Goal: Task Accomplishment & Management: Manage account settings

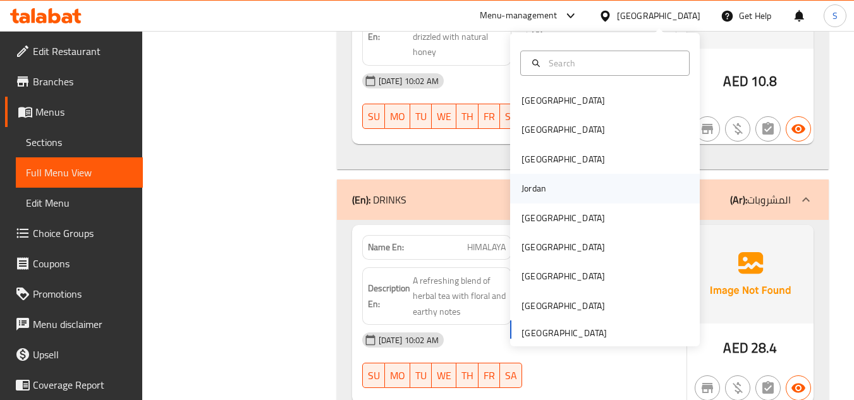
click at [565, 187] on div "Jordan" at bounding box center [605, 188] width 190 height 29
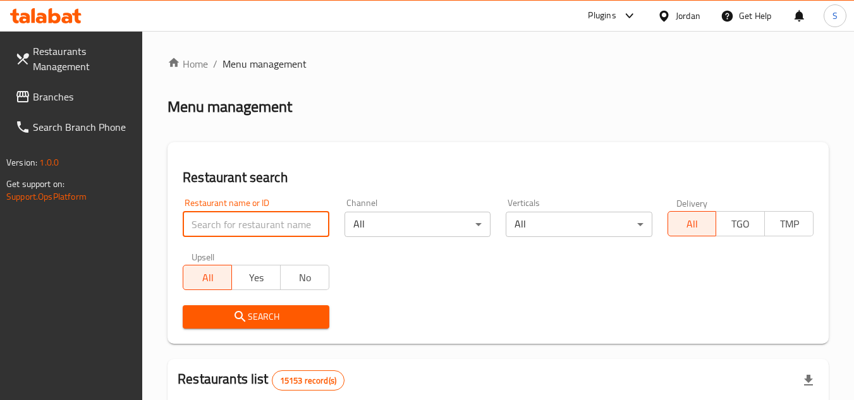
click at [230, 231] on input "search" at bounding box center [256, 224] width 146 height 25
paste input "703779"
type input "703779"
click button "Search" at bounding box center [256, 316] width 146 height 23
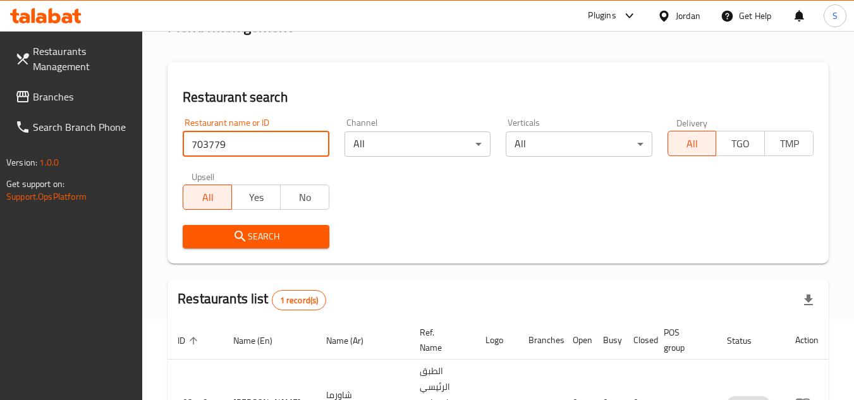
scroll to position [164, 0]
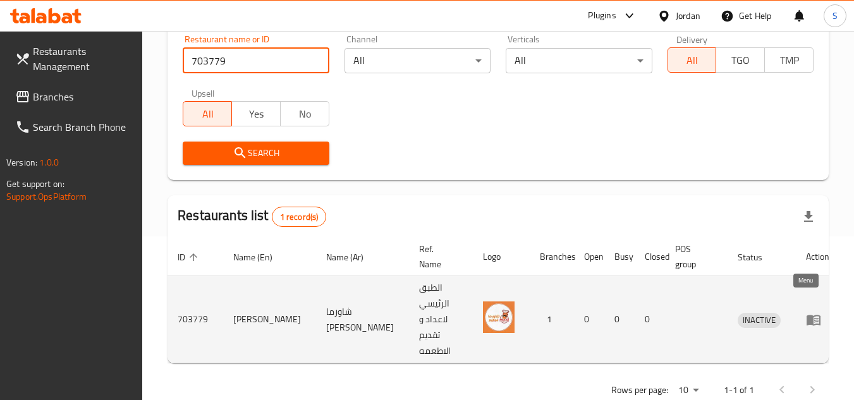
click at [811, 312] on link "enhanced table" at bounding box center [817, 319] width 23 height 15
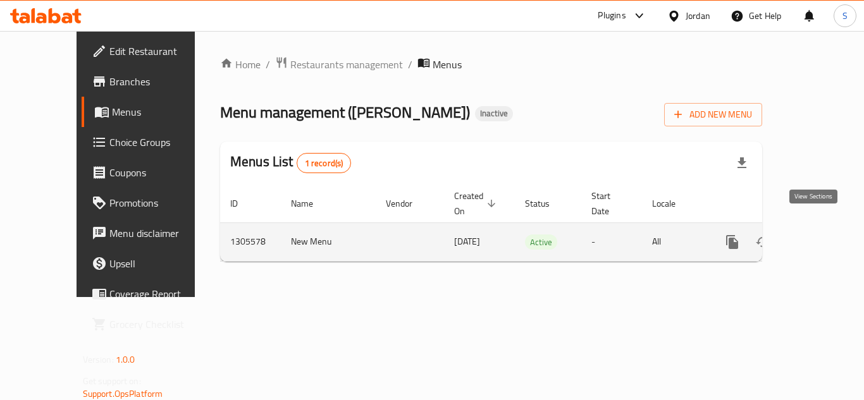
click at [816, 235] on icon "enhanced table" at bounding box center [823, 242] width 15 height 15
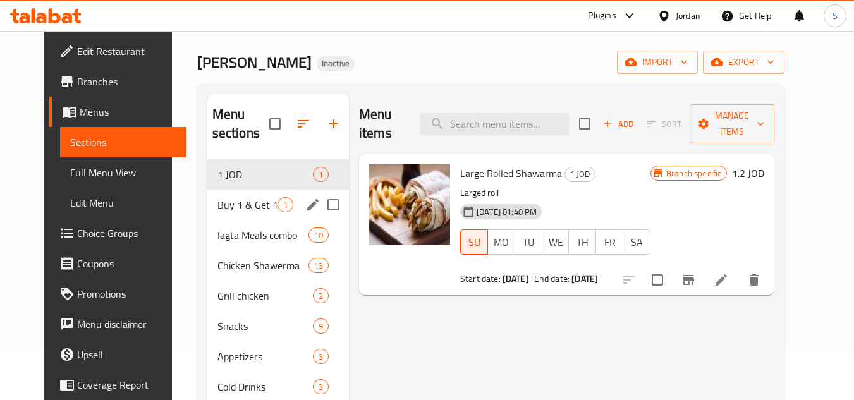
scroll to position [177, 0]
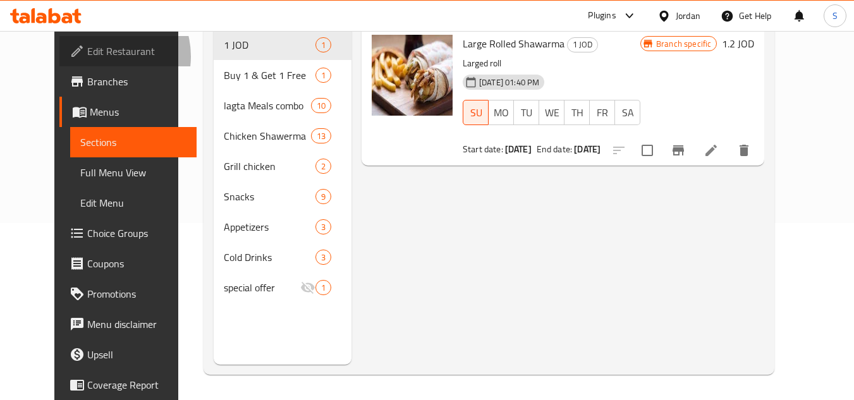
click at [87, 56] on span "Edit Restaurant" at bounding box center [137, 51] width 100 height 15
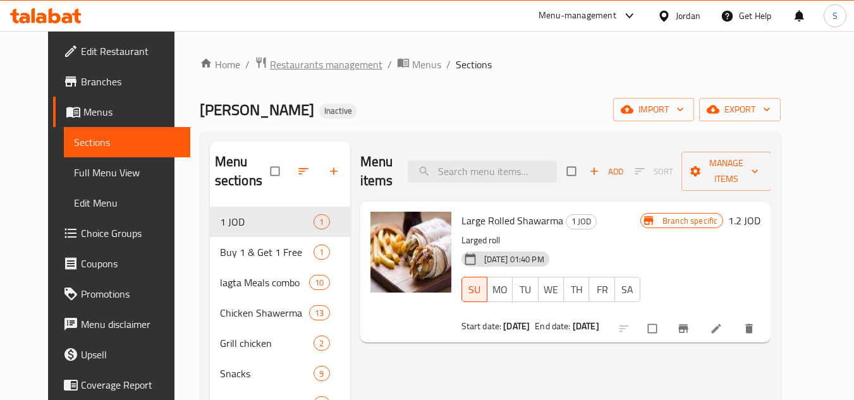
click at [273, 63] on span "Restaurants management" at bounding box center [326, 64] width 113 height 15
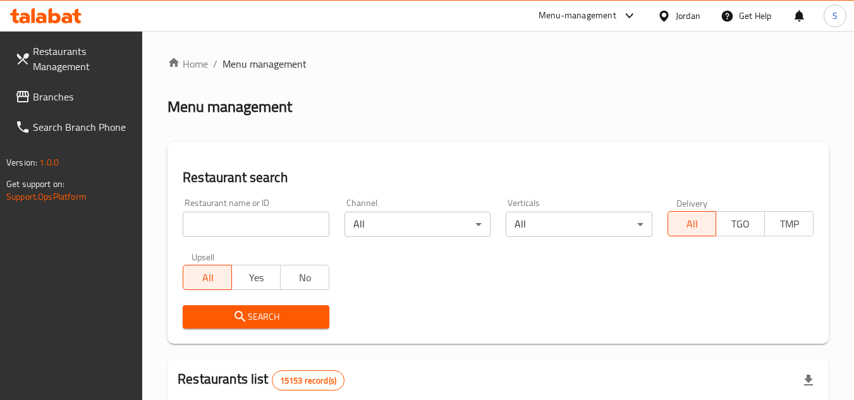
click at [251, 226] on input "search" at bounding box center [256, 224] width 146 height 25
paste input "628693"
type input "628693"
click button "Search" at bounding box center [256, 316] width 146 height 23
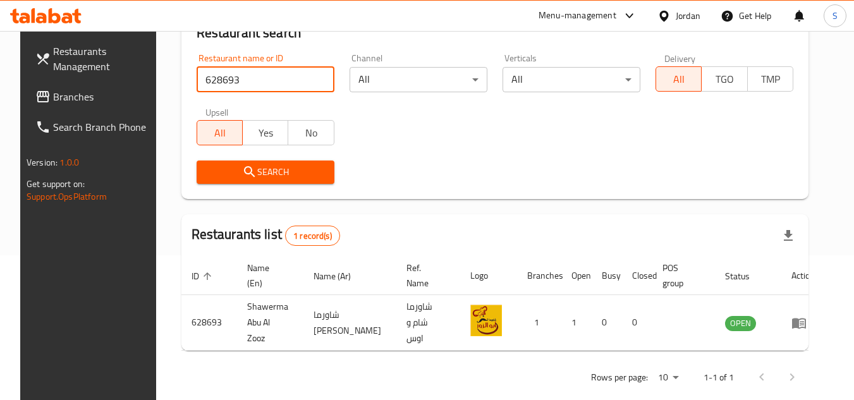
scroll to position [153, 0]
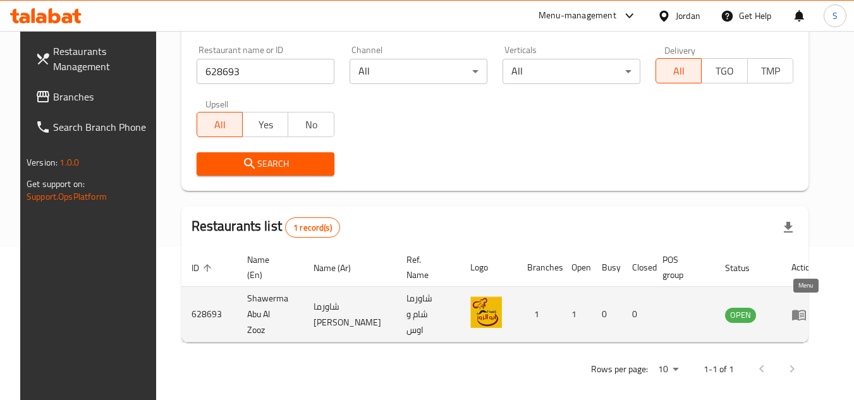
click at [803, 312] on icon "enhanced table" at bounding box center [799, 314] width 15 height 15
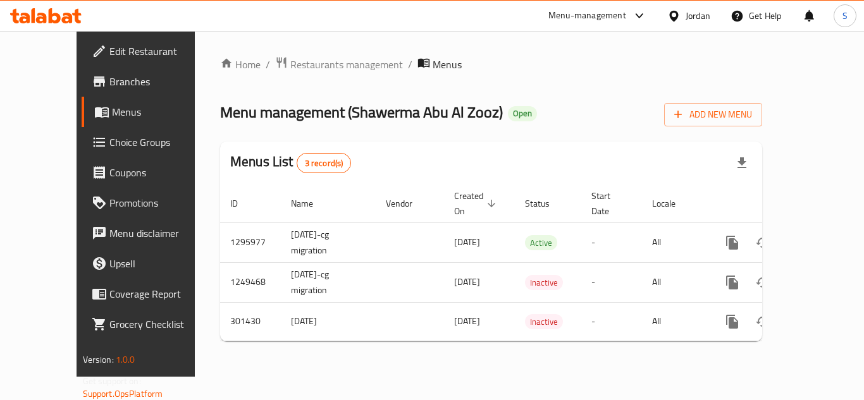
click at [109, 57] on span "Edit Restaurant" at bounding box center [159, 51] width 101 height 15
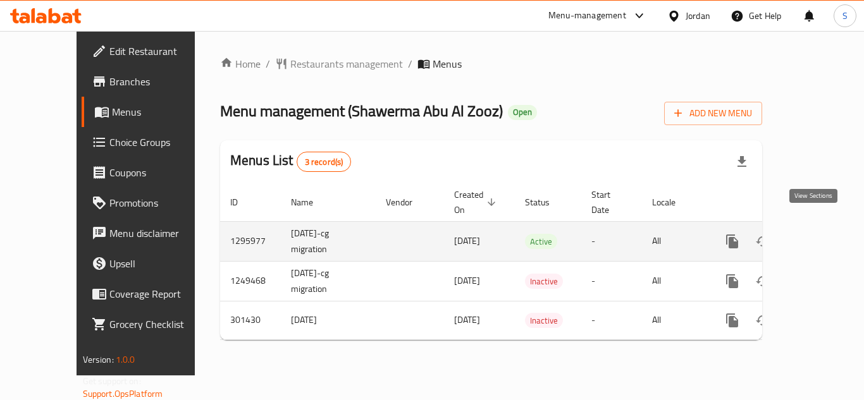
click icon "enhanced table"
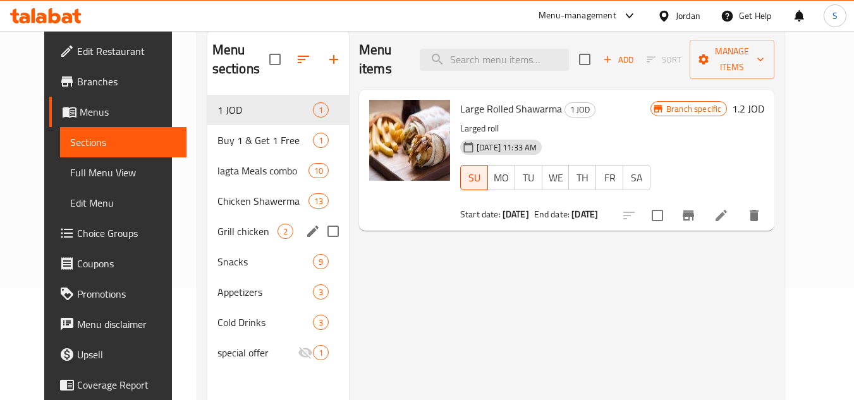
scroll to position [177, 0]
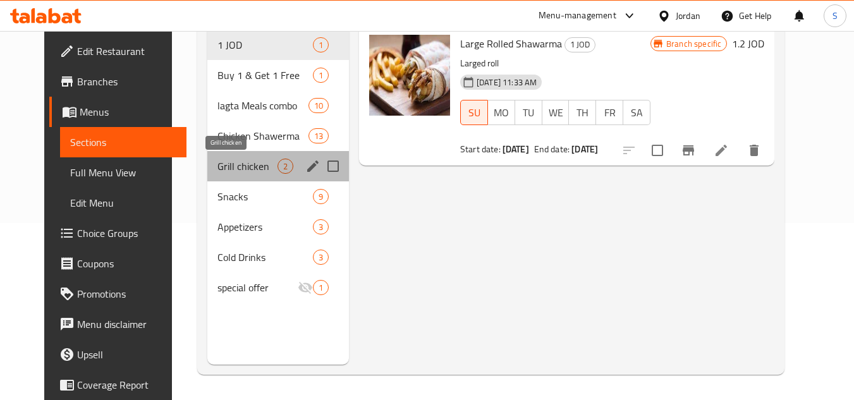
click span "Grill chicken"
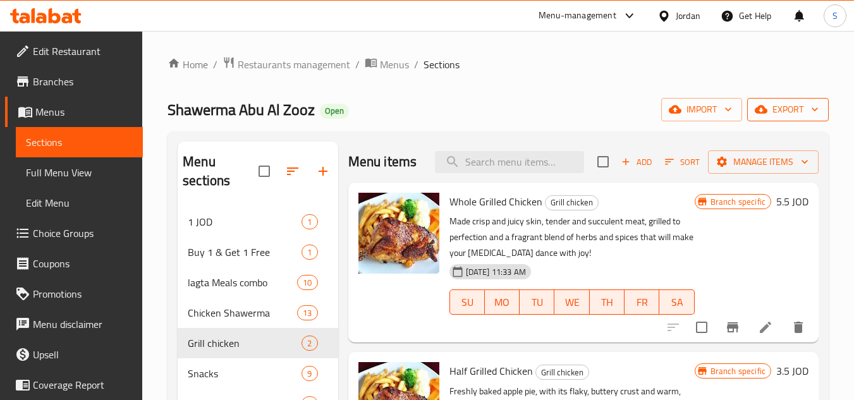
click span "export"
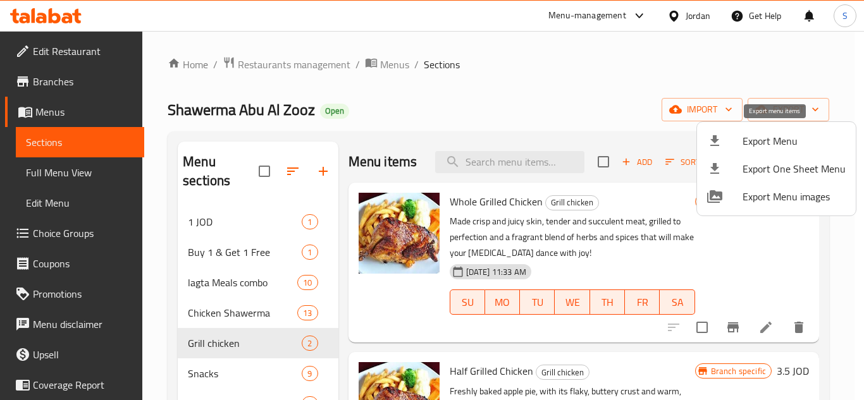
click span "Export Menu"
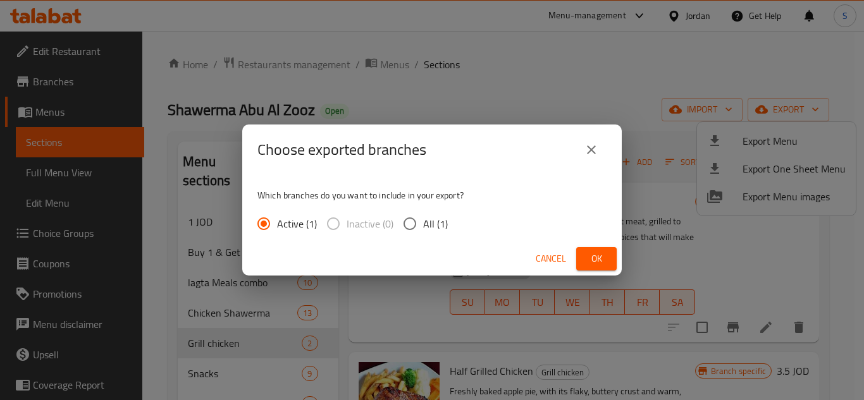
click input "All (1)"
radio input "true"
click span "Ok"
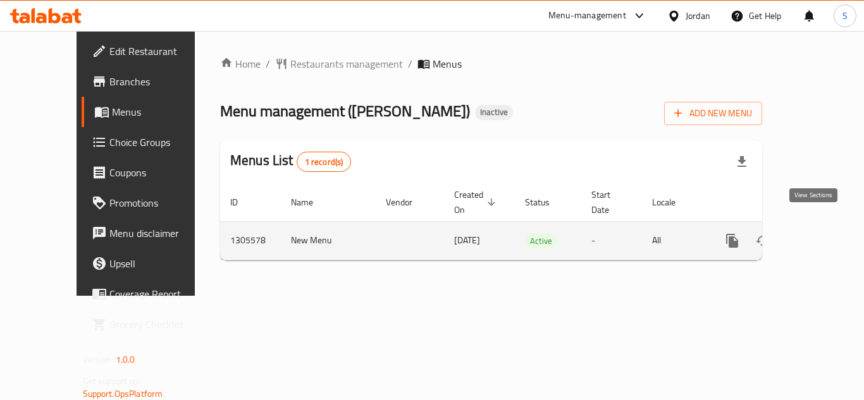
click at [818, 235] on icon "enhanced table" at bounding box center [823, 240] width 11 height 11
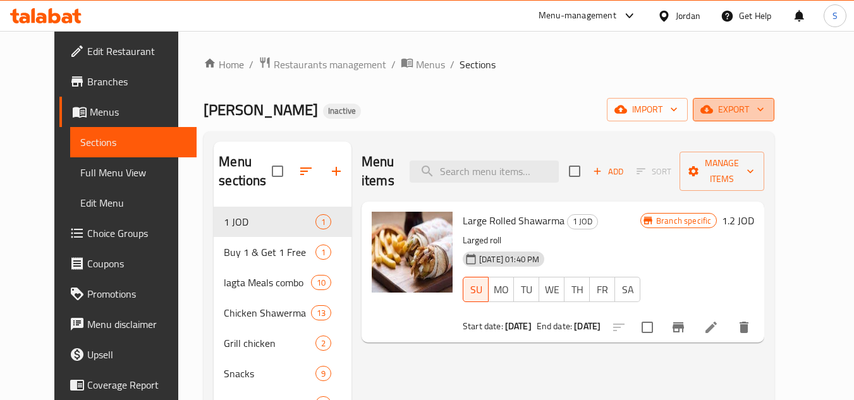
click at [765, 108] on span "export" at bounding box center [733, 110] width 61 height 16
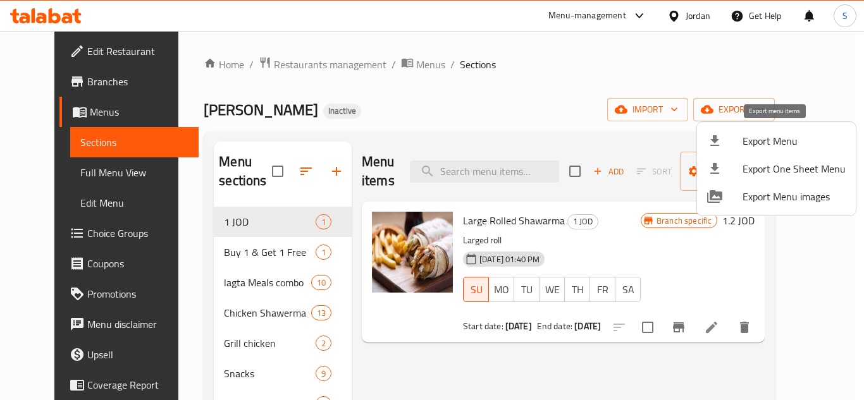
click at [759, 141] on span "Export Menu" at bounding box center [793, 140] width 103 height 15
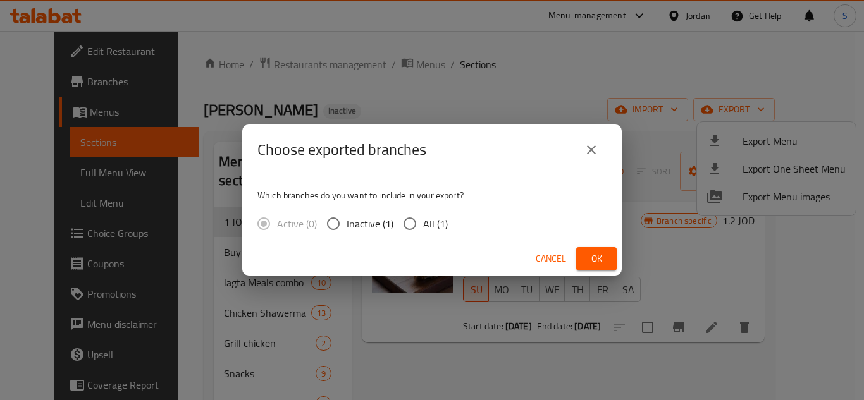
click at [427, 221] on span "All (1)" at bounding box center [435, 223] width 25 height 15
click at [423, 221] on input "All (1)" at bounding box center [409, 224] width 27 height 27
radio input "true"
click at [595, 255] on span "Ok" at bounding box center [596, 259] width 20 height 16
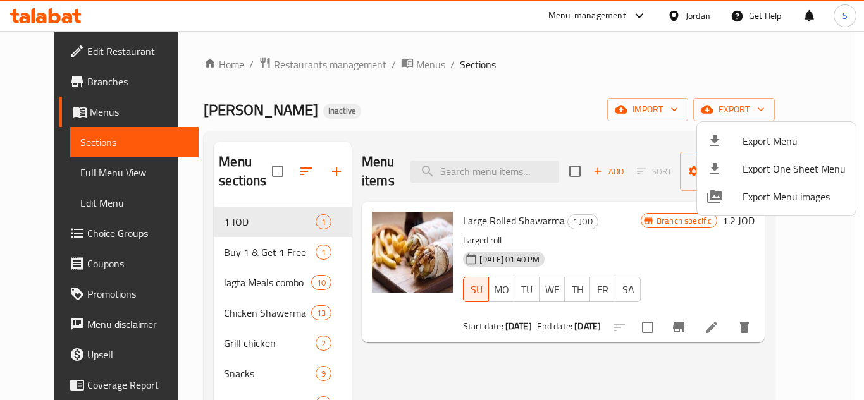
click at [450, 95] on div at bounding box center [432, 200] width 864 height 400
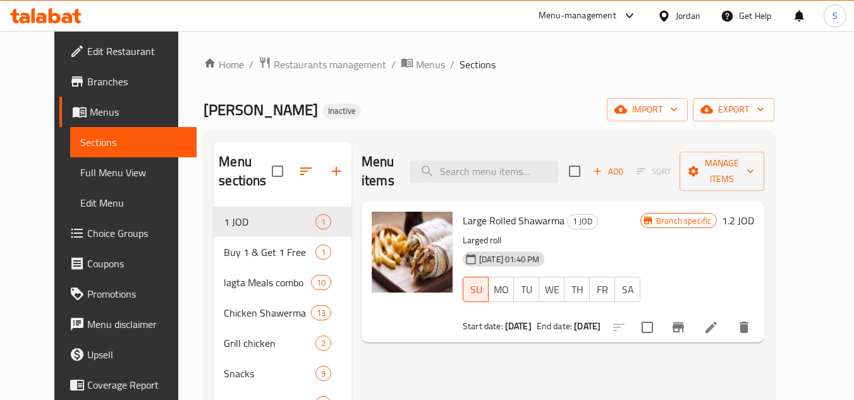
click at [676, 10] on div "Jordan" at bounding box center [688, 16] width 25 height 14
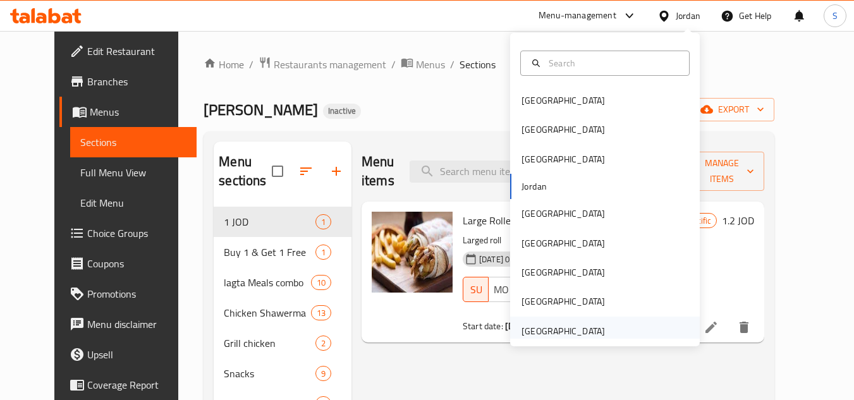
click at [522, 335] on div "United Arab Emirates" at bounding box center [563, 331] width 83 height 14
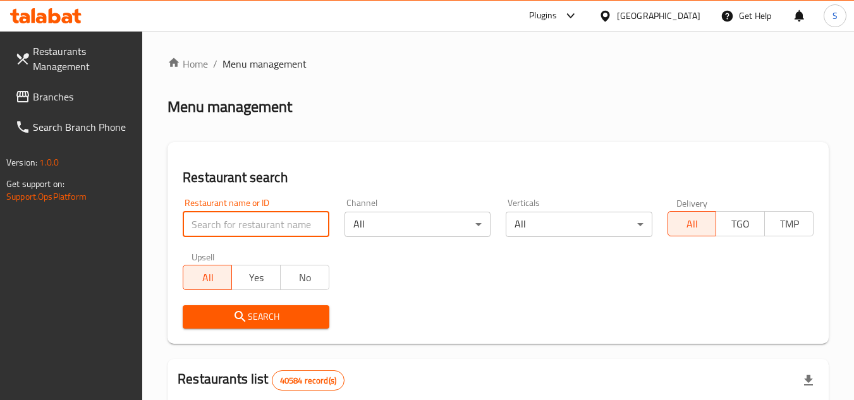
paste input "703635"
type input "703635"
click button "Search" at bounding box center [256, 316] width 146 height 23
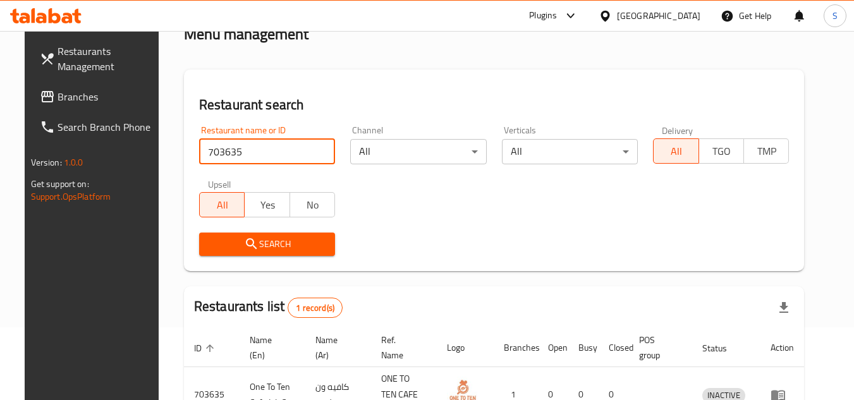
scroll to position [153, 0]
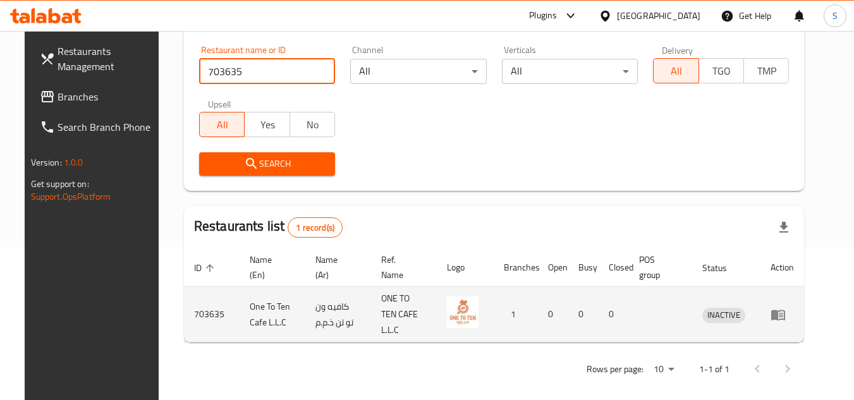
click at [786, 307] on icon "enhanced table" at bounding box center [778, 314] width 15 height 15
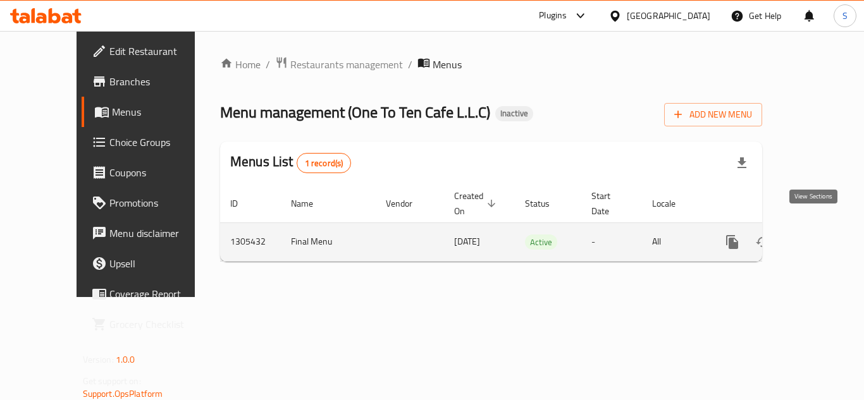
click at [816, 235] on icon "enhanced table" at bounding box center [823, 242] width 15 height 15
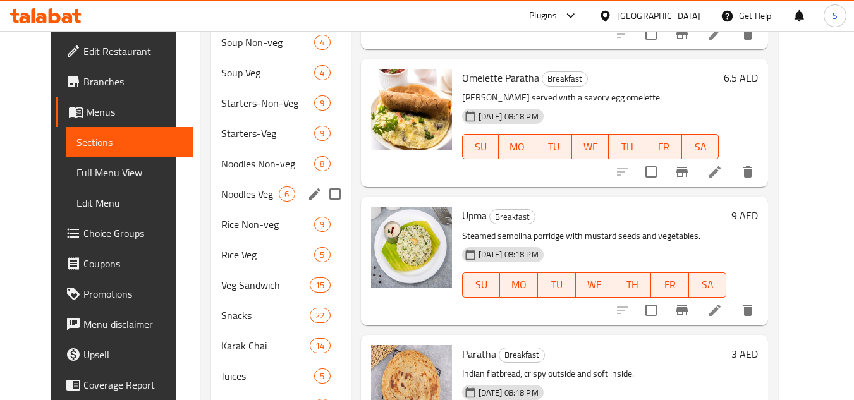
scroll to position [818, 0]
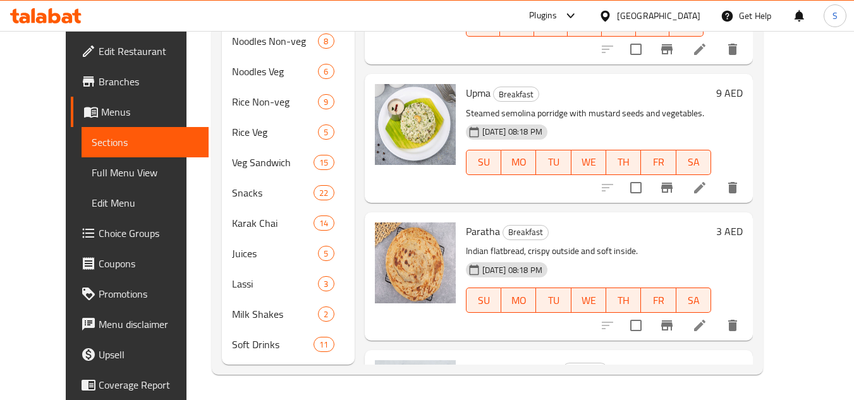
click at [641, 114] on p "Steamed semolina porridge with mustard seeds and vegetables." at bounding box center [588, 114] width 245 height 16
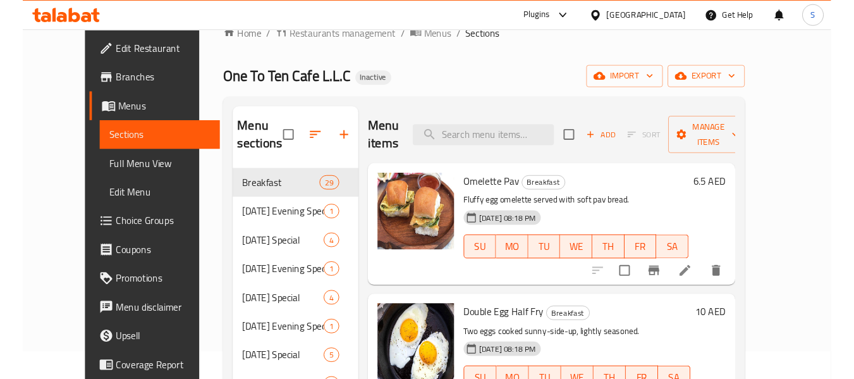
scroll to position [0, 0]
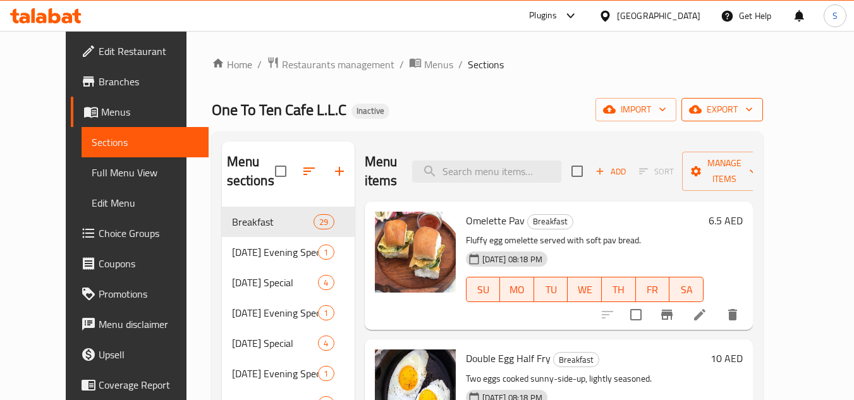
click at [753, 106] on span "export" at bounding box center [722, 110] width 61 height 16
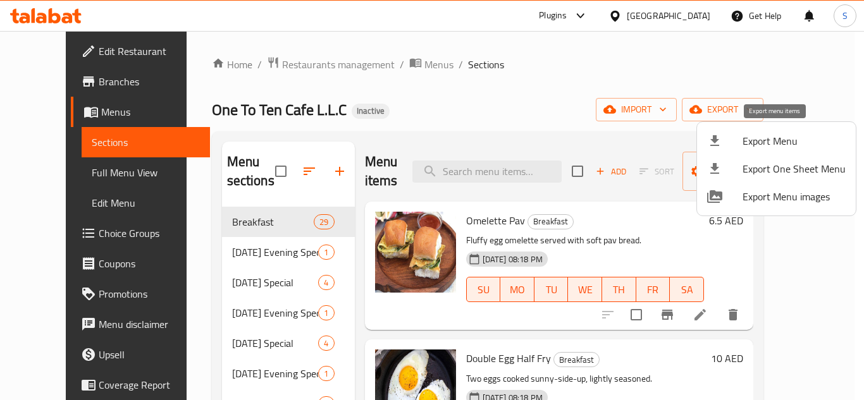
click at [772, 143] on span "Export Menu" at bounding box center [793, 140] width 103 height 15
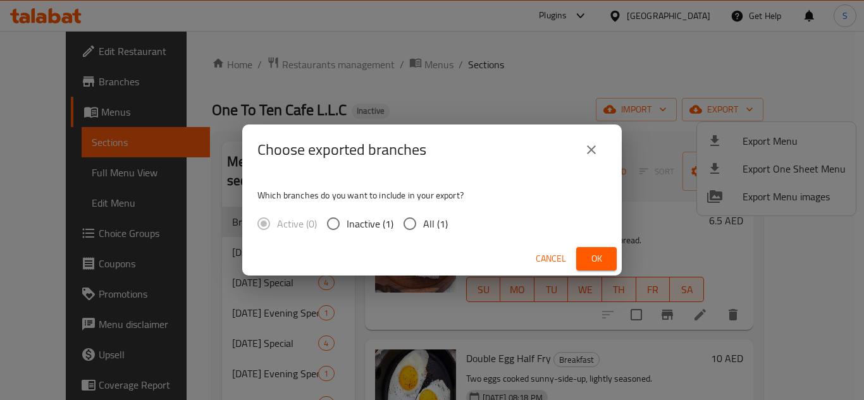
click at [430, 220] on span "All (1)" at bounding box center [435, 223] width 25 height 15
click at [423, 220] on input "All (1)" at bounding box center [409, 224] width 27 height 27
radio input "true"
click at [596, 251] on span "Ok" at bounding box center [596, 259] width 20 height 16
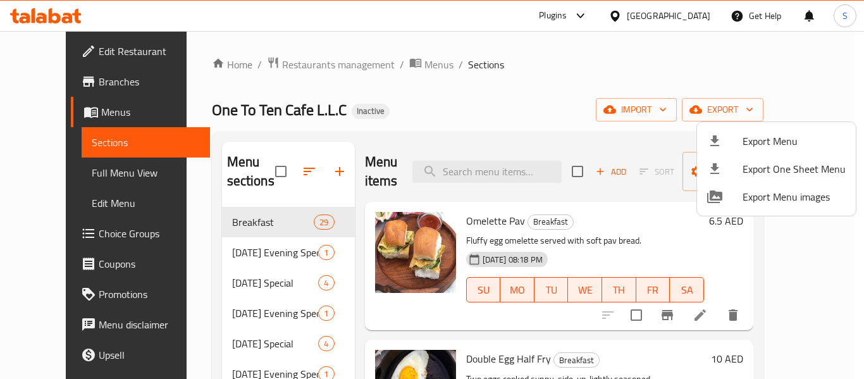
click at [467, 82] on div at bounding box center [432, 189] width 864 height 379
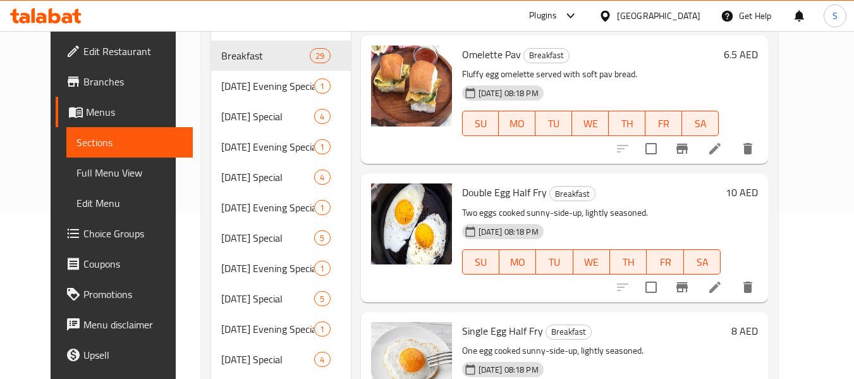
scroll to position [81, 0]
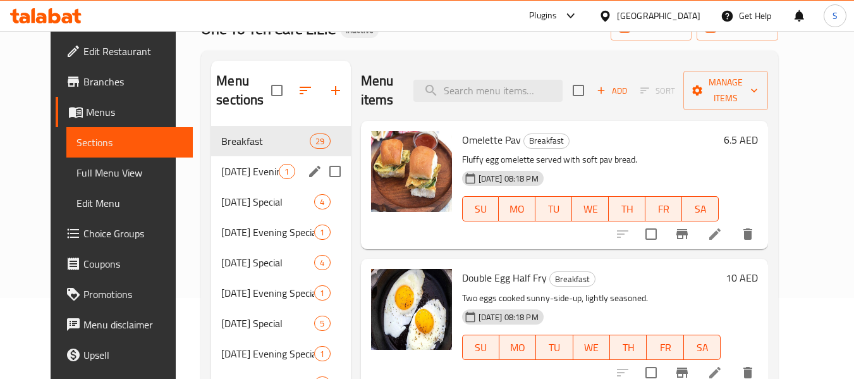
click at [245, 180] on div "Sunday Evening Special 1" at bounding box center [280, 171] width 139 height 30
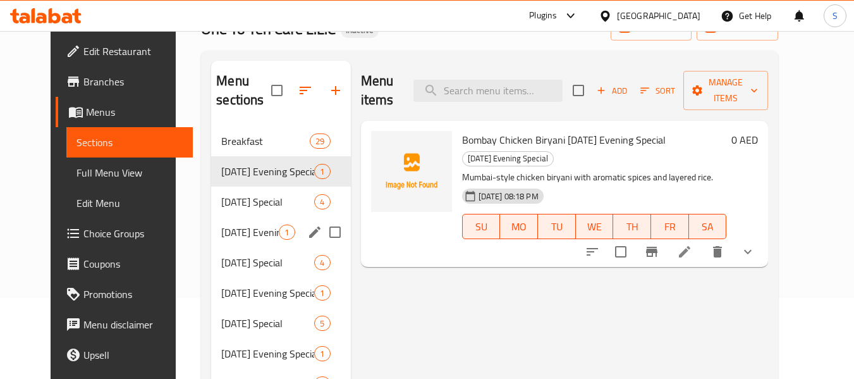
scroll to position [144, 0]
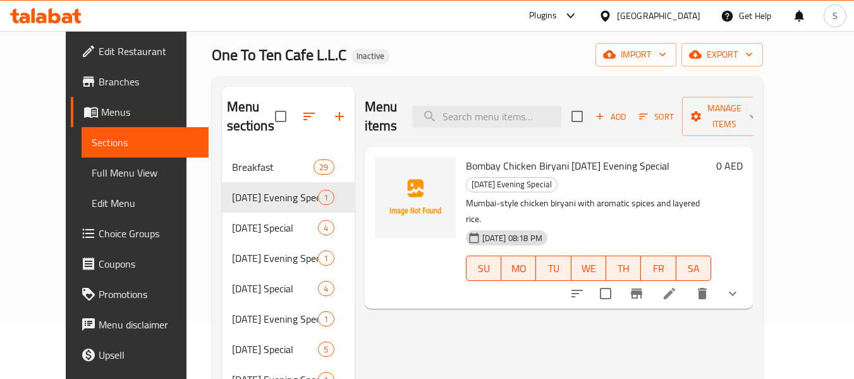
scroll to position [0, 0]
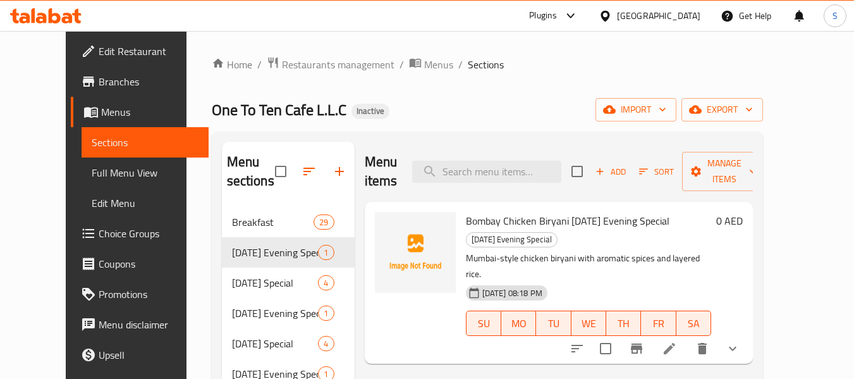
click at [99, 59] on span "Edit Restaurant" at bounding box center [149, 51] width 100 height 15
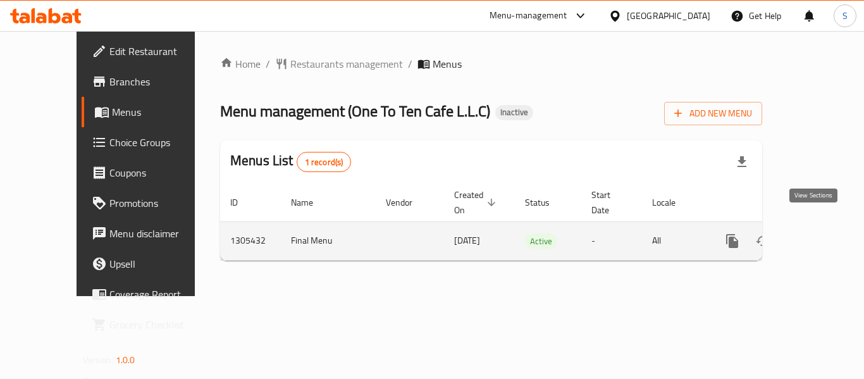
click at [816, 233] on icon "enhanced table" at bounding box center [823, 240] width 15 height 15
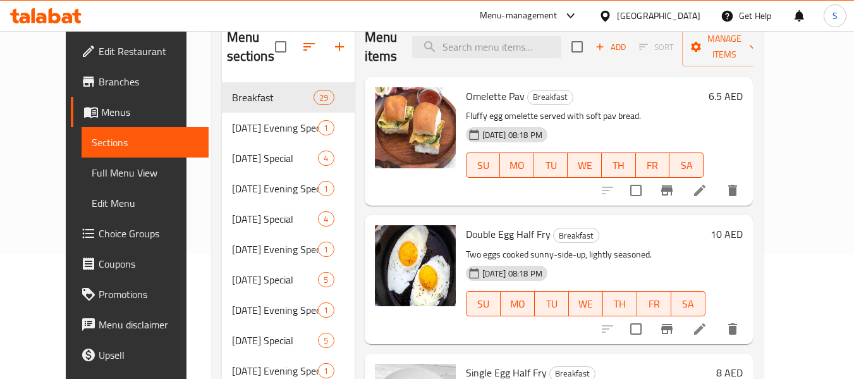
scroll to position [126, 0]
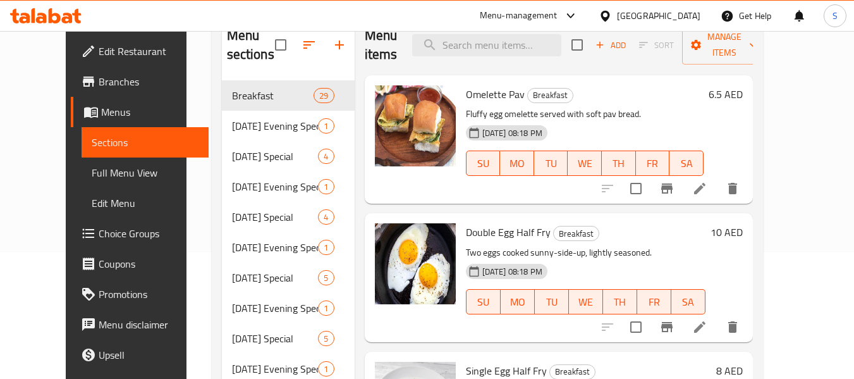
click at [92, 162] on link "Full Menu View" at bounding box center [145, 172] width 127 height 30
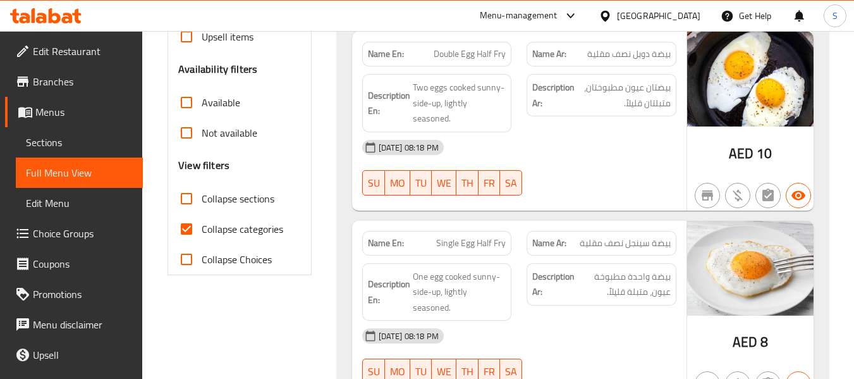
scroll to position [379, 0]
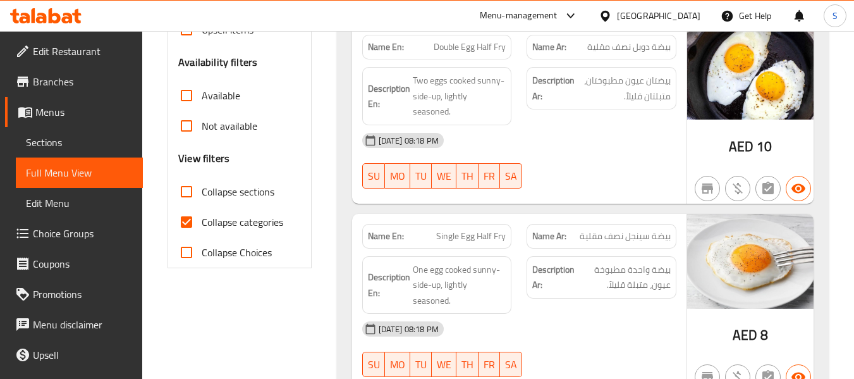
click at [228, 223] on span "Collapse categories" at bounding box center [243, 221] width 82 height 15
click at [202, 223] on input "Collapse categories" at bounding box center [186, 222] width 30 height 30
checkbox input "false"
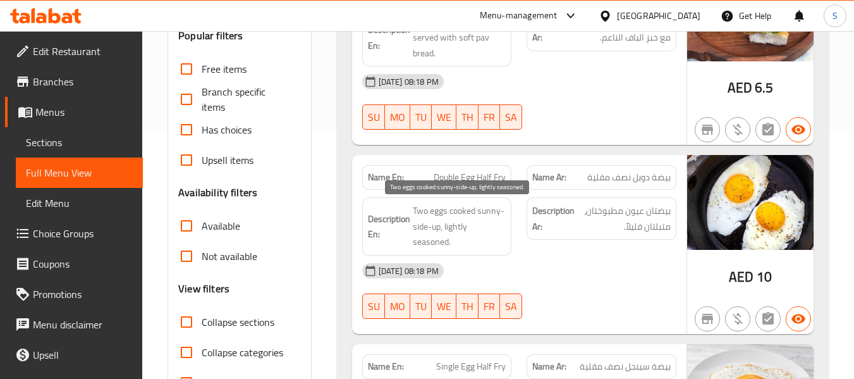
scroll to position [316, 0]
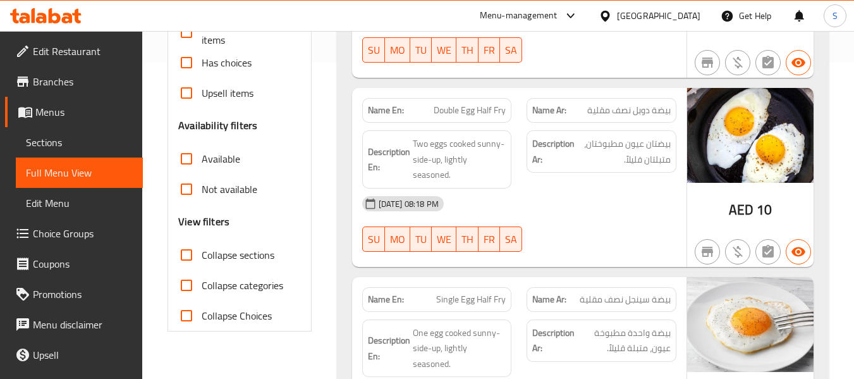
click at [581, 204] on div "[DATE] 08:18 PM" at bounding box center [519, 203] width 329 height 30
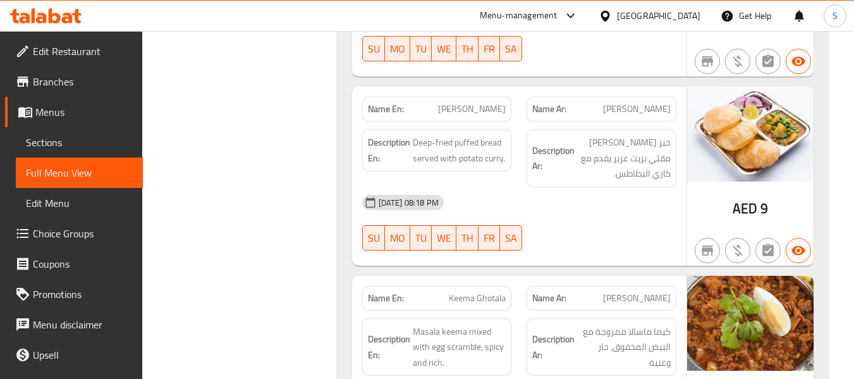
scroll to position [2264, 0]
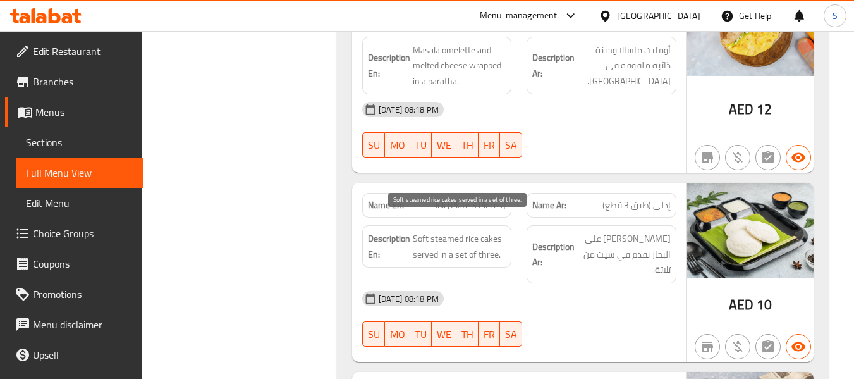
click at [419, 231] on span "Soft steamed rice cakes served in a set of three." at bounding box center [460, 246] width 94 height 31
copy span "Soft"
drag, startPoint x: 325, startPoint y: 224, endPoint x: 404, endPoint y: 200, distance: 82.8
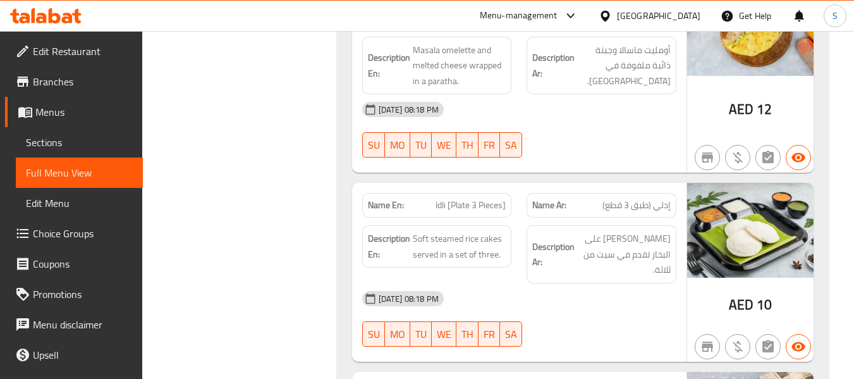
click at [453, 199] on span "Idli [Plate 3 Pieces]" at bounding box center [471, 205] width 70 height 13
copy span "Idli [Plate 3 Pieces]"
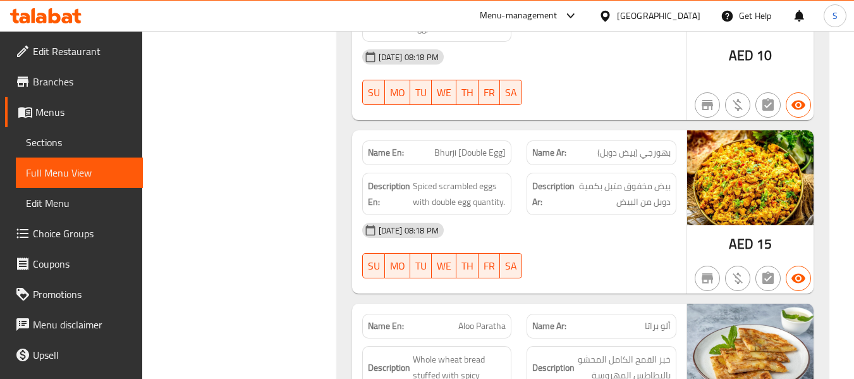
scroll to position [3466, 0]
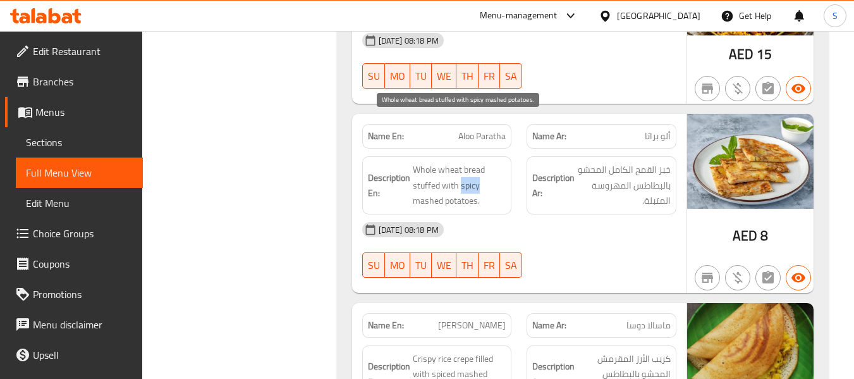
drag, startPoint x: 459, startPoint y: 138, endPoint x: 484, endPoint y: 138, distance: 24.7
click at [484, 162] on span "Whole wheat bread stuffed with spicy mashed potatoes." at bounding box center [460, 185] width 94 height 47
click at [464, 130] on span "Aloo Paratha" at bounding box center [481, 136] width 47 height 13
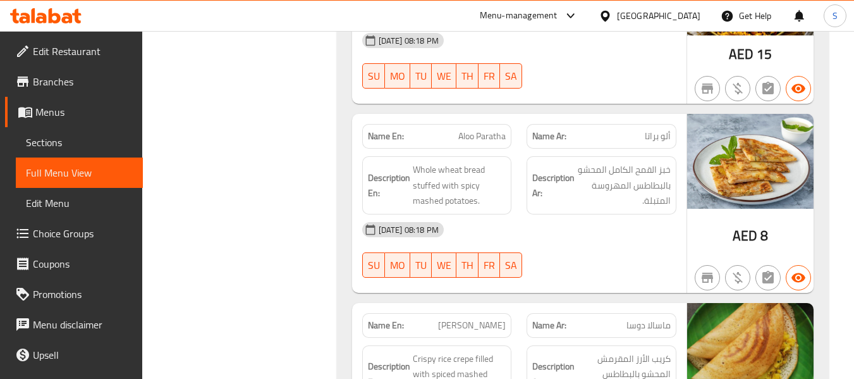
click at [464, 130] on span "Aloo Paratha" at bounding box center [481, 136] width 47 height 13
drag, startPoint x: 463, startPoint y: 138, endPoint x: 454, endPoint y: 147, distance: 12.5
click at [454, 162] on span "Whole wheat bread stuffed with spicy mashed potatoes." at bounding box center [460, 185] width 94 height 47
click at [462, 162] on span "Whole wheat bread stuffed with spicy mashed potatoes." at bounding box center [460, 185] width 94 height 47
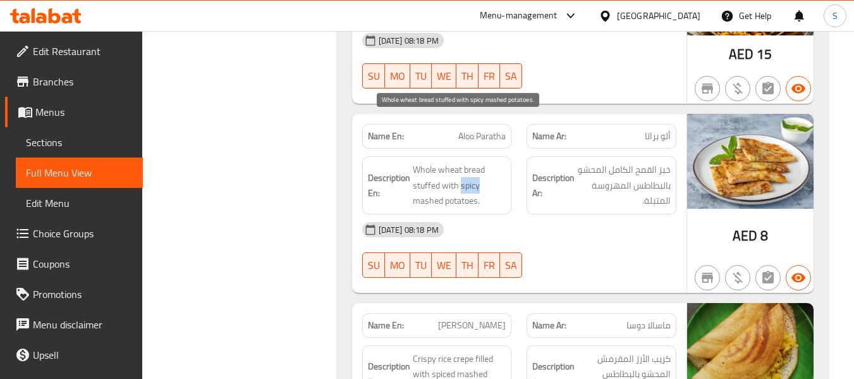
click at [462, 162] on span "Whole wheat bread stuffed with spicy mashed potatoes." at bounding box center [460, 185] width 94 height 47
copy span "spicy"
drag, startPoint x: 249, startPoint y: 171, endPoint x: 433, endPoint y: 123, distance: 190.8
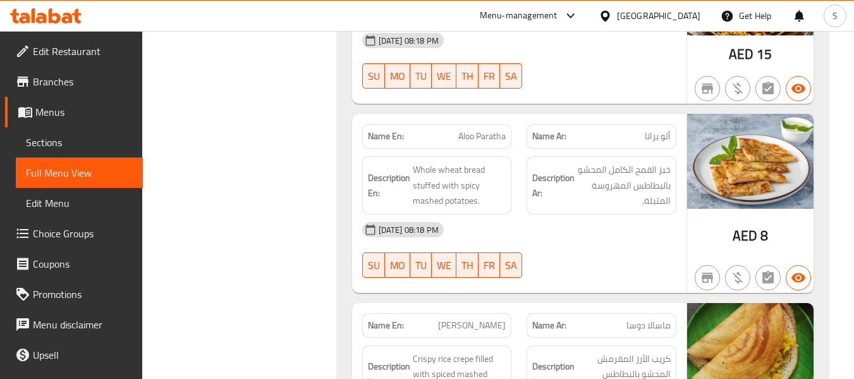
click at [491, 130] on span "Aloo Paratha" at bounding box center [481, 136] width 47 height 13
copy span "Aloo Paratha"
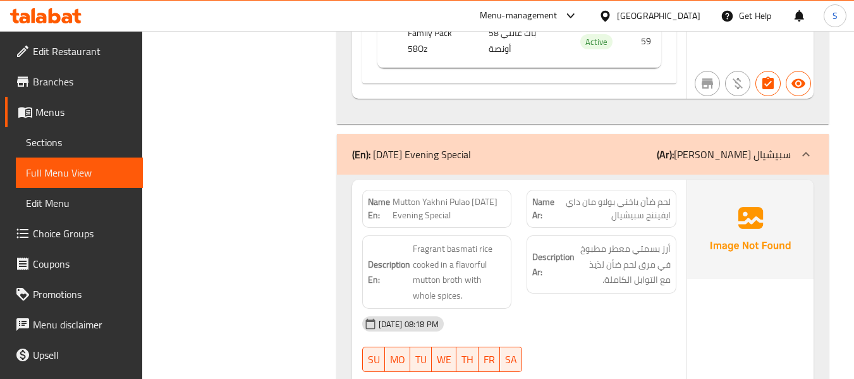
scroll to position [7774, 0]
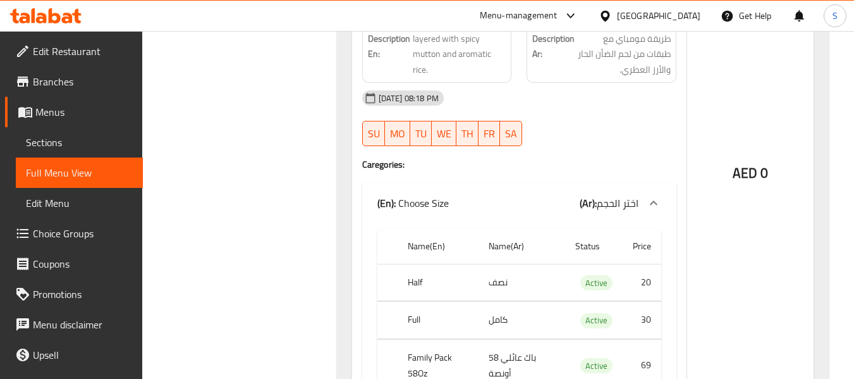
scroll to position [8996, 0]
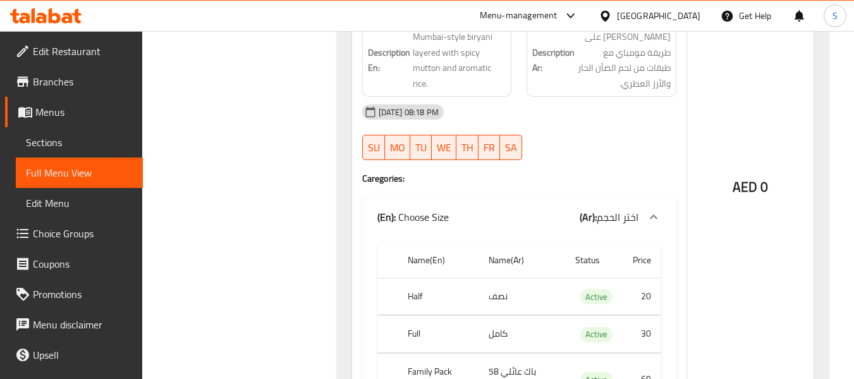
copy th "Half"
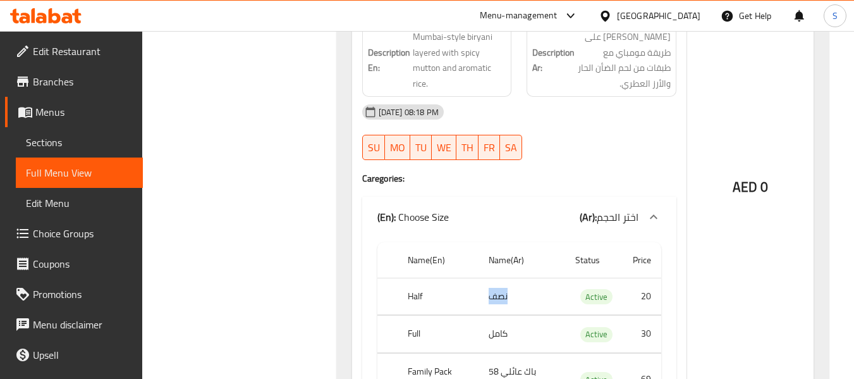
copy td "نصف"
copy th "Full"
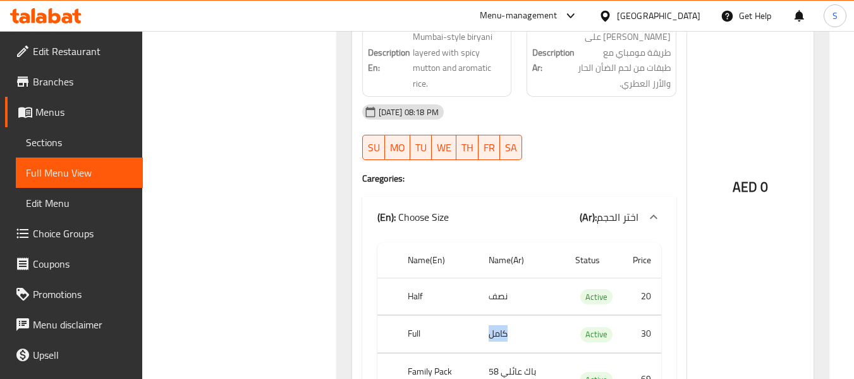
copy td "كامل"
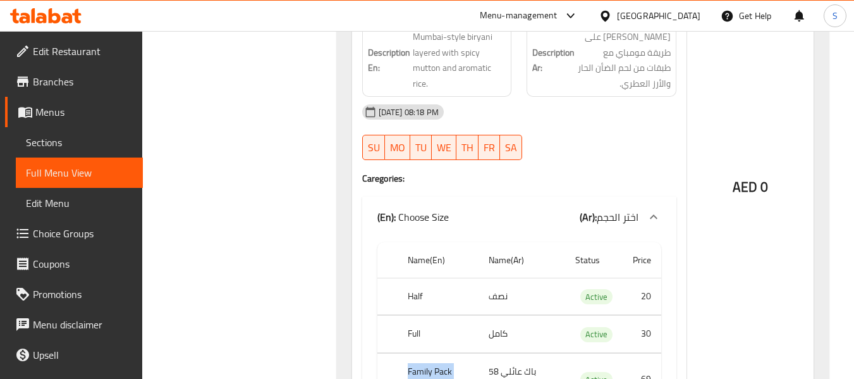
copy th "Family Pack 58Oz"
copy td "باك عائلي 58 أونصة"
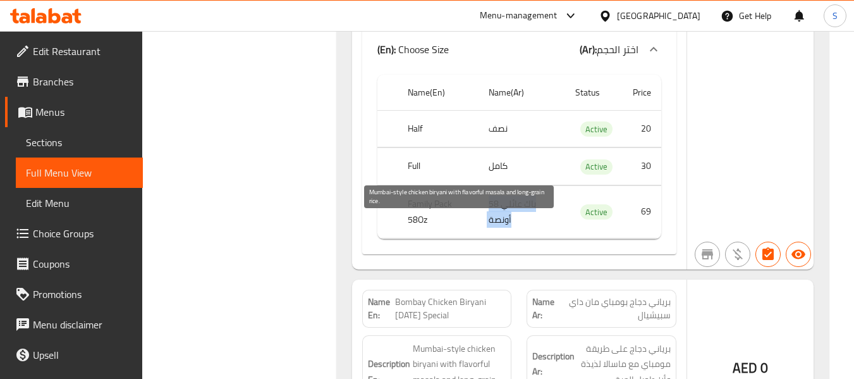
scroll to position [9249, 0]
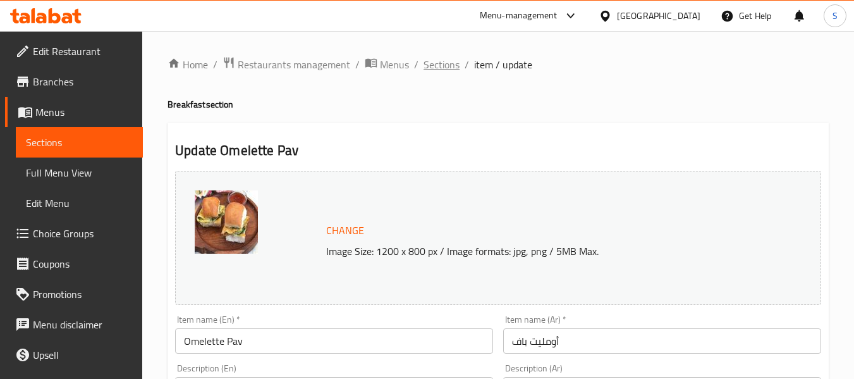
click at [448, 71] on span "Sections" at bounding box center [442, 64] width 36 height 15
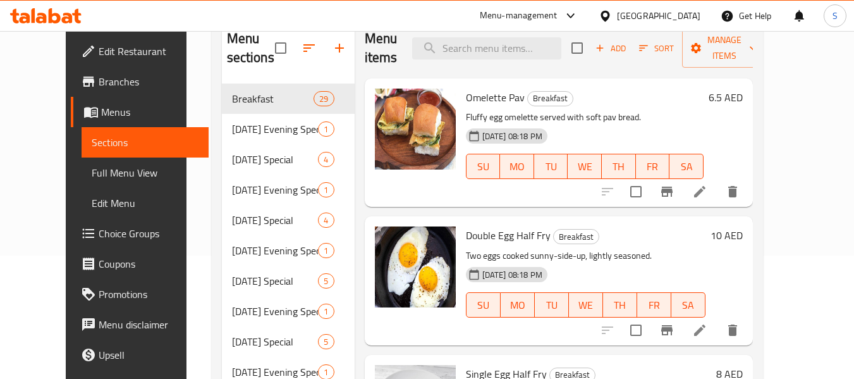
scroll to position [126, 0]
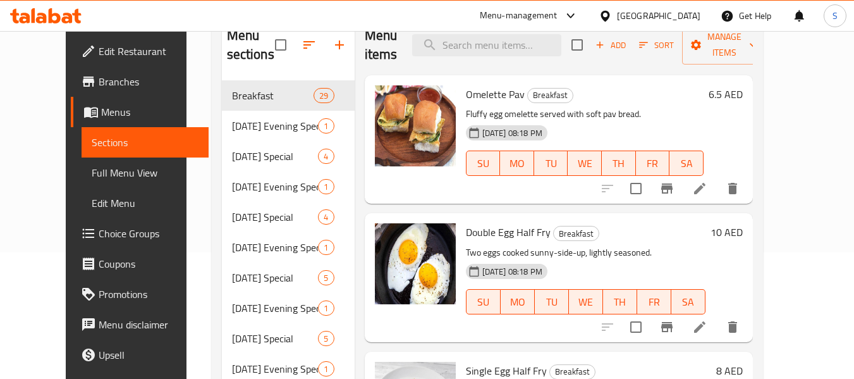
click at [539, 199] on div "Omelette Pav Breakfast Fluffy egg omelette served with soft pav bread. [DATE] 0…" at bounding box center [585, 139] width 248 height 118
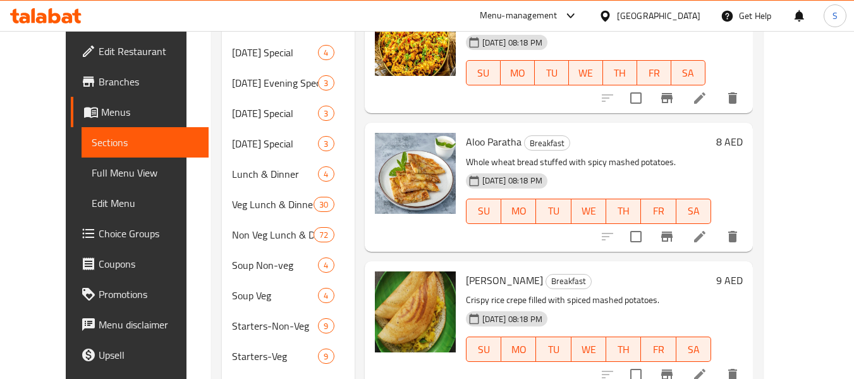
scroll to position [249, 0]
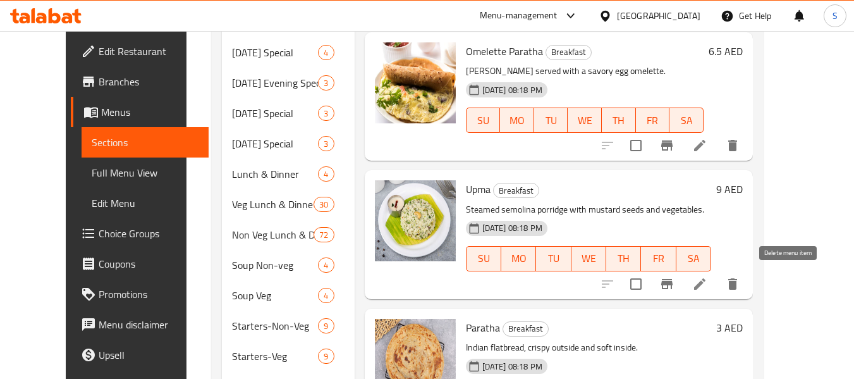
click at [737, 281] on icon "delete" at bounding box center [732, 283] width 9 height 11
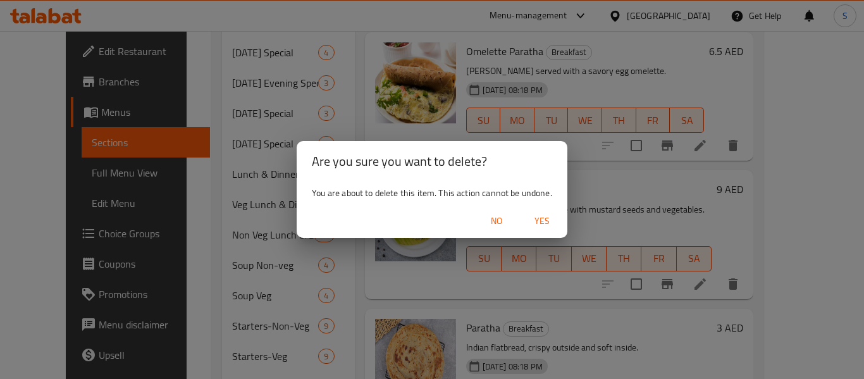
click at [551, 221] on span "Yes" at bounding box center [542, 221] width 30 height 16
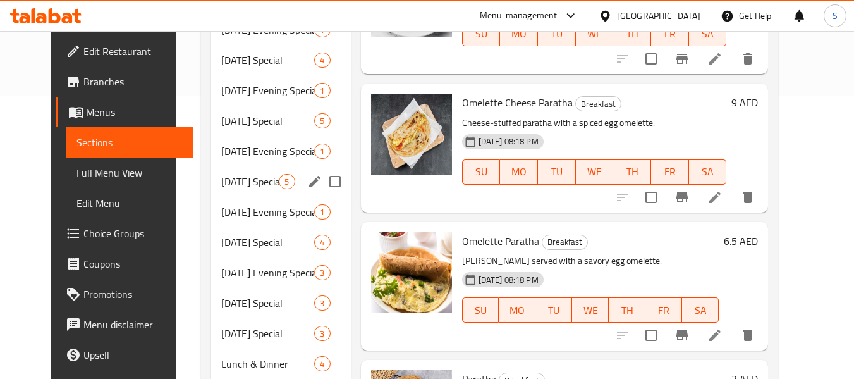
scroll to position [94, 0]
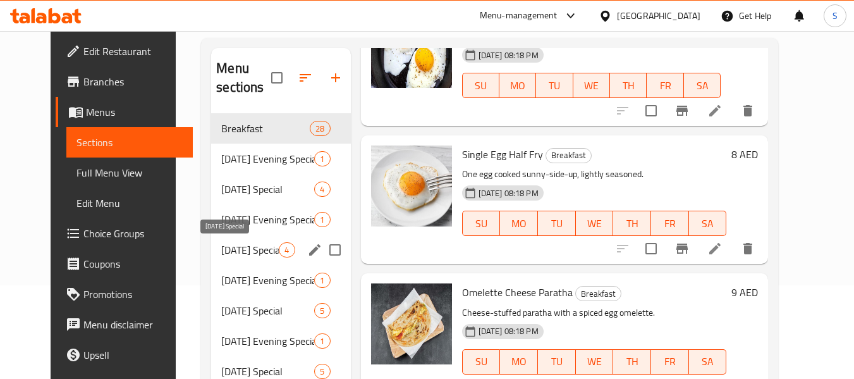
click at [246, 242] on span "[DATE] Special" at bounding box center [250, 249] width 58 height 15
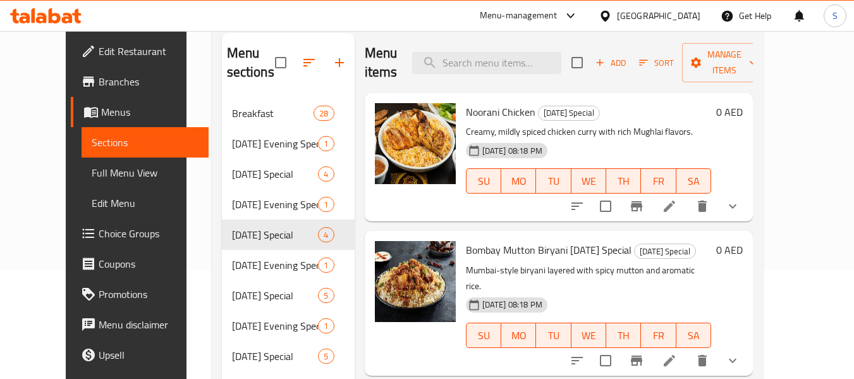
scroll to position [298, 0]
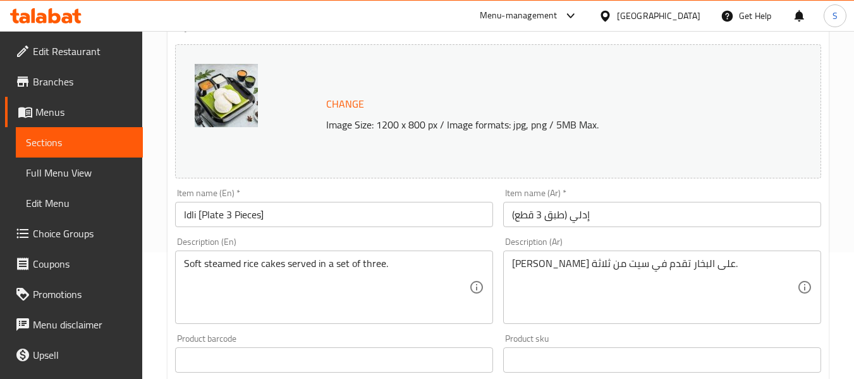
scroll to position [190, 0]
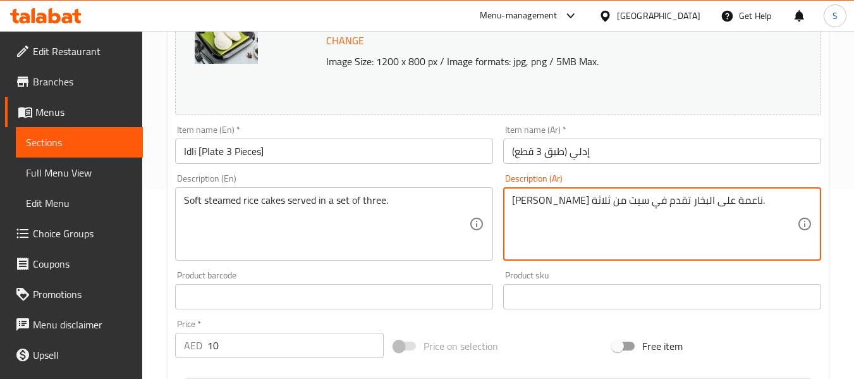
type textarea "[PERSON_NAME] ناعمة على البخار تقدم في سيت من ثلاثة."
click at [627, 146] on input "إدلي (طبق 3 قطع)" at bounding box center [662, 150] width 318 height 25
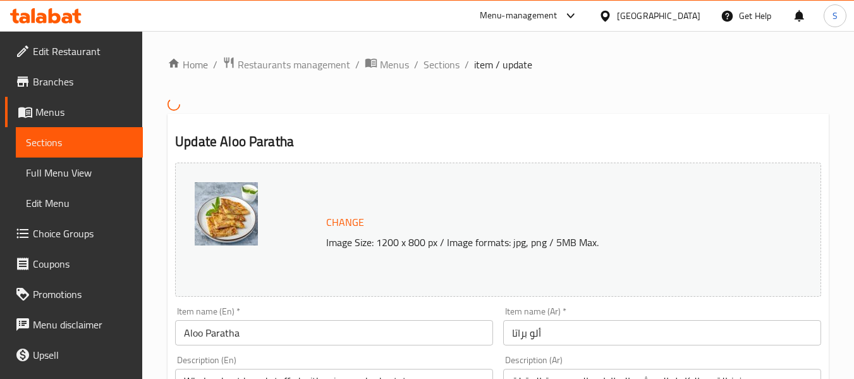
scroll to position [190, 0]
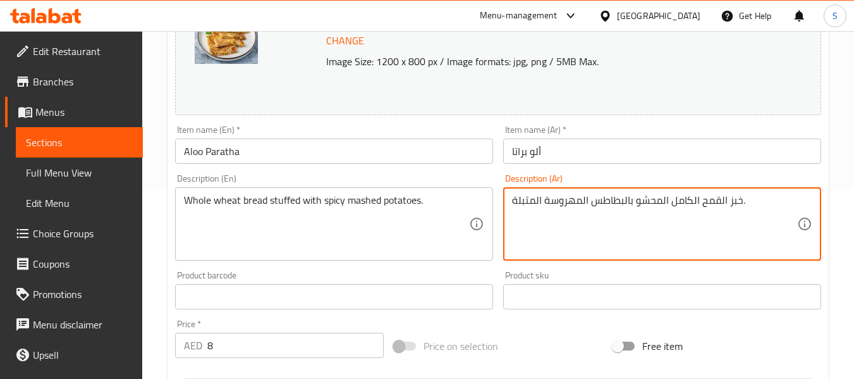
drag, startPoint x: 535, startPoint y: 196, endPoint x: 517, endPoint y: 199, distance: 18.6
click at [523, 202] on textarea "خبز القمح الكامل المحشو بالبطاطس المهروسة المتبلة." at bounding box center [654, 224] width 285 height 60
drag, startPoint x: 536, startPoint y: 199, endPoint x: 508, endPoint y: 199, distance: 27.2
click at [508, 199] on div "خبز القمح الكامل المحشو بالبطاطس المهروسة المتبلة. Description (Ar)" at bounding box center [662, 223] width 318 height 73
type textarea "خبز القمح الكامل المحشو بالبطاطس المهروسة الحارة."
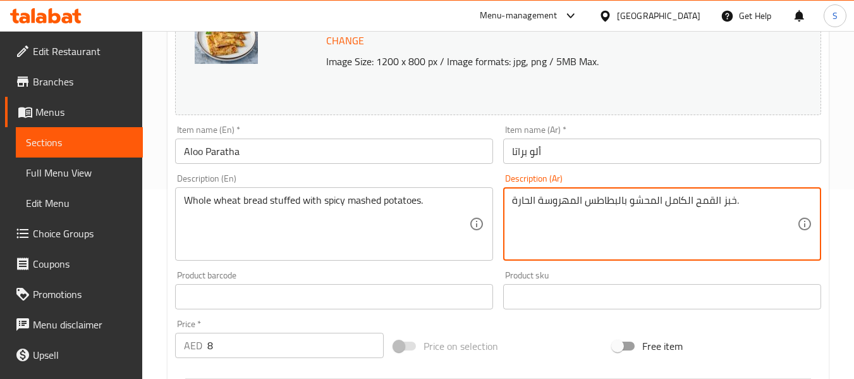
click at [573, 162] on input "ألو براتا" at bounding box center [662, 150] width 318 height 25
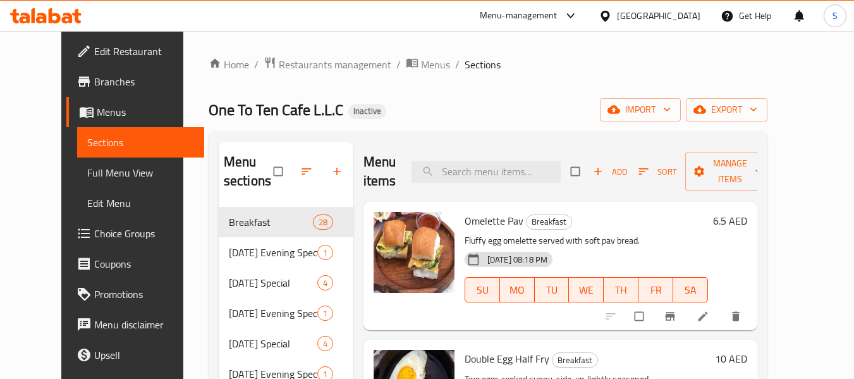
click at [94, 238] on span "Choice Groups" at bounding box center [144, 233] width 100 height 15
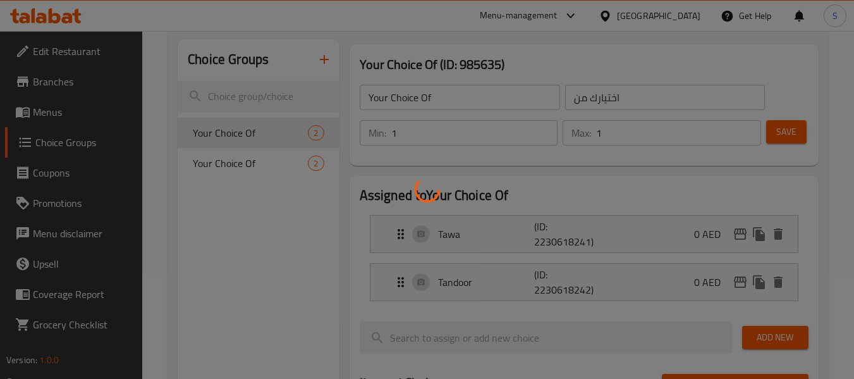
scroll to position [190, 0]
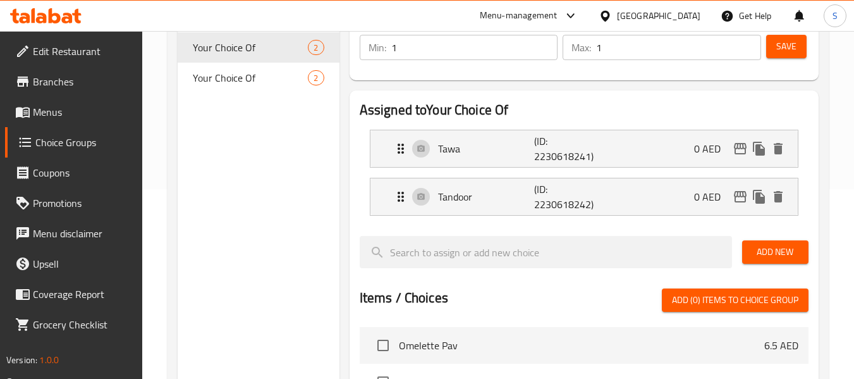
click span "Your Choice Of"
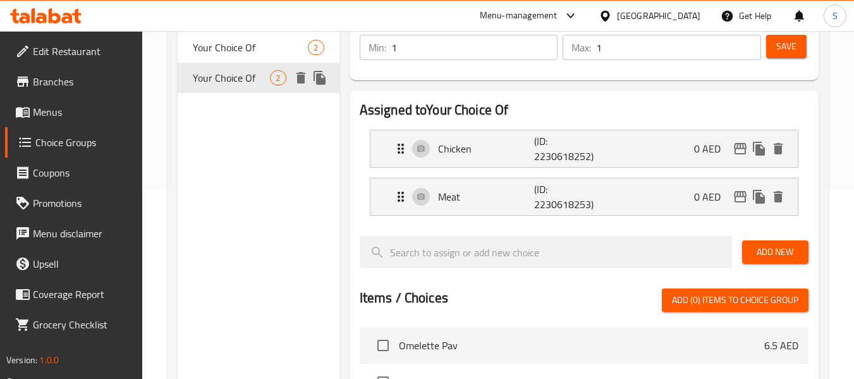
type input "Your Choice Of"
type input "اختيارك من"
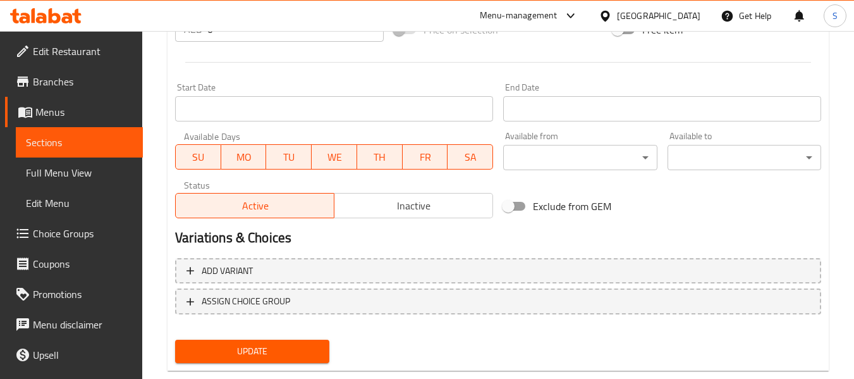
scroll to position [533, 0]
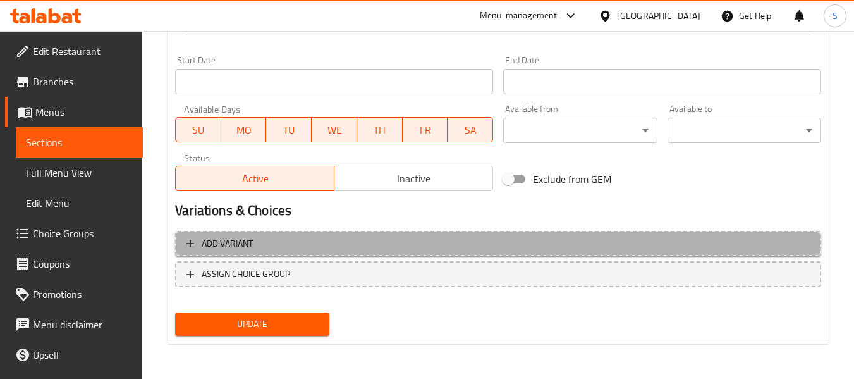
click at [402, 245] on span "Add variant" at bounding box center [499, 244] width 624 height 16
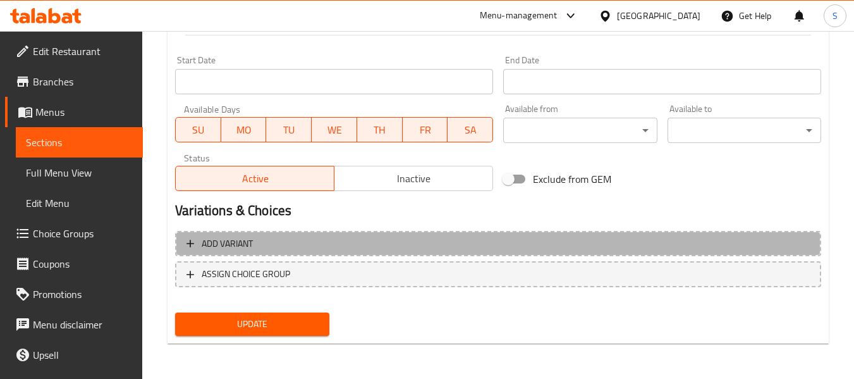
scroll to position [525, 0]
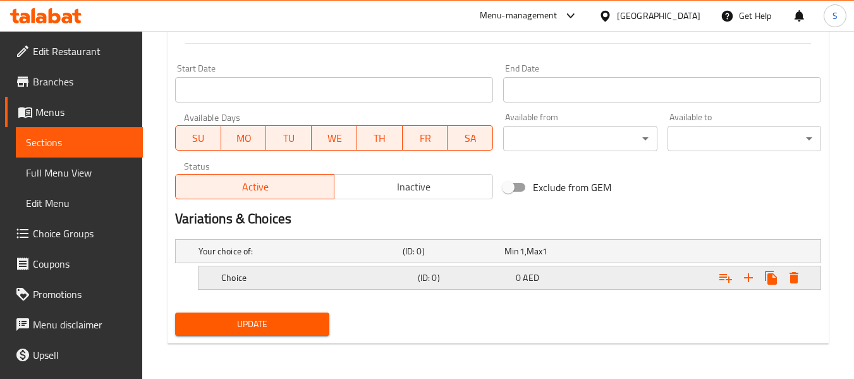
click at [451, 257] on h5 "(ID: 0)" at bounding box center [451, 251] width 97 height 13
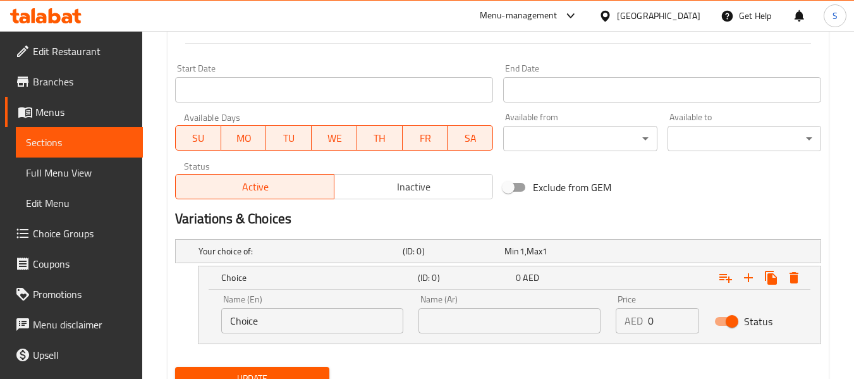
scroll to position [579, 0]
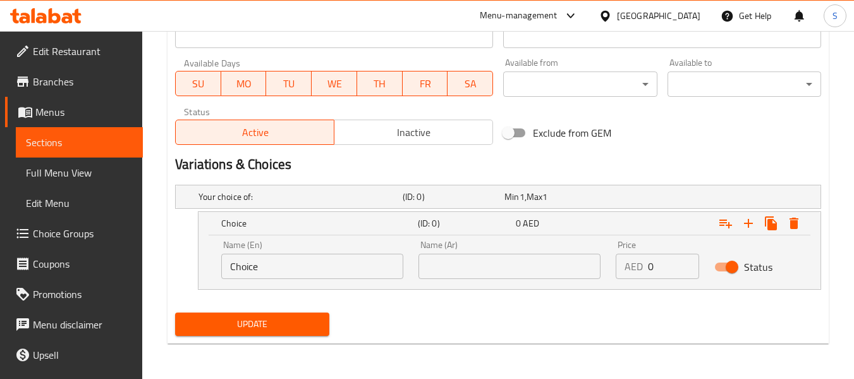
click at [331, 266] on input "Choice" at bounding box center [312, 266] width 182 height 25
paste input "Half"
type input "Half"
click at [545, 265] on input "text" at bounding box center [510, 266] width 182 height 25
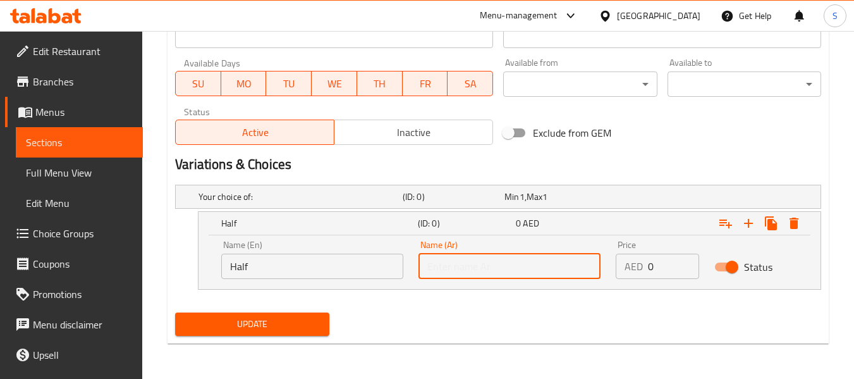
paste input "نصف"
type input "نصف"
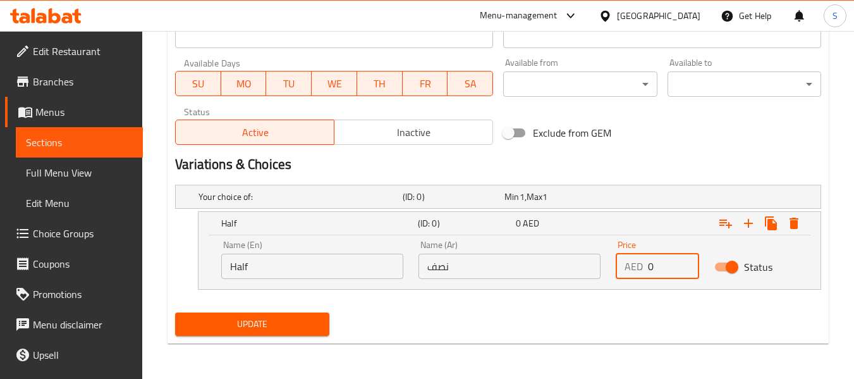
click at [661, 260] on input "0" at bounding box center [673, 266] width 51 height 25
click at [661, 261] on input "0" at bounding box center [673, 266] width 51 height 25
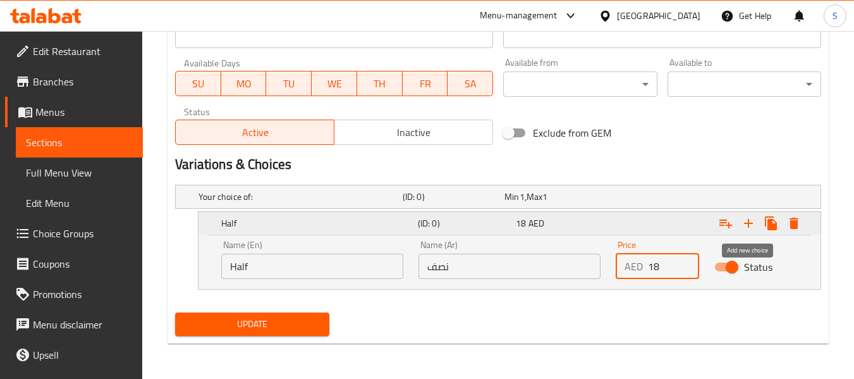
type input "18"
click at [747, 228] on icon "Expand" at bounding box center [748, 223] width 15 height 15
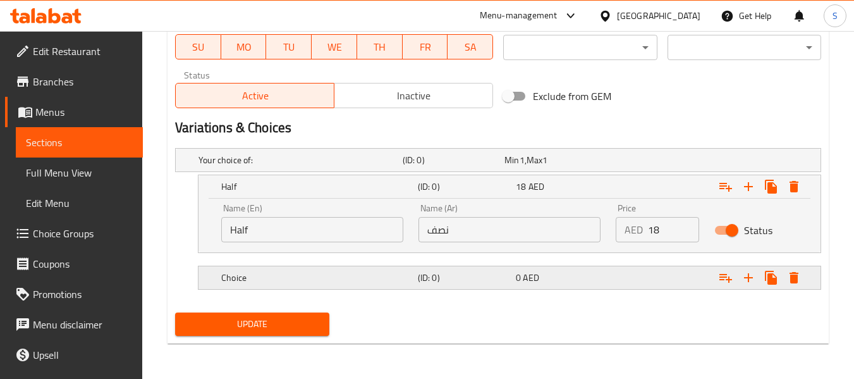
click at [461, 169] on div "(ID: 0)" at bounding box center [451, 160] width 102 height 18
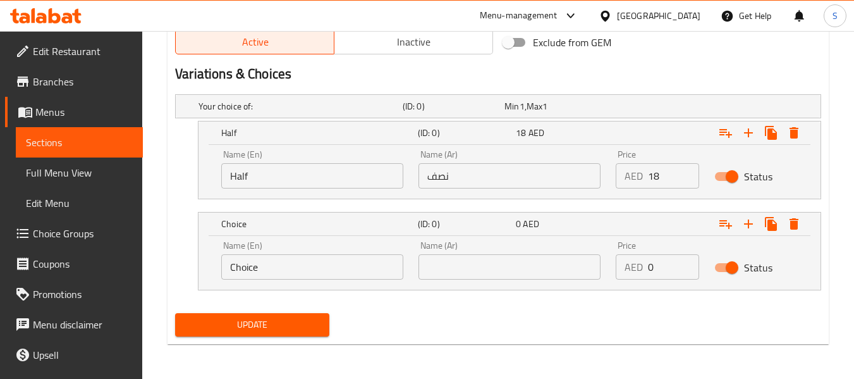
scroll to position [670, 0]
click at [350, 276] on input "Choice" at bounding box center [312, 266] width 182 height 25
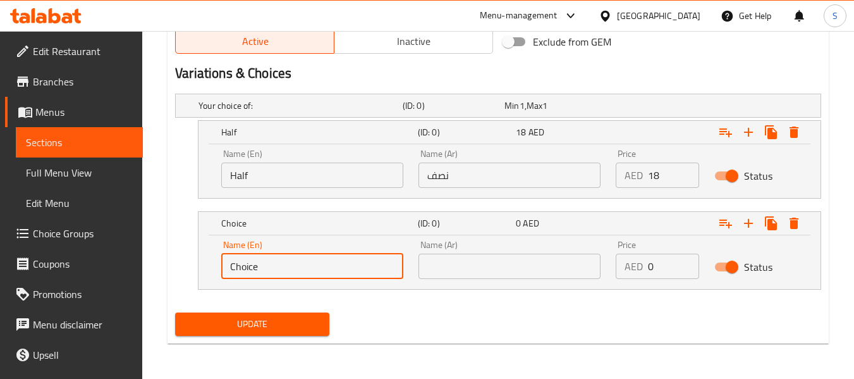
paste input "Full"
type input "Full"
click at [498, 266] on input "text" at bounding box center [510, 266] width 182 height 25
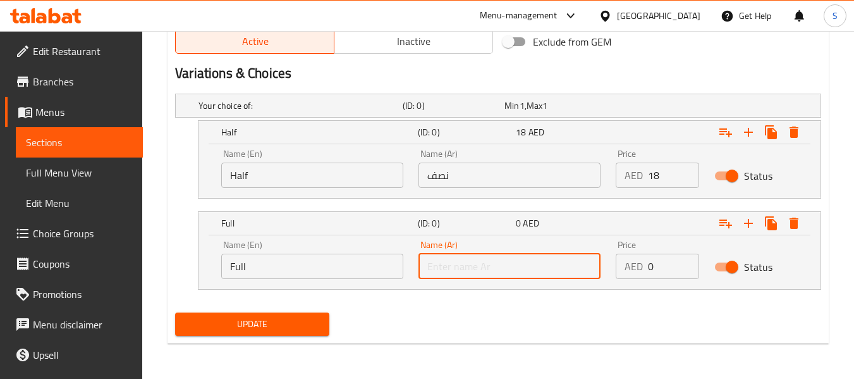
paste input "كامل"
type input "كامل"
click at [658, 266] on input "0" at bounding box center [673, 266] width 51 height 25
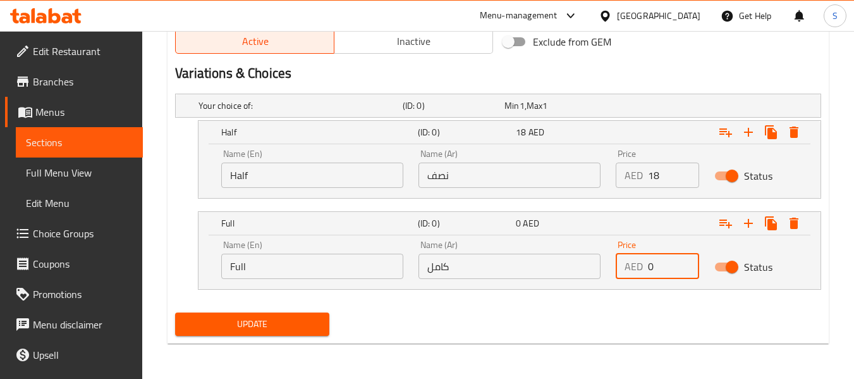
click at [658, 266] on input "0" at bounding box center [673, 266] width 51 height 25
type input "25"
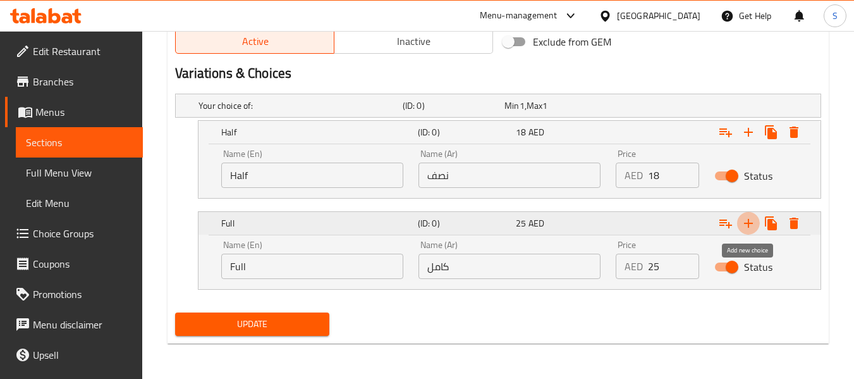
click at [744, 221] on icon "Expand" at bounding box center [748, 223] width 15 height 15
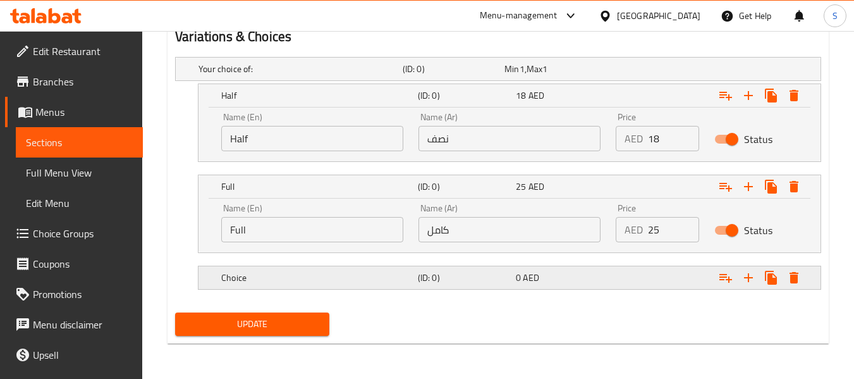
click at [489, 75] on h5 "(ID: 0)" at bounding box center [451, 69] width 97 height 13
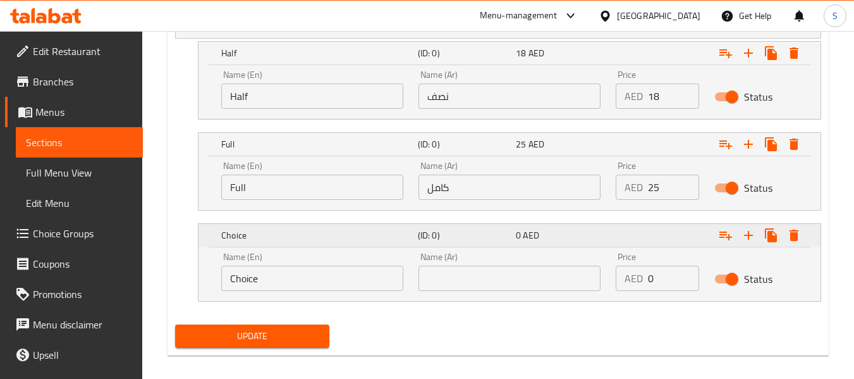
scroll to position [761, 0]
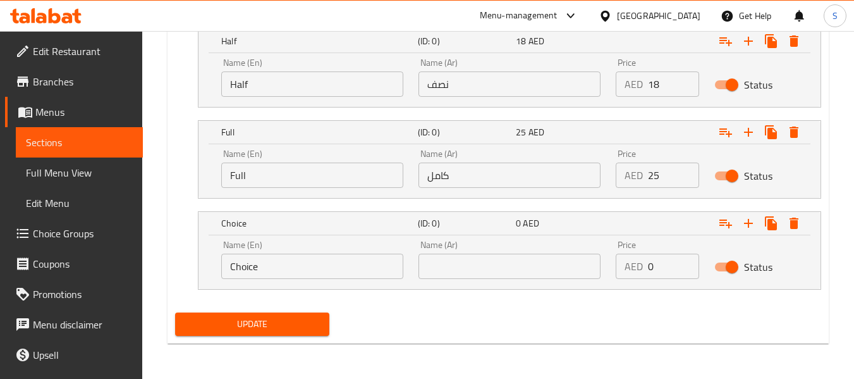
click at [374, 266] on input "Choice" at bounding box center [312, 266] width 182 height 25
paste input "Family Pack 58Oz"
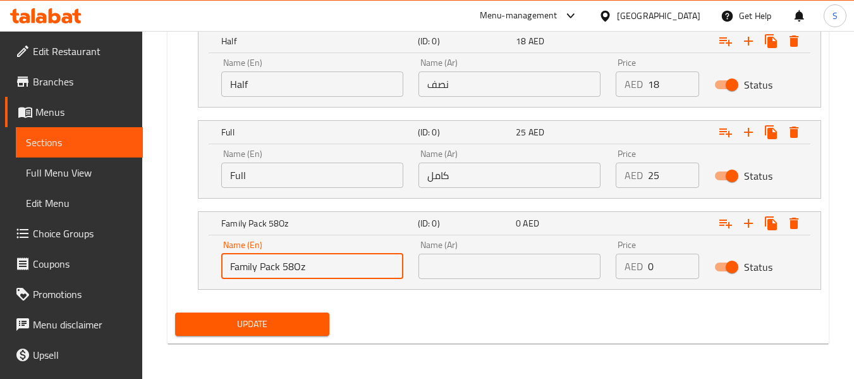
click at [297, 266] on input "Family Pack 58Oz" at bounding box center [312, 266] width 182 height 25
type input "Family Pack 58 Oz"
click at [535, 265] on input "text" at bounding box center [510, 266] width 182 height 25
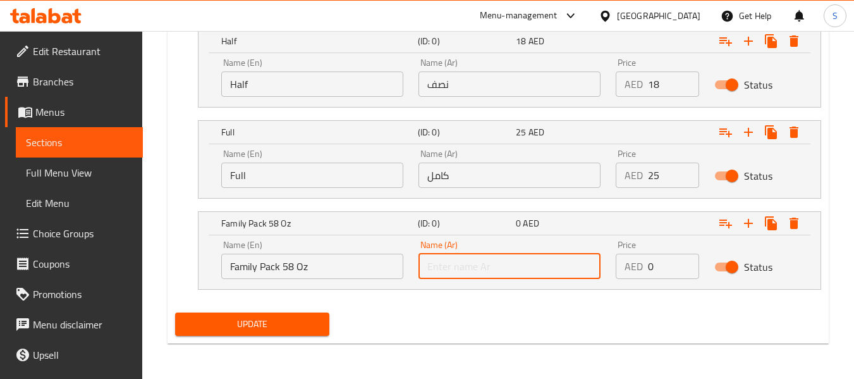
paste input "باك عائلي 58 أونصة"
type input "باك عائلي 58 أونصة"
click at [666, 269] on input "0" at bounding box center [673, 266] width 51 height 25
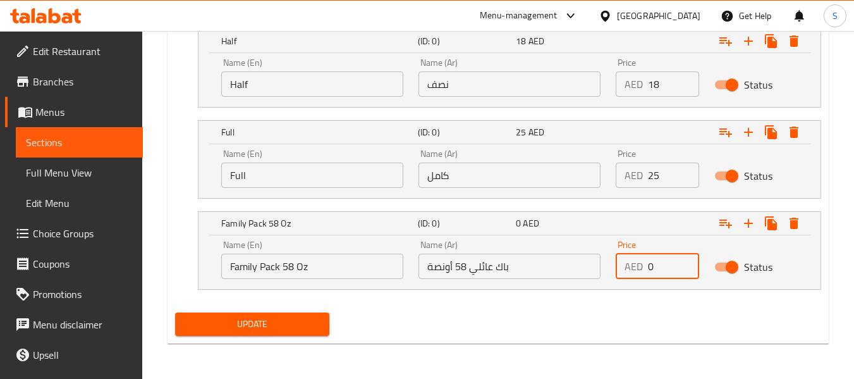
click at [666, 269] on input "0" at bounding box center [673, 266] width 51 height 25
type input "59"
click at [282, 316] on span "Update" at bounding box center [251, 324] width 133 height 16
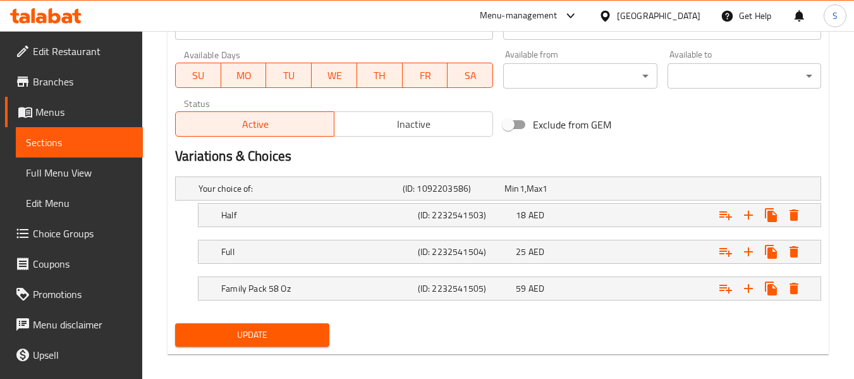
scroll to position [598, 0]
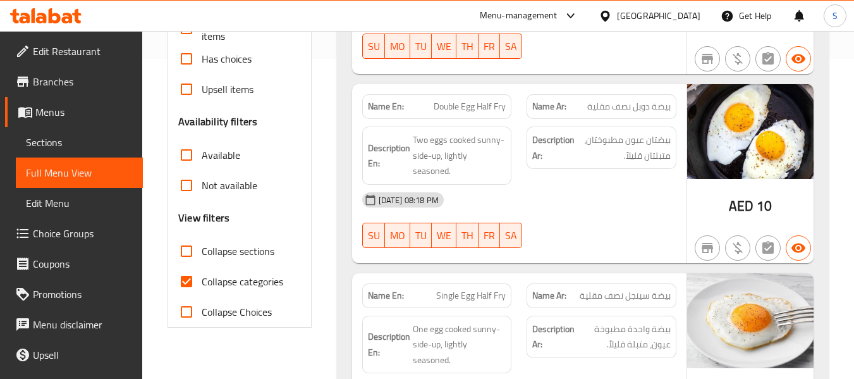
scroll to position [379, 0]
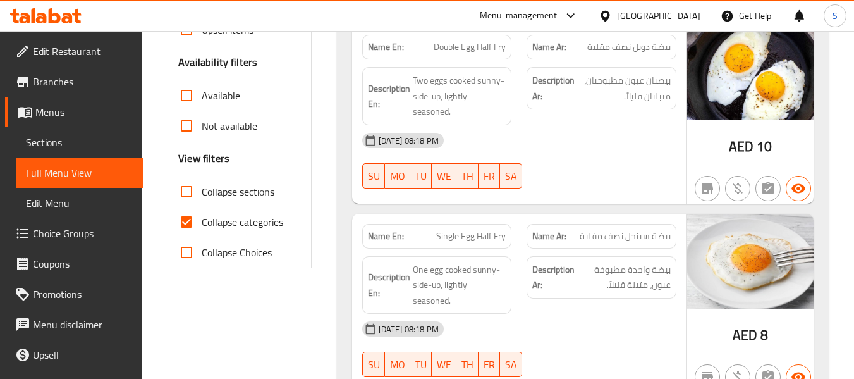
click at [250, 221] on span "Collapse categories" at bounding box center [243, 221] width 82 height 15
click at [202, 221] on input "Collapse categories" at bounding box center [186, 222] width 30 height 30
checkbox input "false"
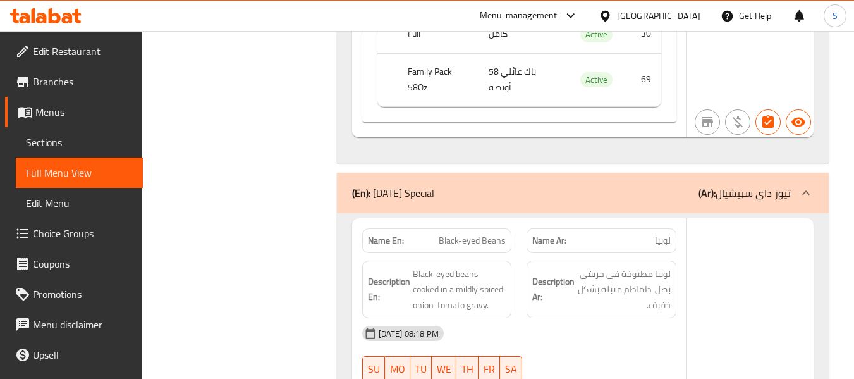
scroll to position [10354, 0]
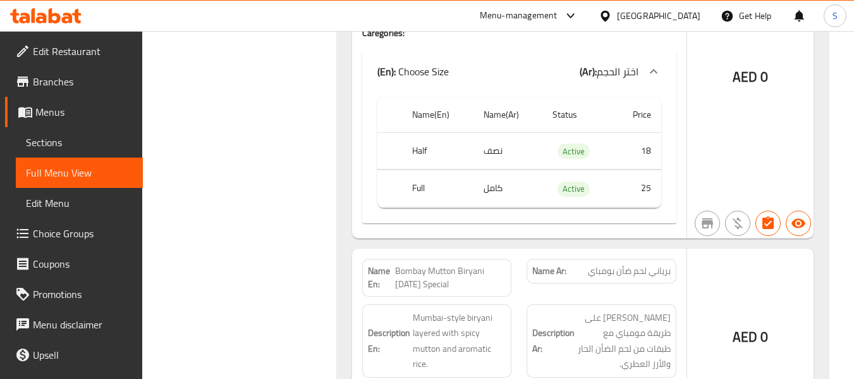
scroll to position [16574, 0]
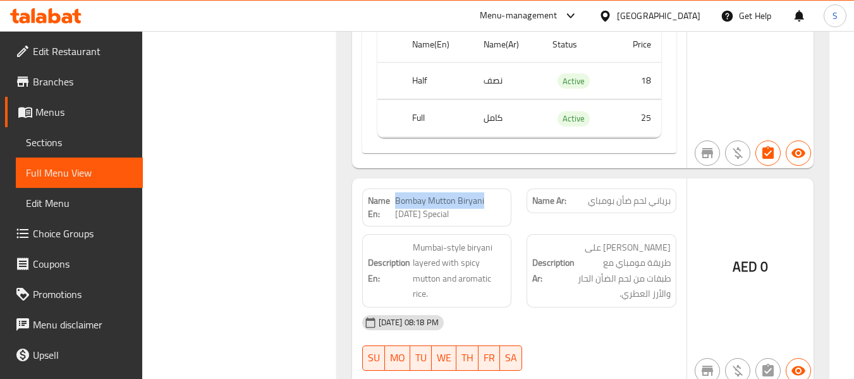
drag, startPoint x: 394, startPoint y: 59, endPoint x: 491, endPoint y: 62, distance: 96.8
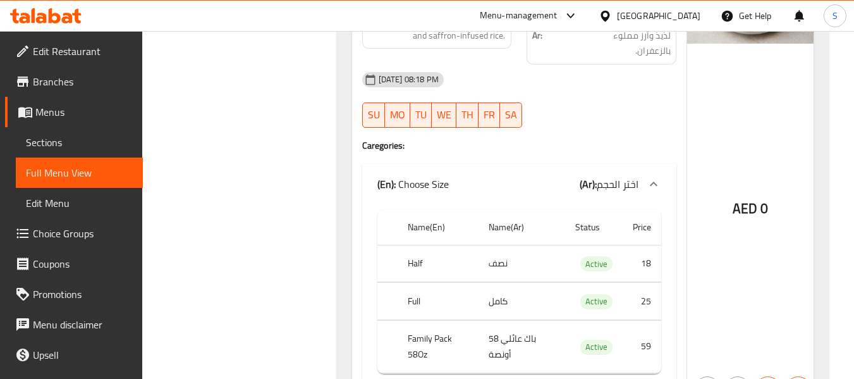
scroll to position [15940, 0]
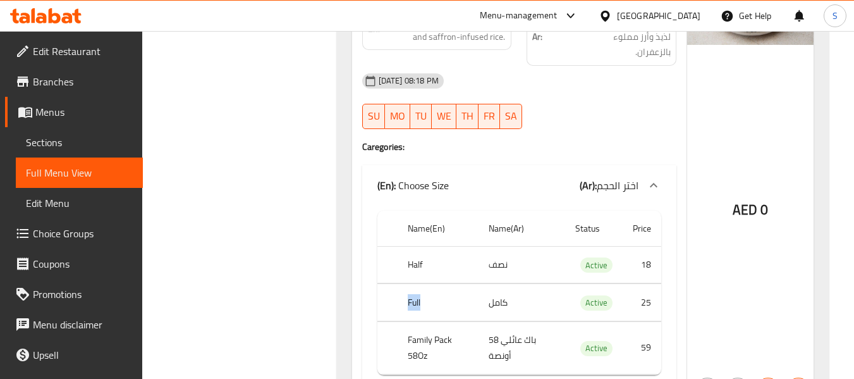
copy th "Full"
copy th "Family Pack 58Oz"
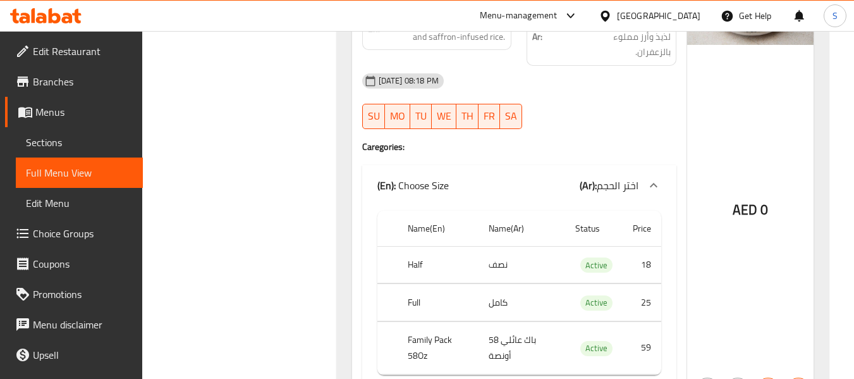
copy td "نصف"
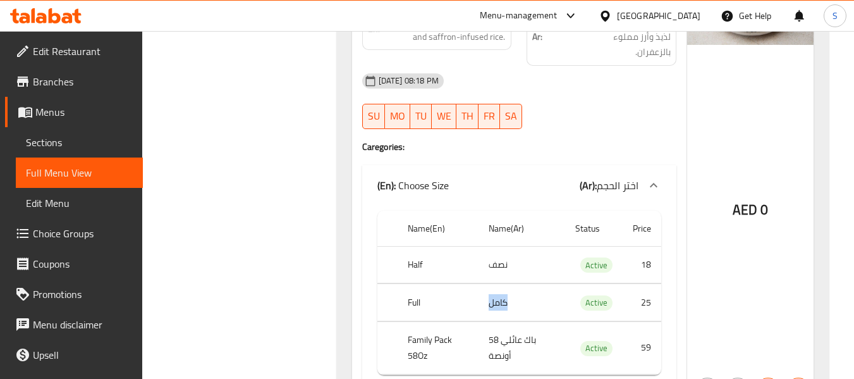
copy td "كامل"
copy td "باك عائلي 58 أونصة"
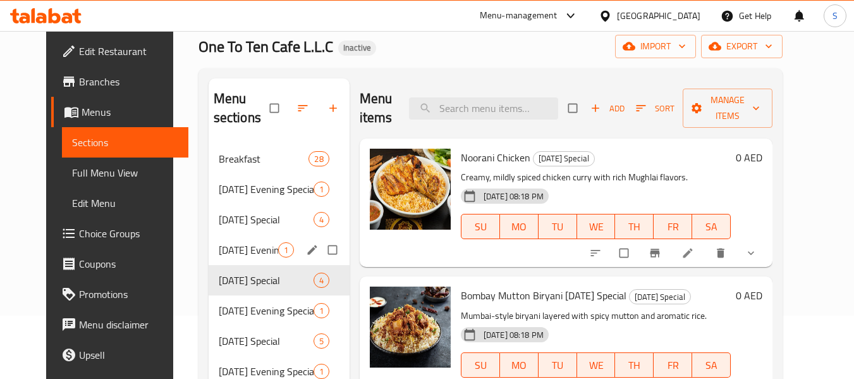
scroll to position [126, 0]
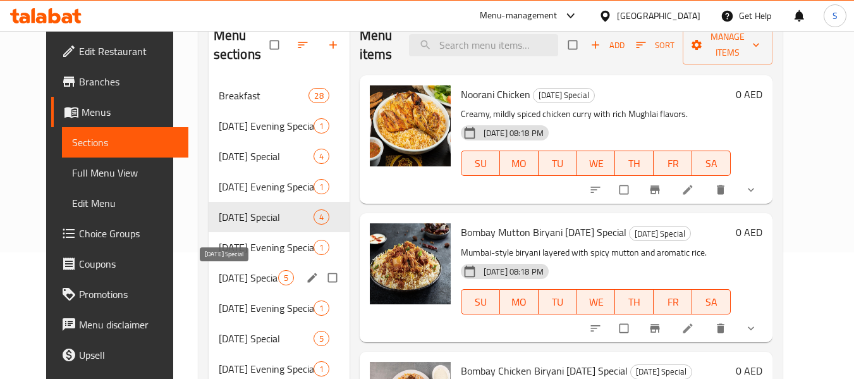
click at [226, 273] on span "[DATE] Special" at bounding box center [248, 277] width 59 height 15
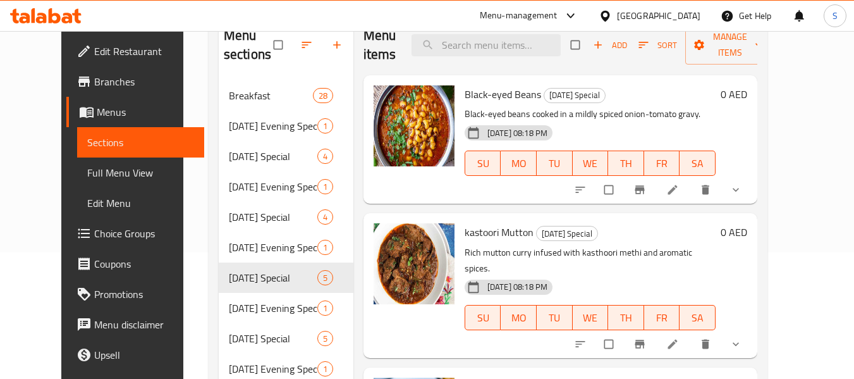
click at [496, 94] on span "Black-eyed Beans" at bounding box center [503, 94] width 77 height 19
copy h6 "Black-eyed Beans"
click at [389, 197] on div at bounding box center [414, 139] width 91 height 118
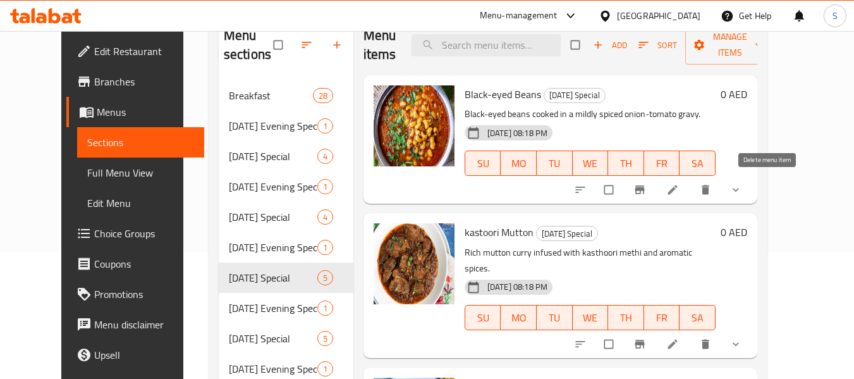
click at [712, 190] on icon "delete" at bounding box center [705, 189] width 13 height 13
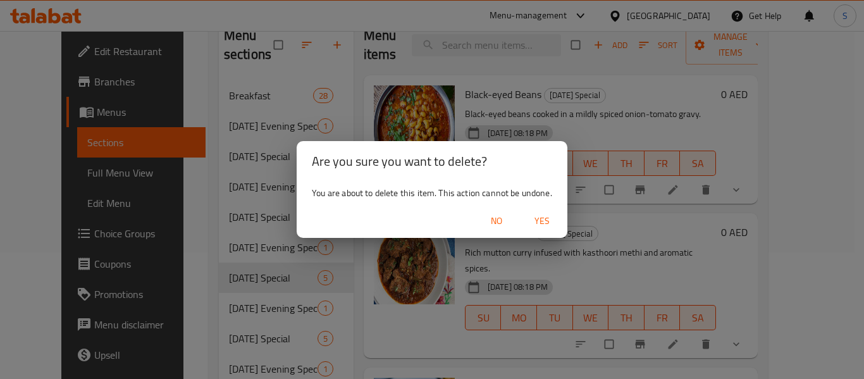
click at [543, 222] on span "Yes" at bounding box center [542, 221] width 30 height 16
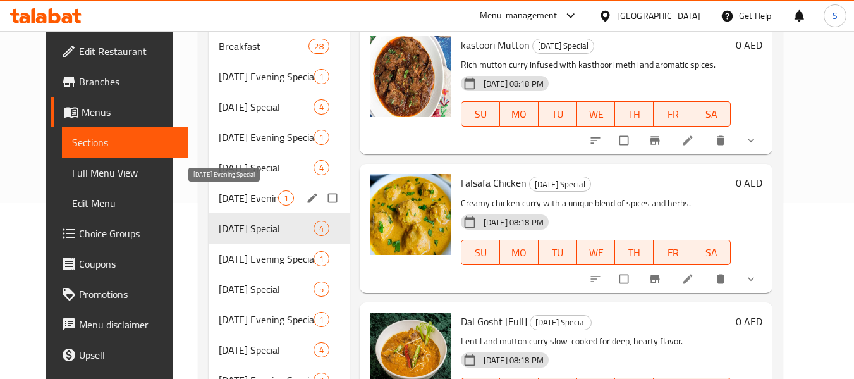
scroll to position [190, 0]
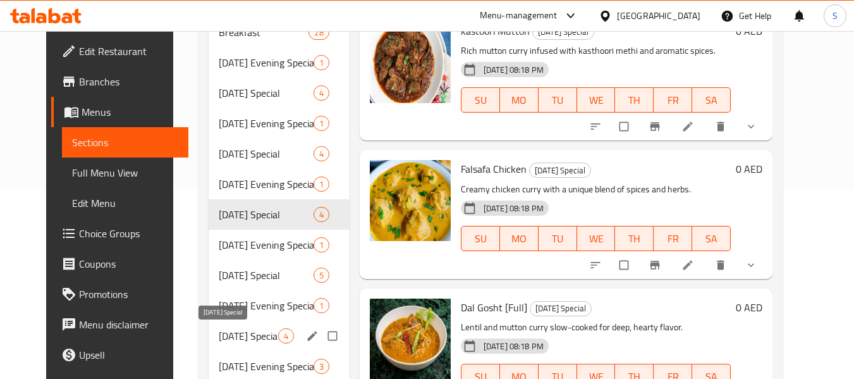
click at [227, 335] on span "[DATE] Special" at bounding box center [248, 335] width 59 height 15
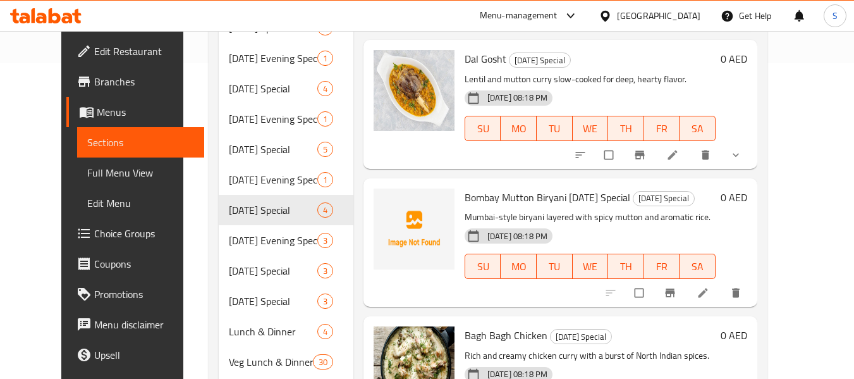
scroll to position [316, 0]
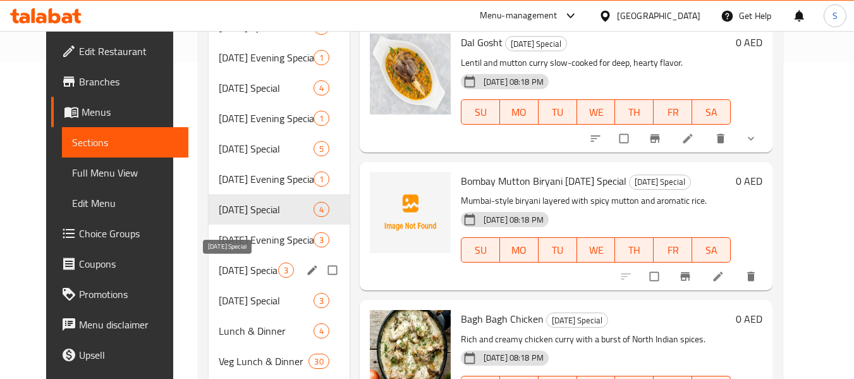
click at [230, 275] on span "[DATE] Special" at bounding box center [248, 269] width 59 height 15
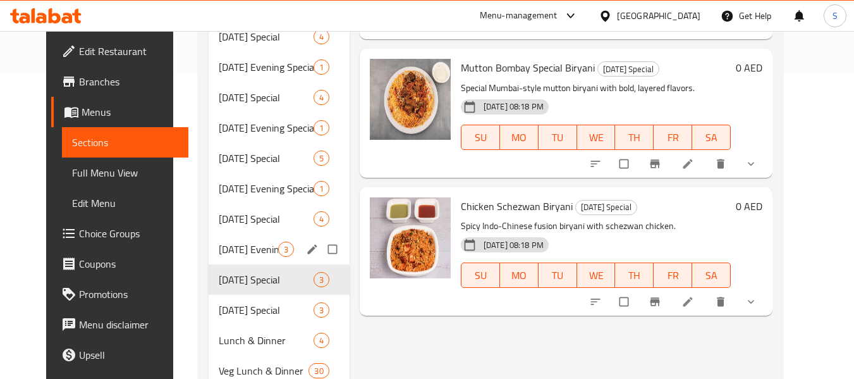
scroll to position [379, 0]
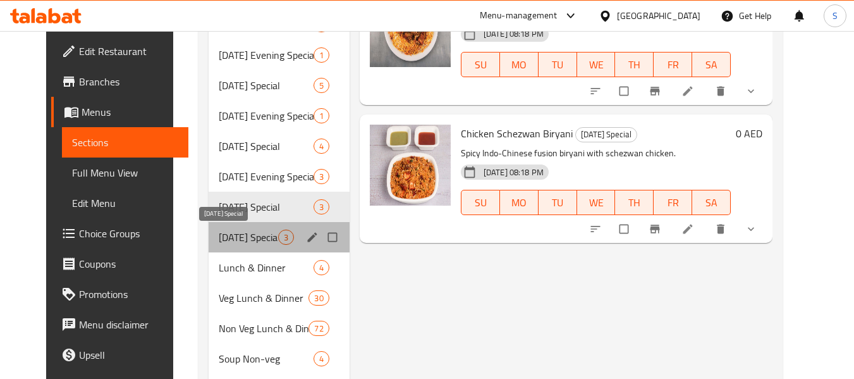
click at [232, 236] on span "Saturday Special" at bounding box center [248, 237] width 59 height 15
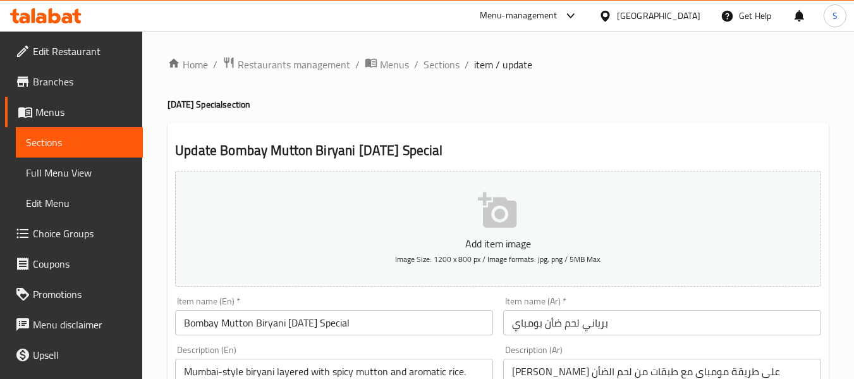
scroll to position [190, 0]
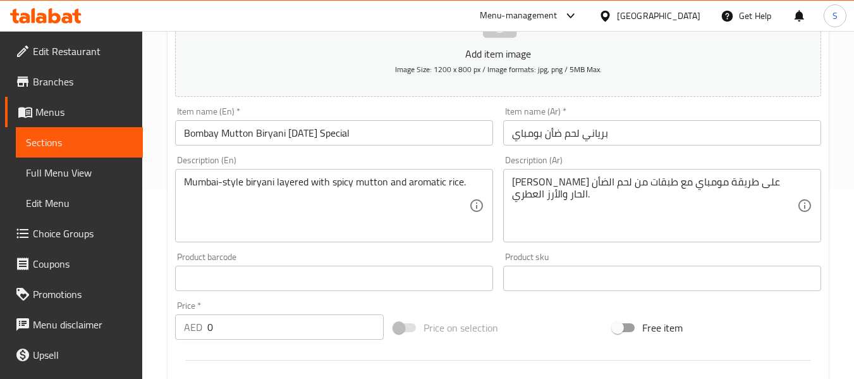
click at [645, 132] on input "برياني لحم ضأن بومباي" at bounding box center [662, 132] width 318 height 25
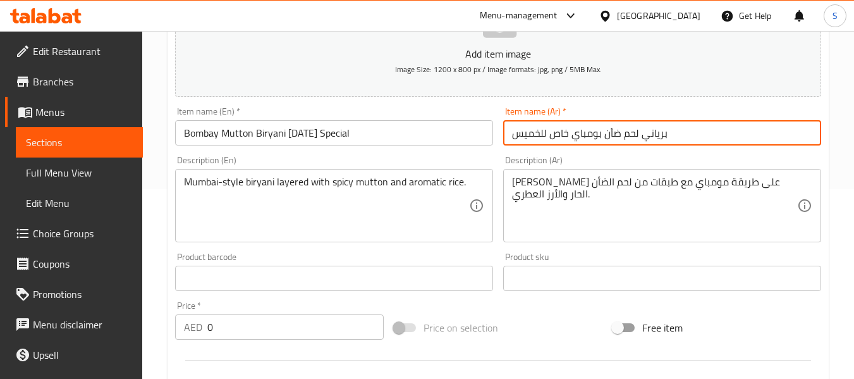
type input "برياني لحم ضأن بومباي خاص للخميس"
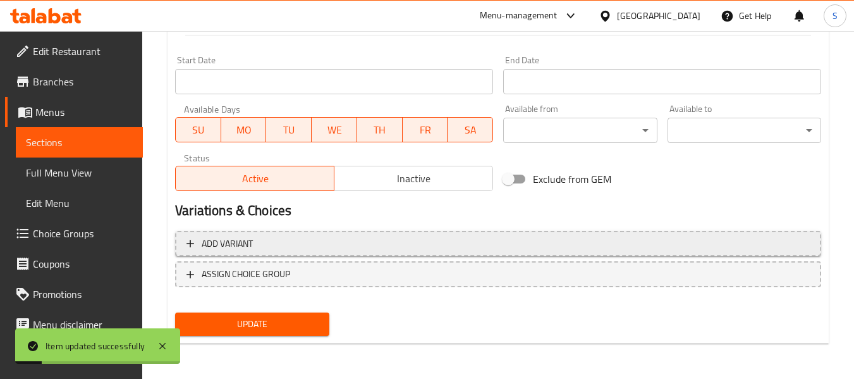
click at [354, 250] on span "Add variant" at bounding box center [499, 244] width 624 height 16
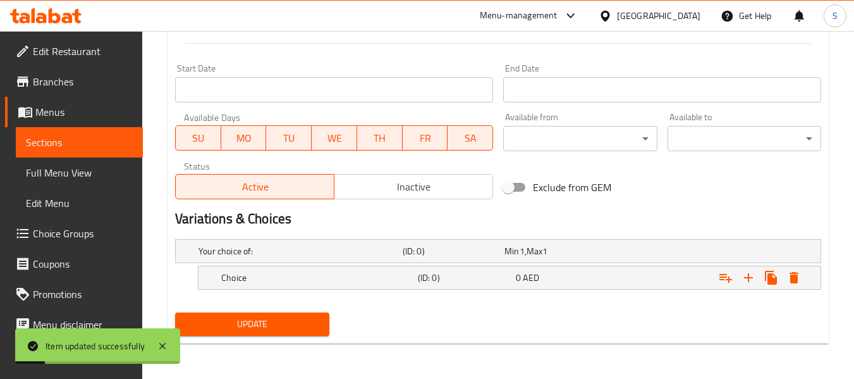
scroll to position [507, 0]
click at [744, 279] on icon "Expand" at bounding box center [748, 277] width 15 height 15
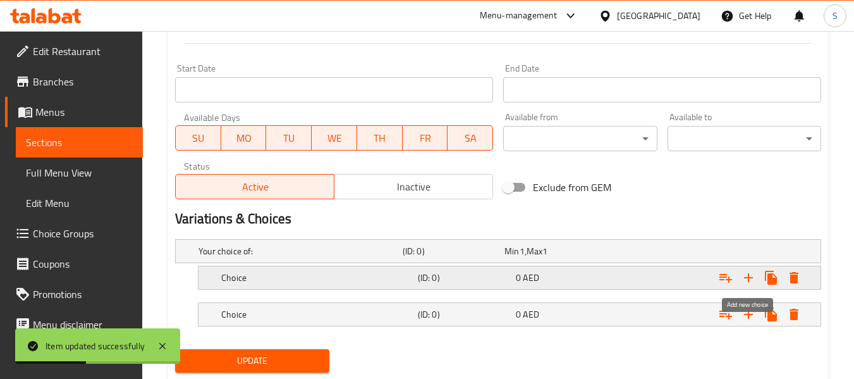
click at [746, 279] on icon "Expand" at bounding box center [748, 277] width 15 height 15
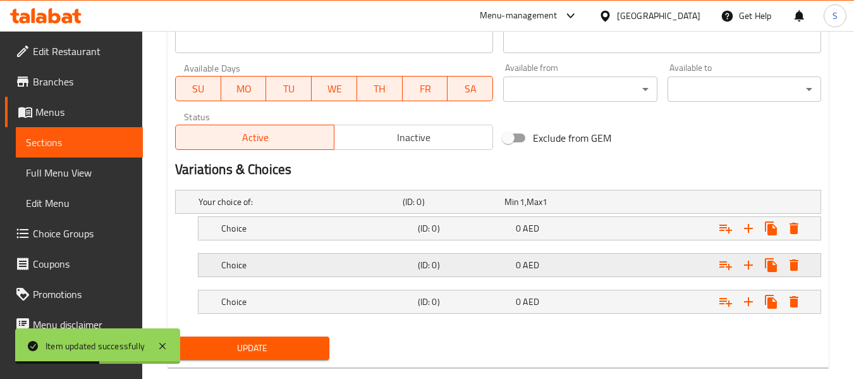
scroll to position [580, 0]
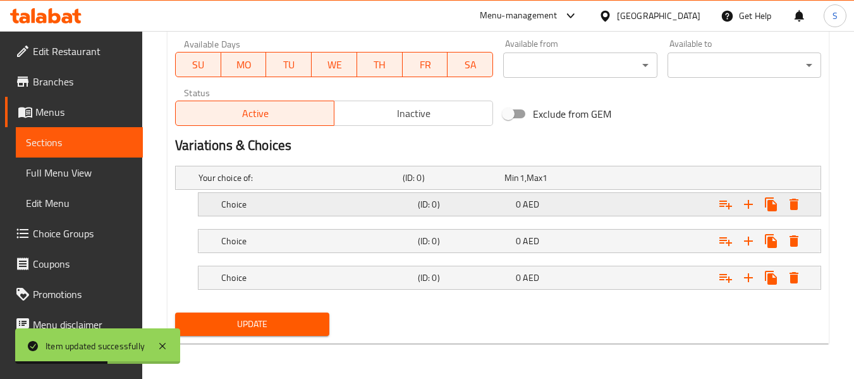
click at [498, 184] on h5 "(ID: 0)" at bounding box center [451, 177] width 97 height 13
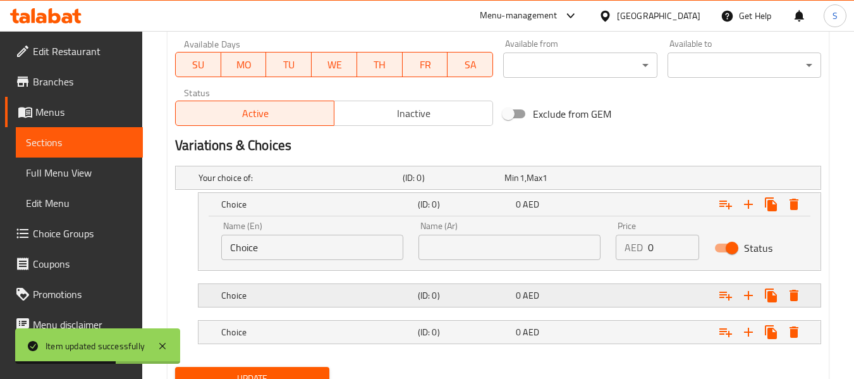
click at [461, 184] on h5 "(ID: 0)" at bounding box center [451, 177] width 97 height 13
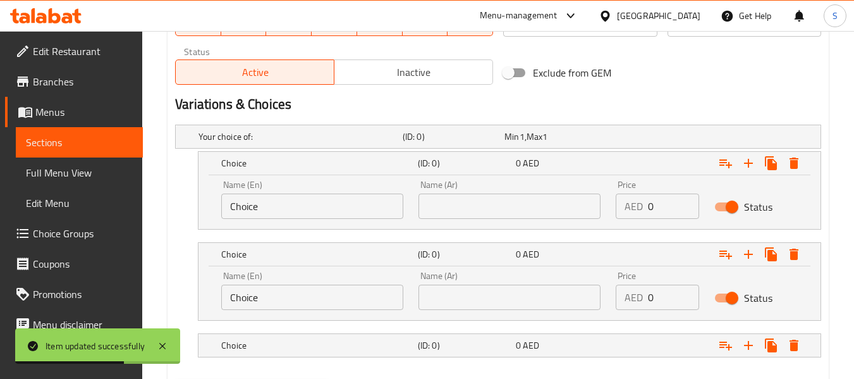
scroll to position [643, 0]
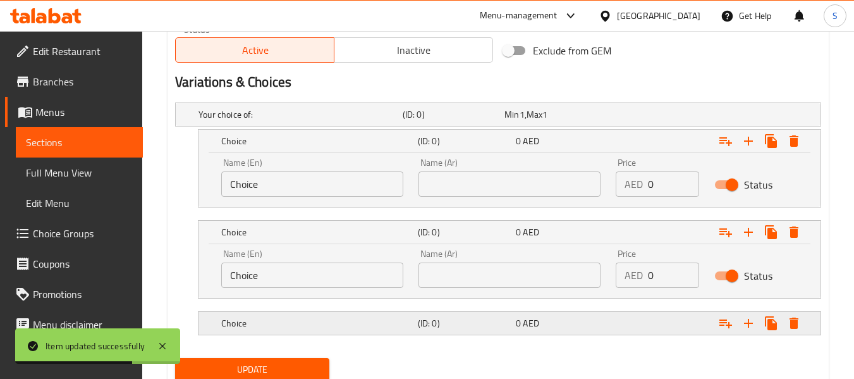
click at [450, 121] on h5 "(ID: 0)" at bounding box center [451, 114] width 97 height 13
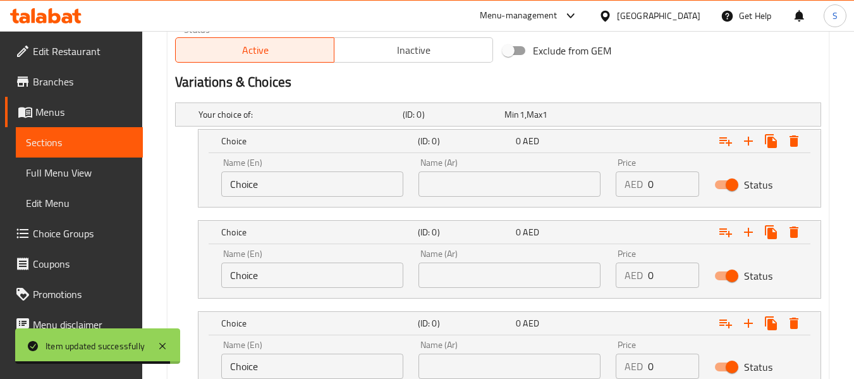
click at [348, 187] on input "Choice" at bounding box center [312, 183] width 182 height 25
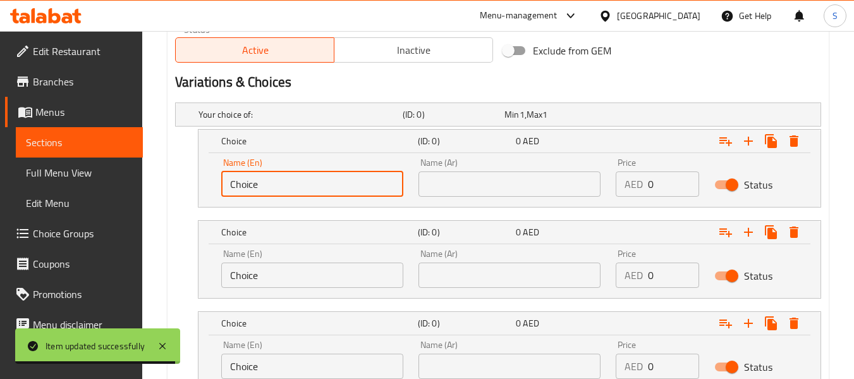
click at [348, 187] on input "Choice" at bounding box center [312, 183] width 182 height 25
paste input "Half"
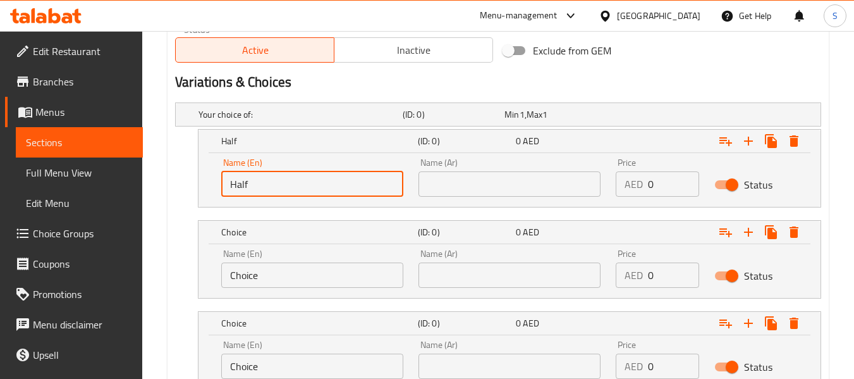
type input "Half"
click at [311, 281] on input "Choice" at bounding box center [312, 274] width 182 height 25
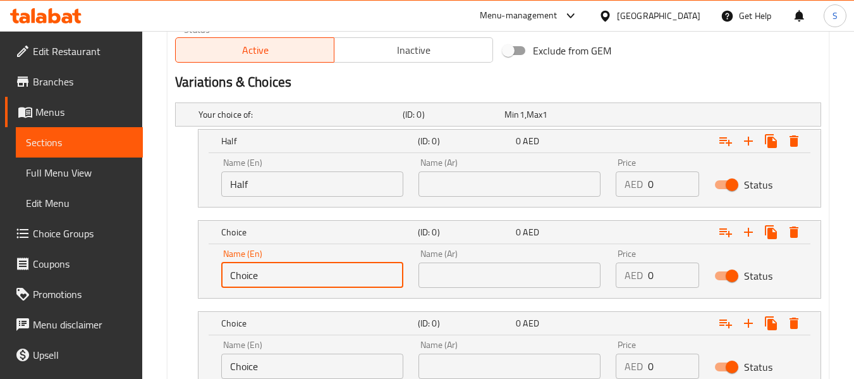
paste input "Full"
type input "Full"
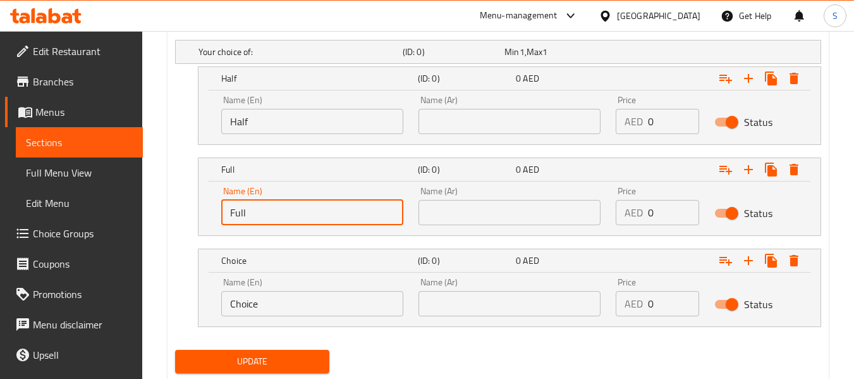
scroll to position [706, 0]
click at [278, 299] on input "Choice" at bounding box center [312, 302] width 182 height 25
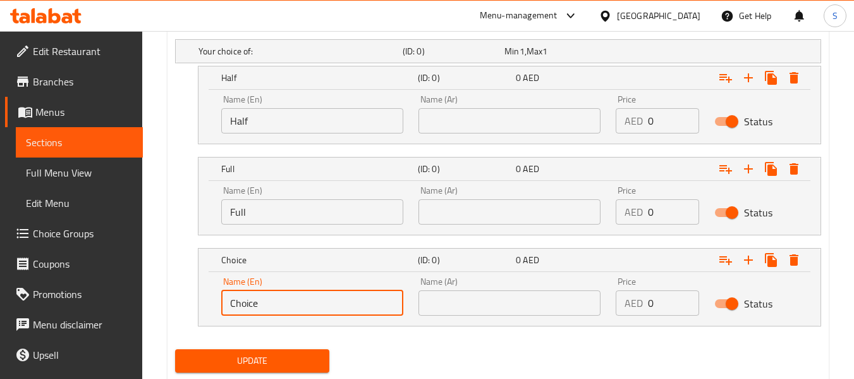
paste input "Family Pack 58Oz"
type input "Family Pack 58Oz"
click at [490, 134] on div "Name (Ar) Name (Ar)" at bounding box center [509, 114] width 197 height 54
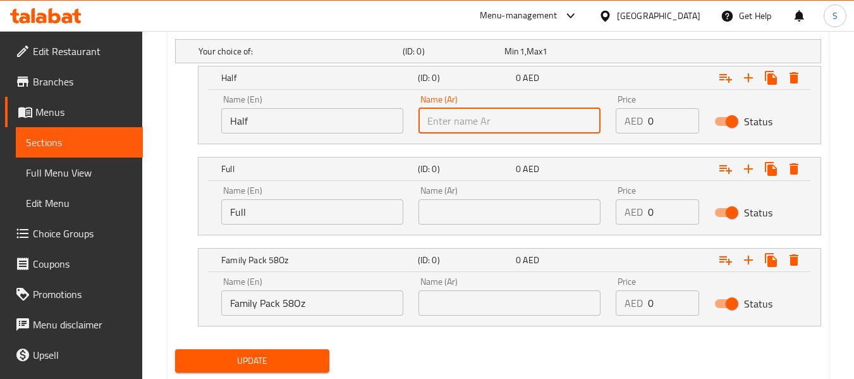
click at [496, 116] on input "text" at bounding box center [510, 120] width 182 height 25
paste input "نصف"
type input "نصف"
click at [467, 218] on input "text" at bounding box center [510, 211] width 182 height 25
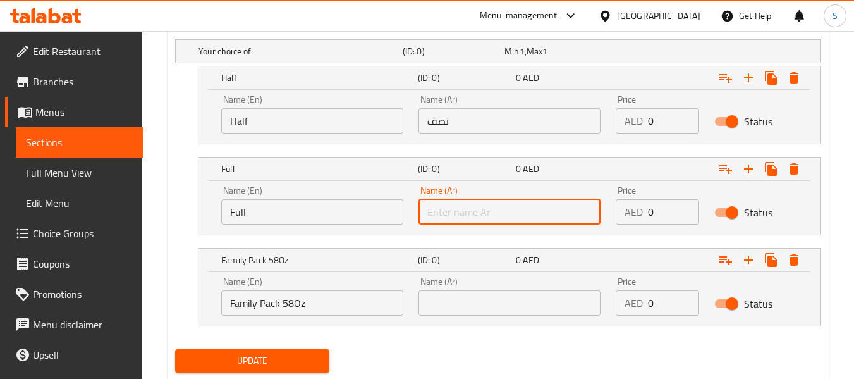
paste input "كامل"
type input "كامل"
click at [443, 298] on input "text" at bounding box center [510, 302] width 182 height 25
paste input "باك عائلي 58 أونصة"
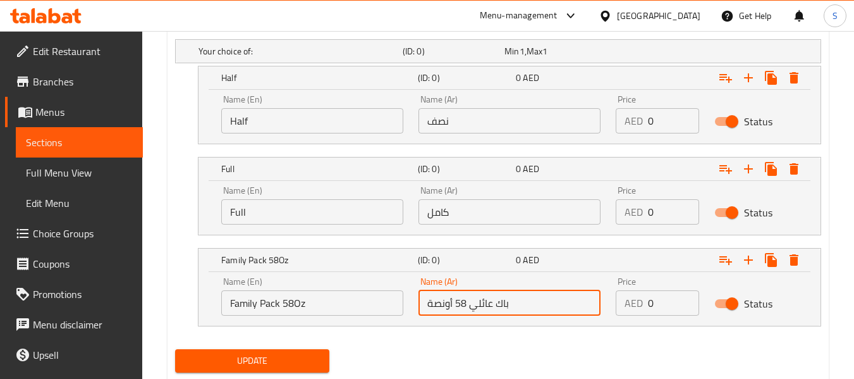
type input "باك عائلي 58 أونصة"
click at [674, 126] on input "0" at bounding box center [673, 120] width 51 height 25
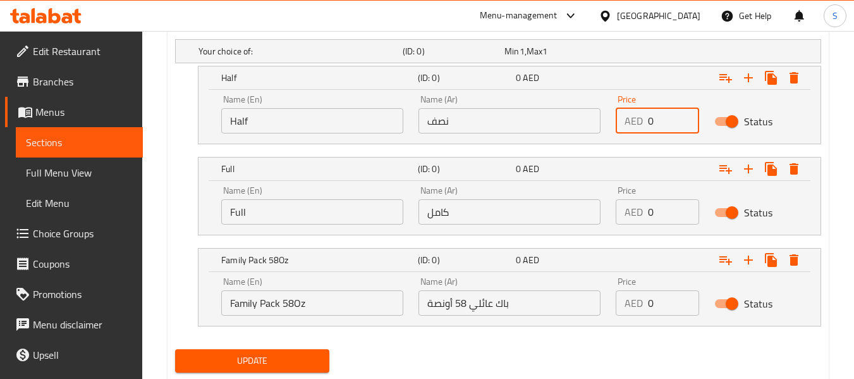
click at [674, 126] on input "0" at bounding box center [673, 120] width 51 height 25
type input "20"
click at [662, 217] on input "0" at bounding box center [673, 211] width 51 height 25
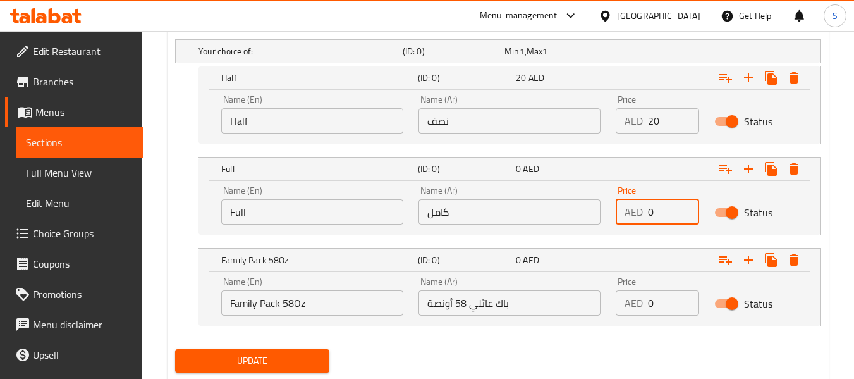
click at [662, 217] on input "0" at bounding box center [673, 211] width 51 height 25
type input "30"
click at [655, 307] on input "0" at bounding box center [673, 302] width 51 height 25
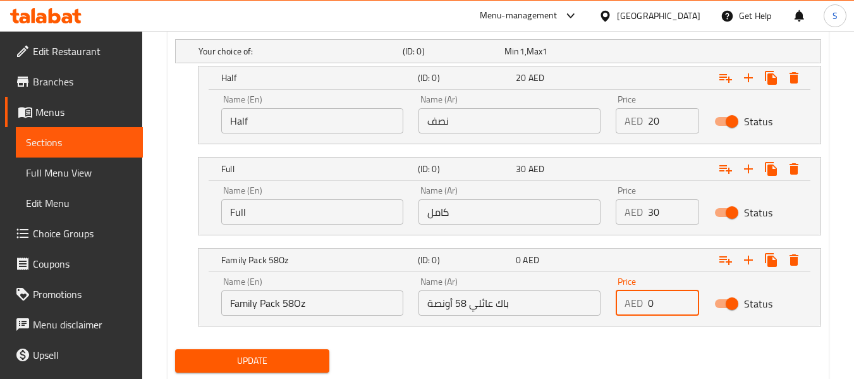
click at [655, 307] on input "0" at bounding box center [673, 302] width 51 height 25
type input "69"
click at [267, 353] on span "Update" at bounding box center [251, 361] width 133 height 16
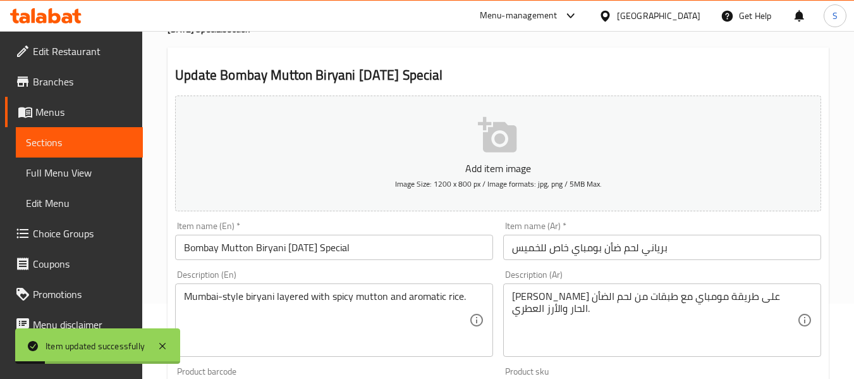
scroll to position [74, 0]
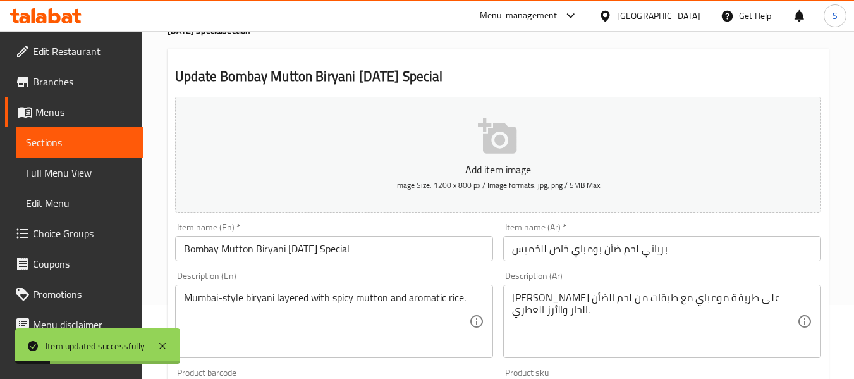
click at [381, 260] on input "Bombay Mutton Biryani [DATE] Special" at bounding box center [334, 248] width 318 height 25
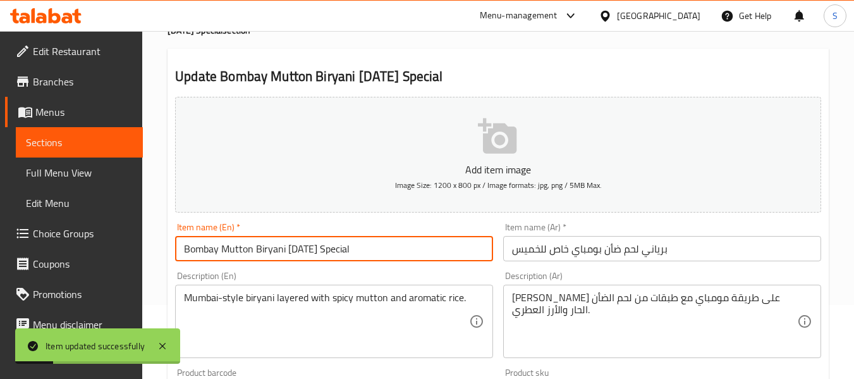
click at [381, 260] on input "Bombay Mutton Biryani [DATE] Special" at bounding box center [334, 248] width 318 height 25
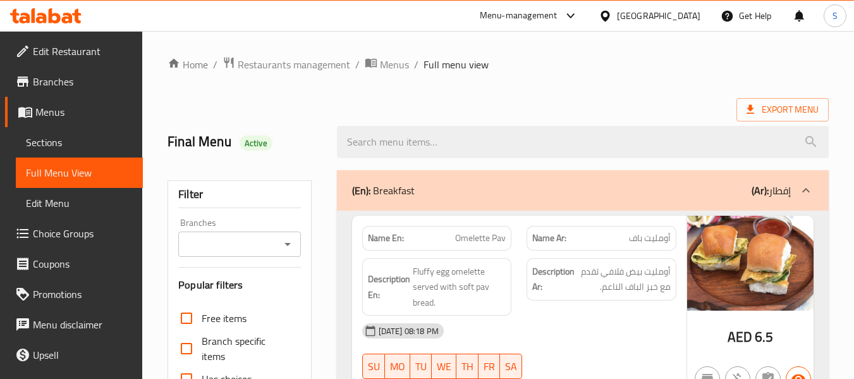
scroll to position [443, 0]
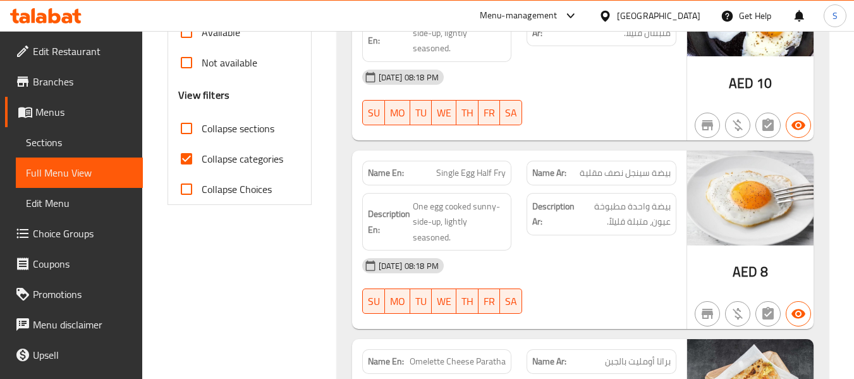
click at [195, 156] on input "Collapse categories" at bounding box center [186, 159] width 30 height 30
checkbox input "false"
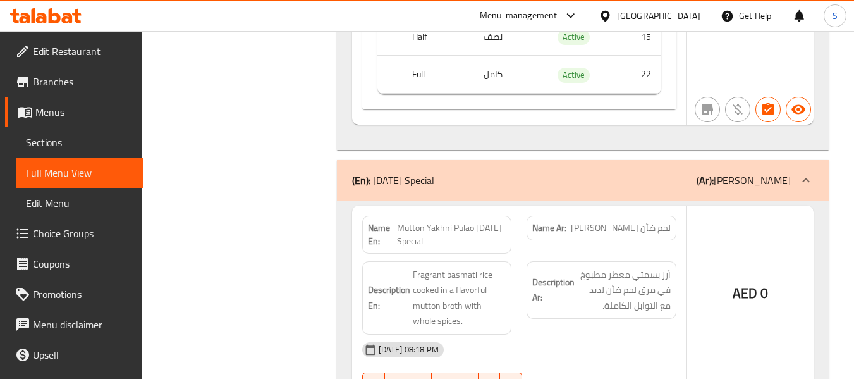
scroll to position [18412, 0]
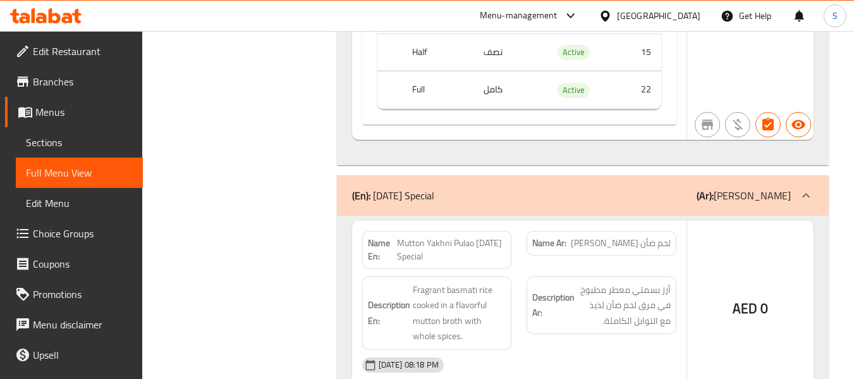
copy span "Mutton Yakhni Pulao [DATE] Special"
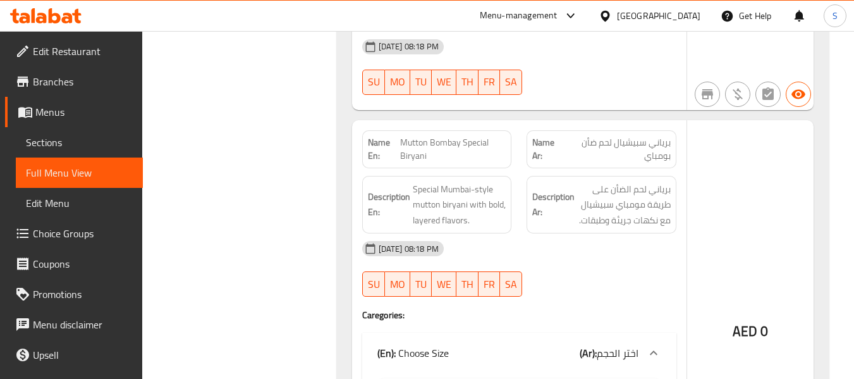
scroll to position [18791, 0]
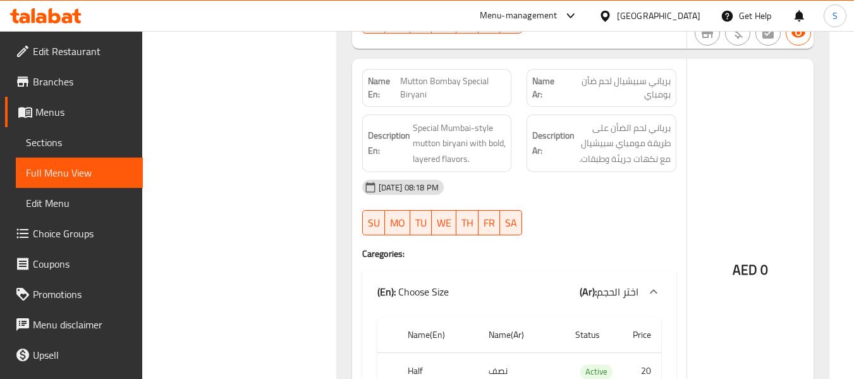
copy th "Half"
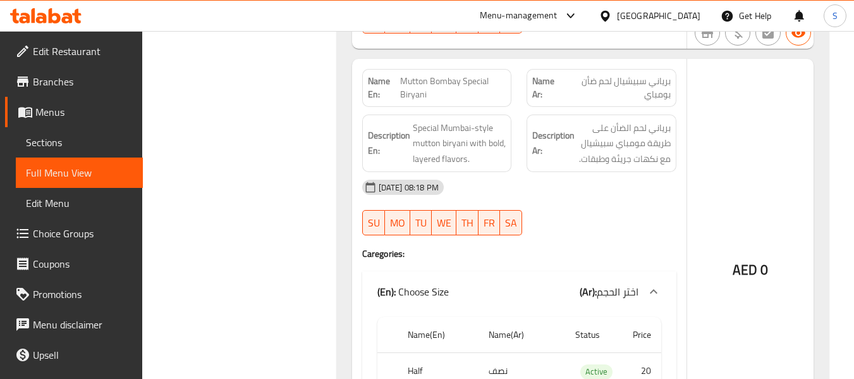
copy th "Full"
copy th "Family Pack 58Oz"
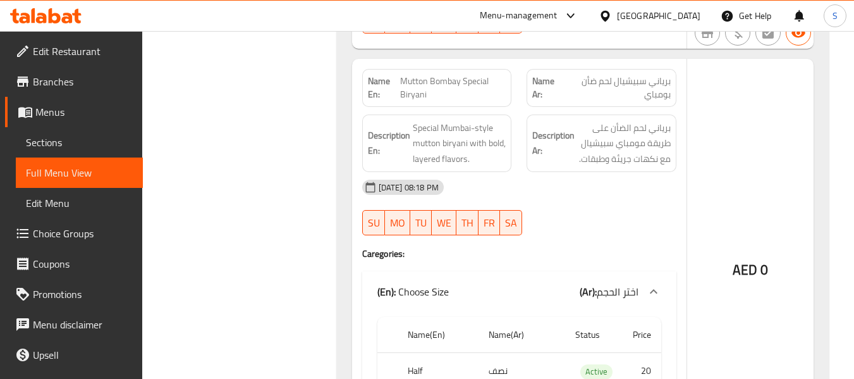
copy td "نصف"
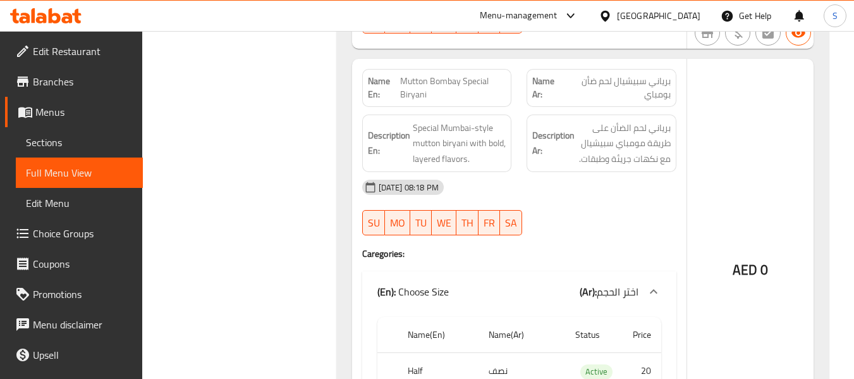
copy td "كامل"
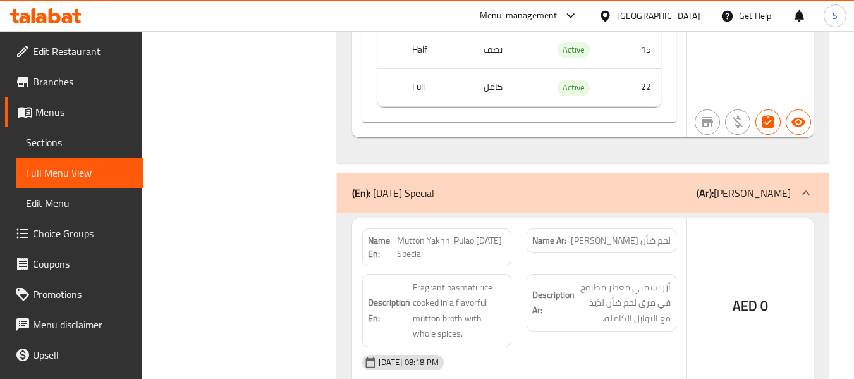
scroll to position [18412, 0]
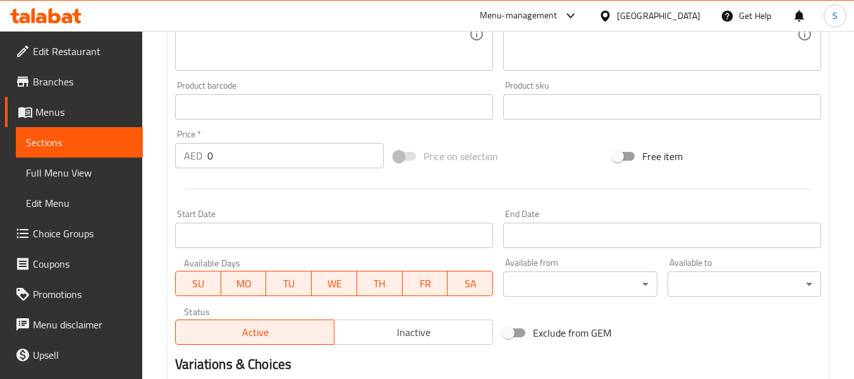
scroll to position [533, 0]
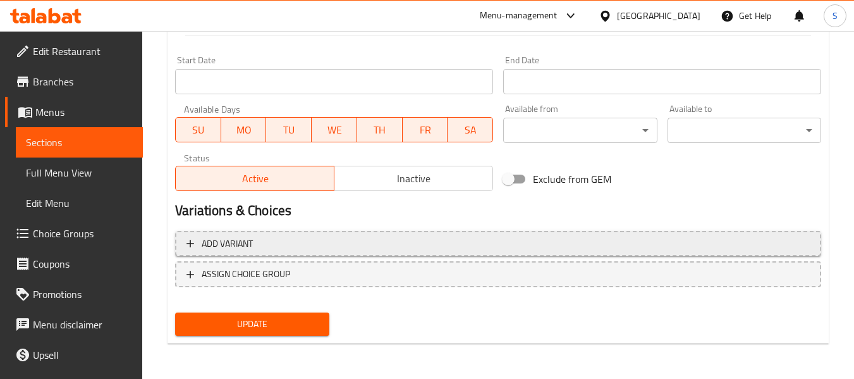
click at [297, 249] on span "Add variant" at bounding box center [499, 244] width 624 height 16
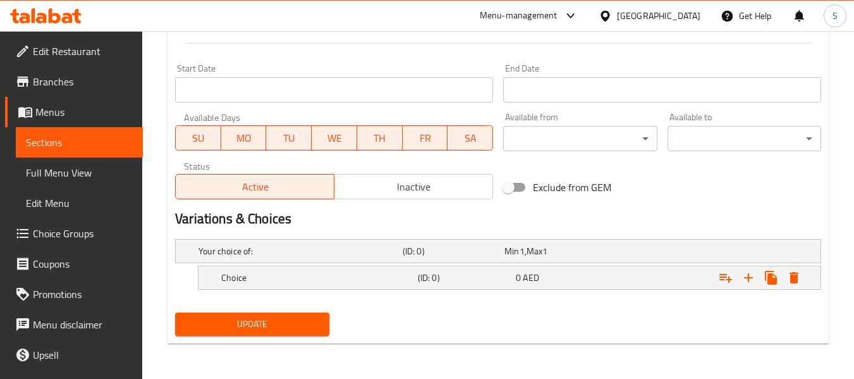
scroll to position [525, 0]
click at [746, 279] on icon "Expand" at bounding box center [748, 277] width 15 height 15
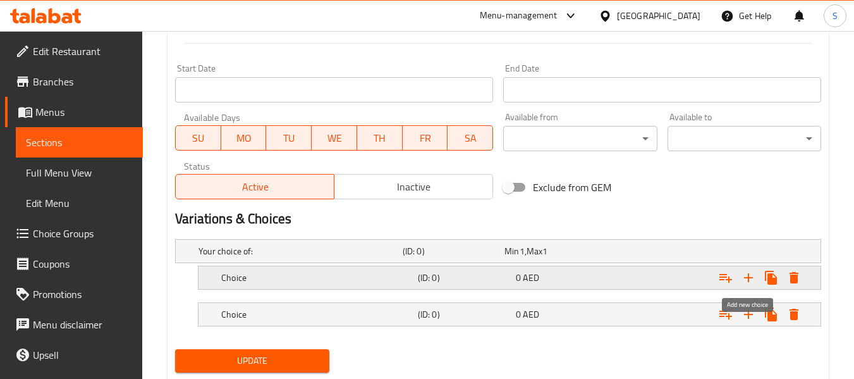
click at [746, 279] on icon "Expand" at bounding box center [748, 277] width 15 height 15
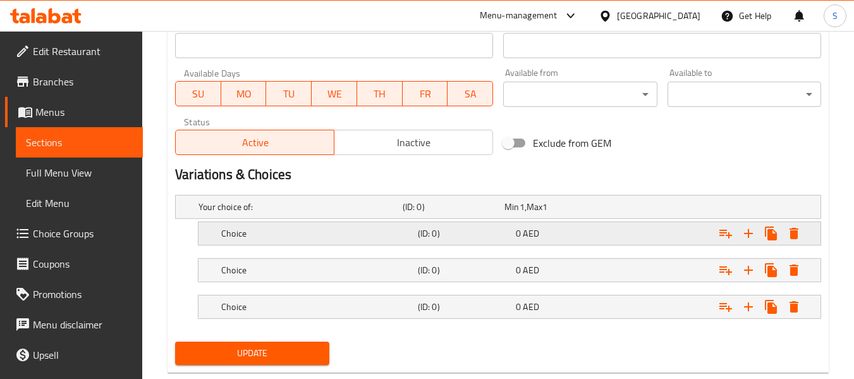
scroll to position [598, 0]
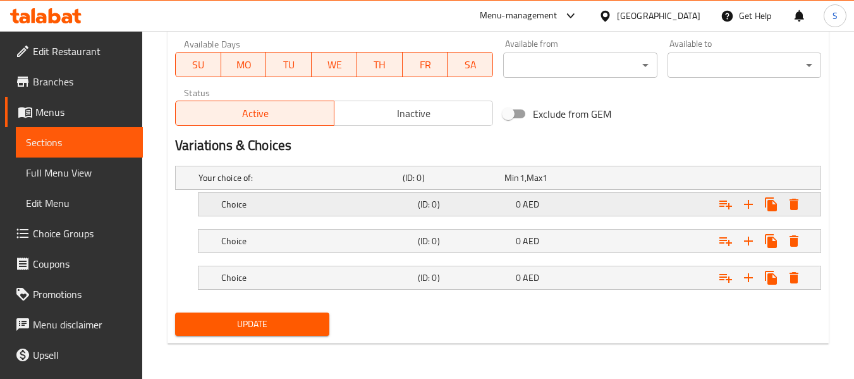
click at [415, 187] on div "(ID: 0)" at bounding box center [451, 178] width 102 height 18
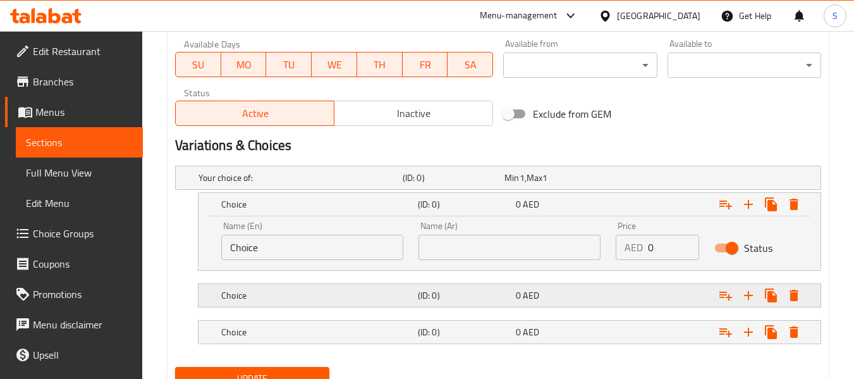
click at [378, 192] on div "Choice (ID: 0) 0 AED" at bounding box center [502, 178] width 612 height 28
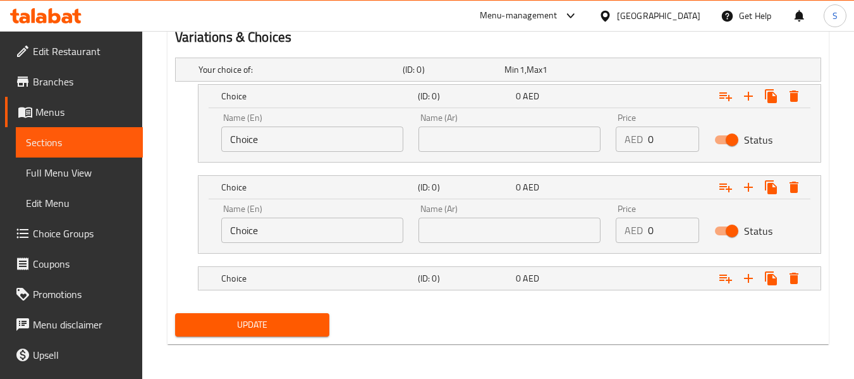
scroll to position [707, 0]
click at [363, 78] on div "Choice" at bounding box center [298, 69] width 204 height 18
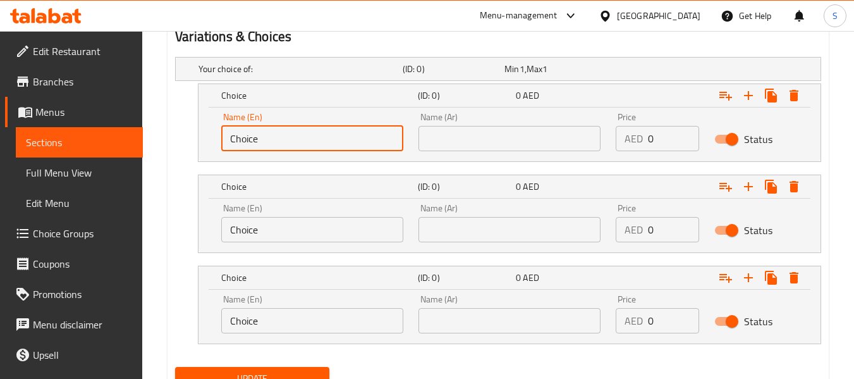
click at [324, 145] on input "Choice" at bounding box center [312, 138] width 182 height 25
paste input "Half"
type input "Half"
click at [323, 239] on input "Choice" at bounding box center [312, 229] width 182 height 25
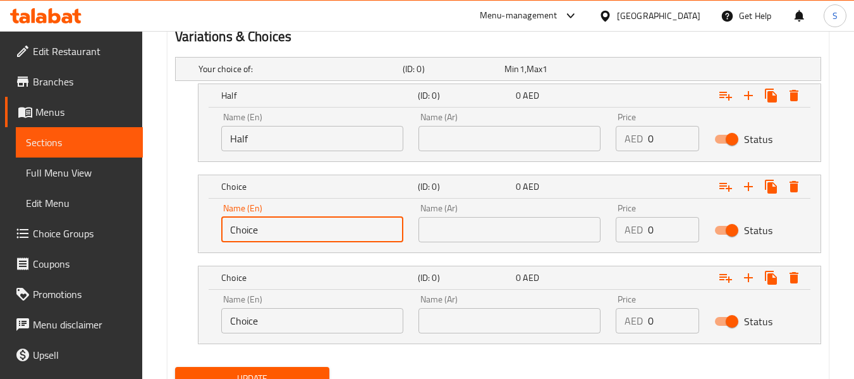
click at [323, 239] on input "Choice" at bounding box center [312, 229] width 182 height 25
paste input "Full"
type input "Full"
click at [324, 325] on input "Choice" at bounding box center [312, 320] width 182 height 25
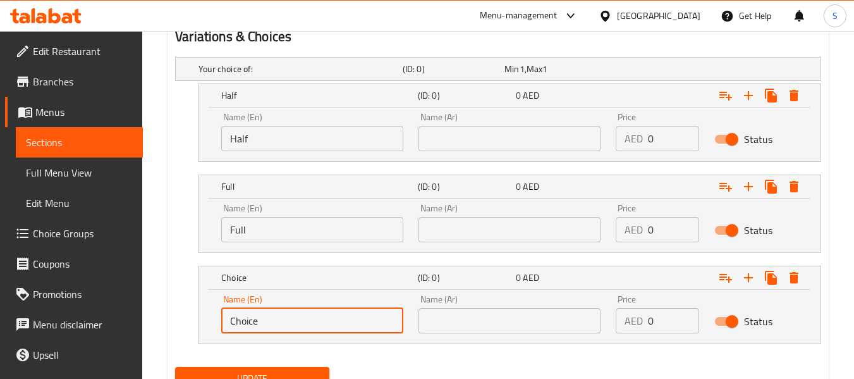
click at [324, 325] on input "Choice" at bounding box center [312, 320] width 182 height 25
paste input "Family Pack 58Oz"
type input "Family Pack 58Oz"
click at [489, 139] on input "text" at bounding box center [510, 138] width 182 height 25
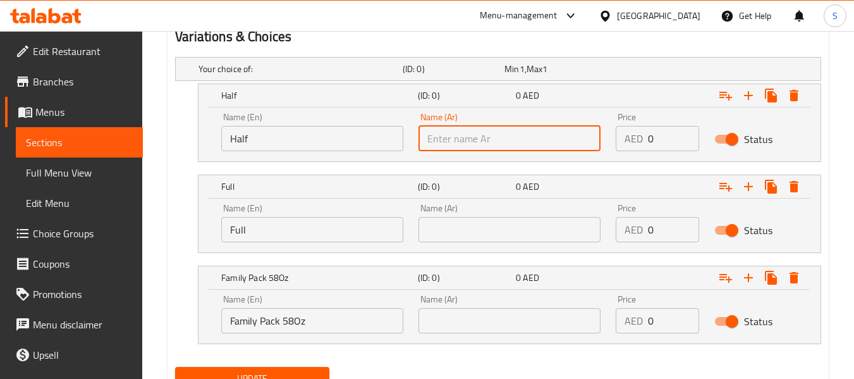
paste input "نصف"
type input "نصف"
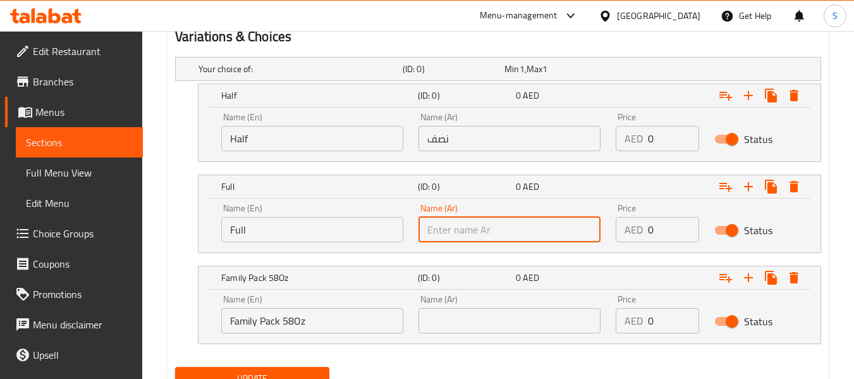
click at [510, 235] on input "text" at bounding box center [510, 229] width 182 height 25
paste input "كامل"
type input "كامل"
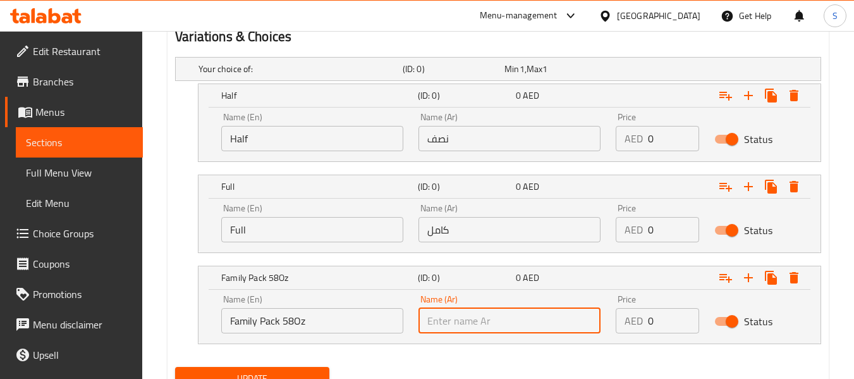
click at [489, 316] on input "text" at bounding box center [510, 320] width 182 height 25
paste input "باك عائلي 58 أونصة"
type input "باك عائلي 58 أونصة"
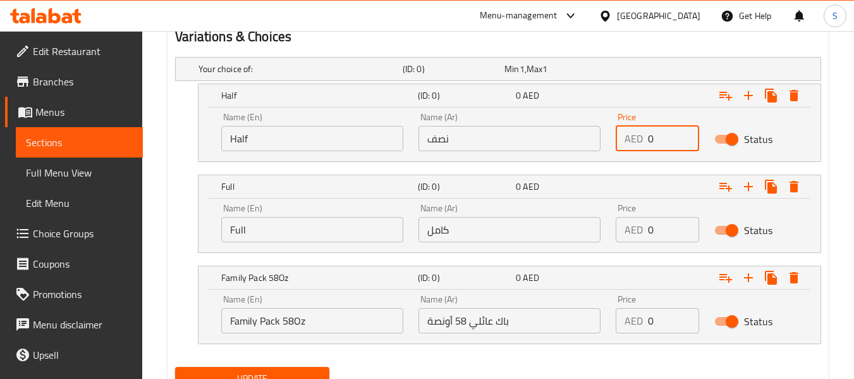
click at [653, 140] on input "0" at bounding box center [673, 138] width 51 height 25
type input "20"
click at [661, 234] on input "0" at bounding box center [673, 229] width 51 height 25
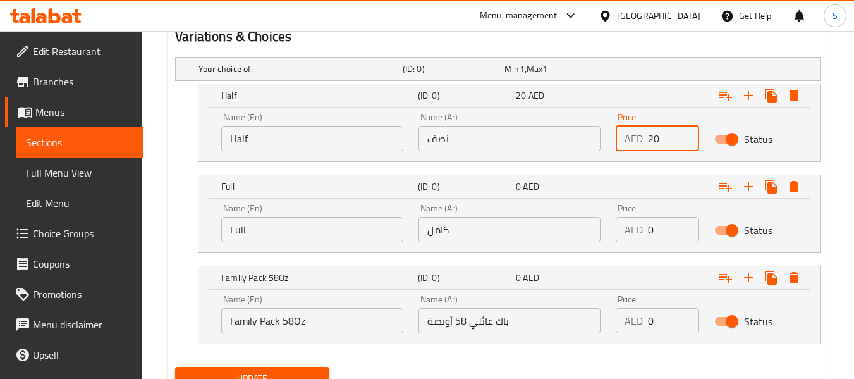
click at [661, 234] on input "0" at bounding box center [673, 229] width 51 height 25
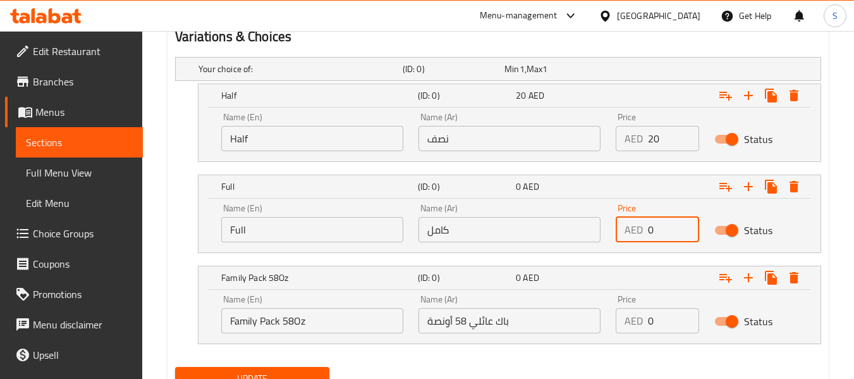
click at [661, 233] on input "0" at bounding box center [673, 229] width 51 height 25
type input "30"
click at [651, 321] on input "0" at bounding box center [673, 320] width 51 height 25
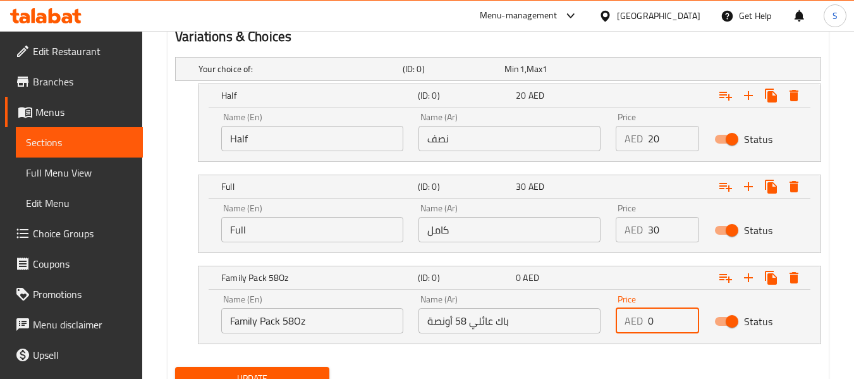
click at [651, 321] on input "0" at bounding box center [673, 320] width 51 height 25
type input "69"
click at [304, 372] on span "Update" at bounding box center [251, 379] width 133 height 16
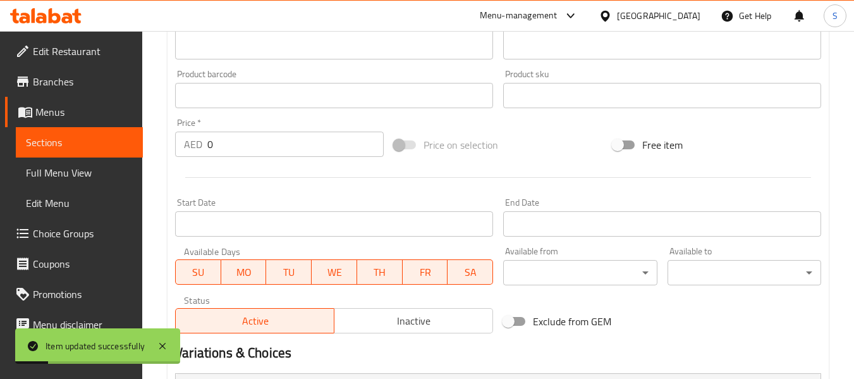
scroll to position [201, 0]
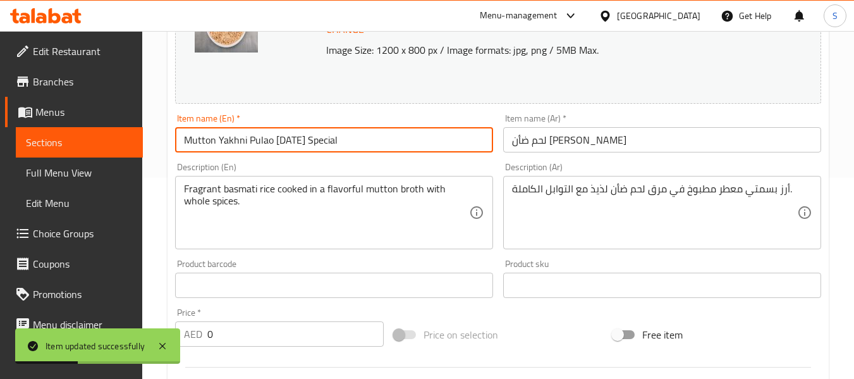
click at [406, 149] on input "Mutton Yakhni Pulao Friday Special" at bounding box center [334, 139] width 318 height 25
click at [406, 149] on input "Mutton Yakhni Pulao [DATE] Special" at bounding box center [334, 139] width 318 height 25
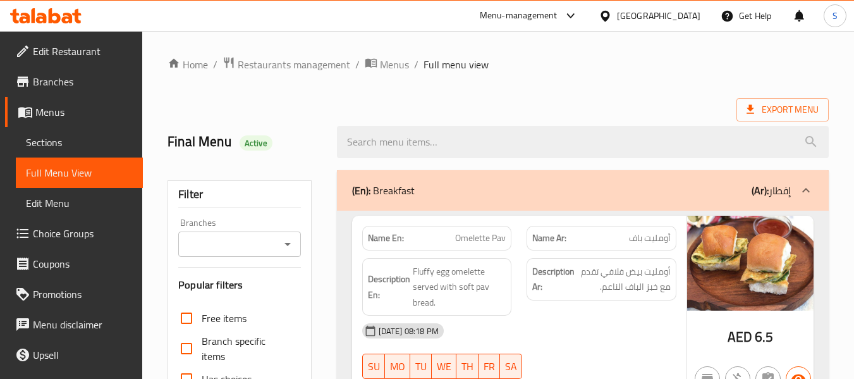
scroll to position [443, 0]
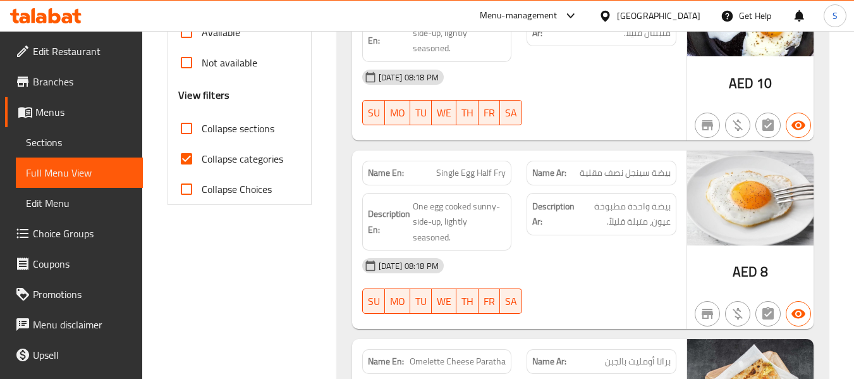
click at [202, 156] on input "Collapse categories" at bounding box center [186, 159] width 30 height 30
checkbox input "false"
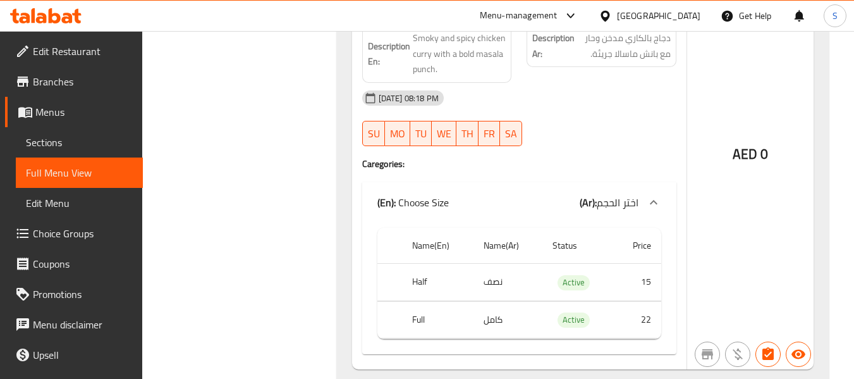
scroll to position [20667, 0]
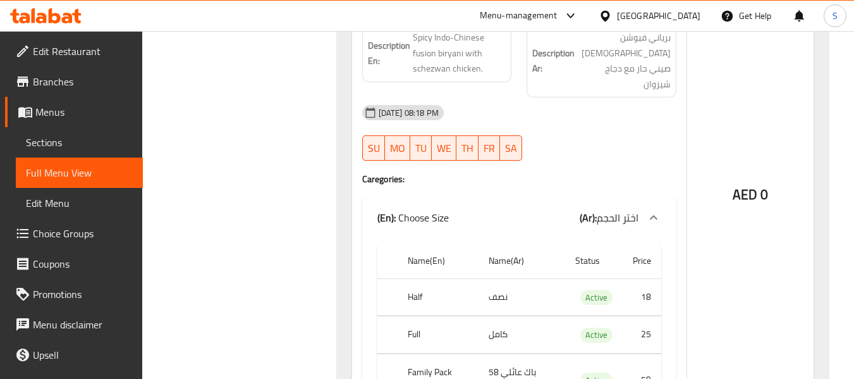
scroll to position [19592, 0]
copy th "Half"
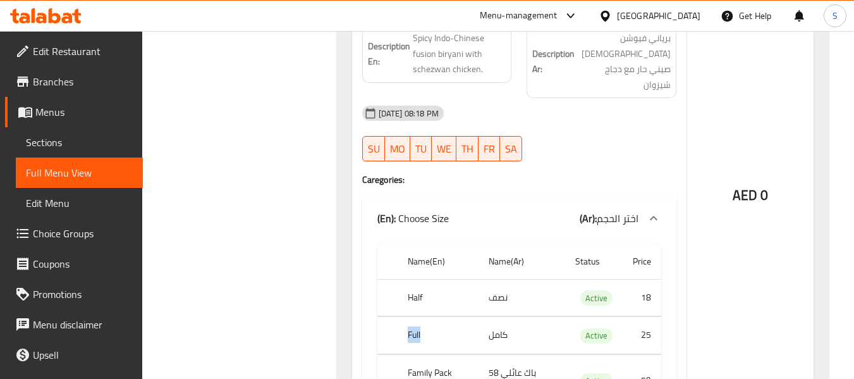
copy th "Full"
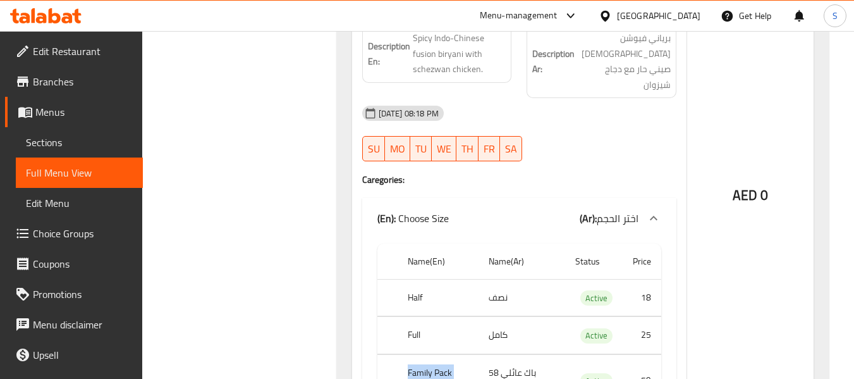
copy th "Family Pack 58Oz"
copy td "نصف"
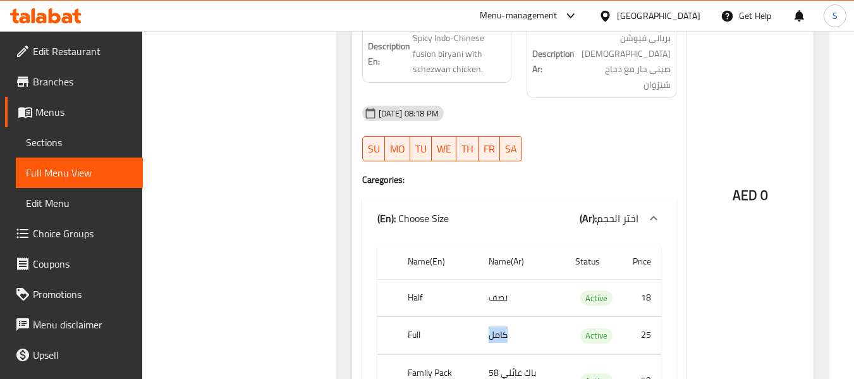
copy td "كامل"
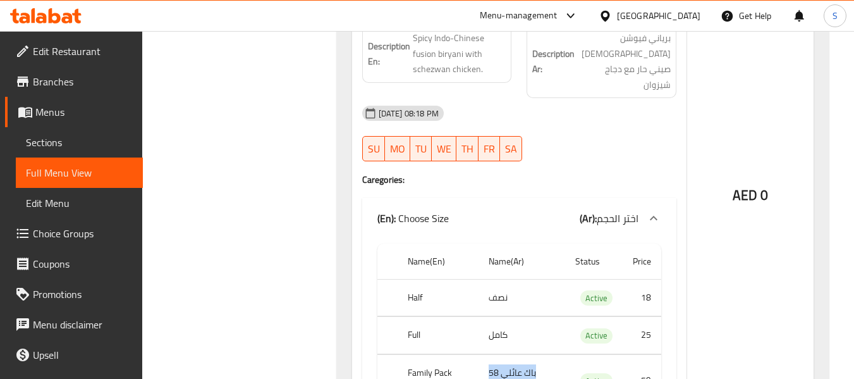
copy td "باك عائلي 58 أونصة"
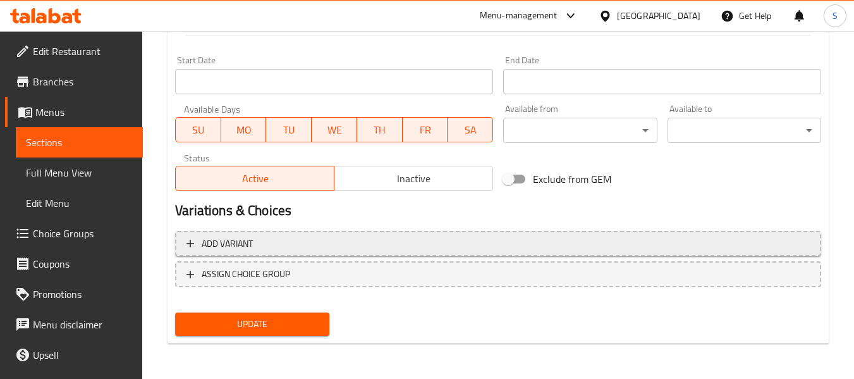
click at [474, 250] on span "Add variant" at bounding box center [499, 244] width 624 height 16
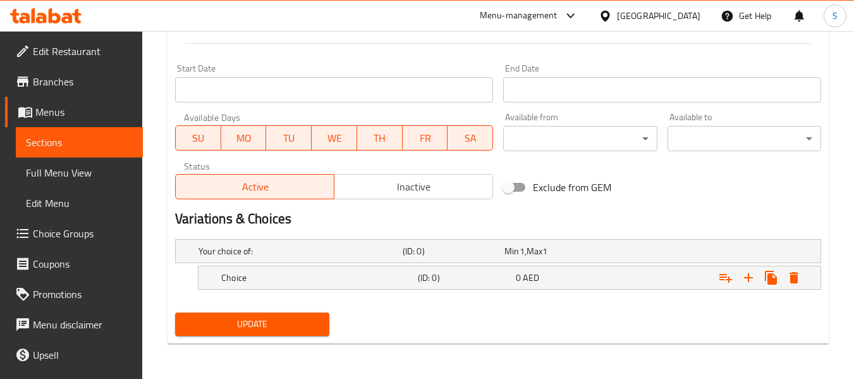
scroll to position [525, 0]
click at [752, 285] on icon "Expand" at bounding box center [748, 277] width 15 height 15
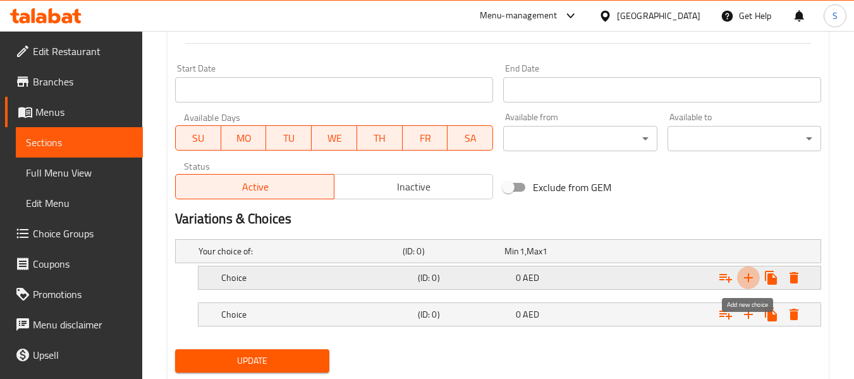
click at [752, 285] on icon "Expand" at bounding box center [748, 277] width 15 height 15
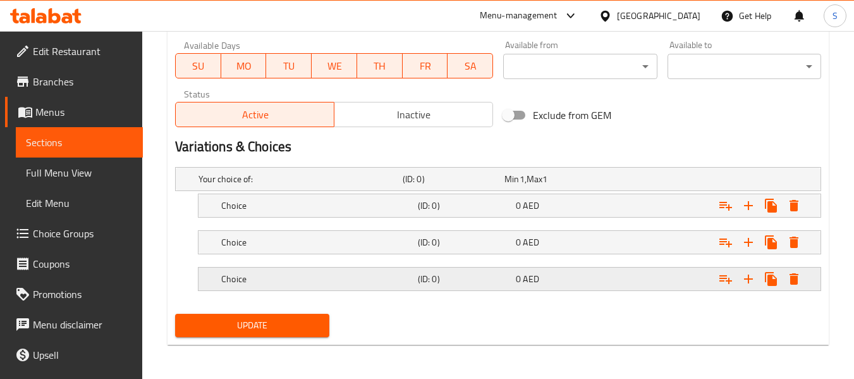
scroll to position [598, 0]
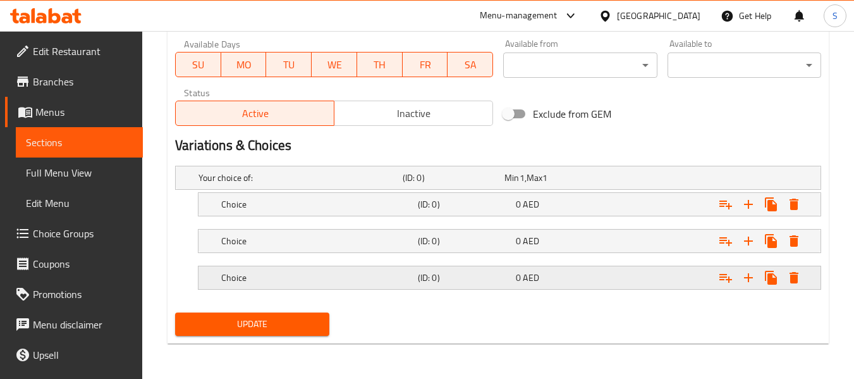
click at [297, 184] on h5 "Choice" at bounding box center [298, 177] width 199 height 13
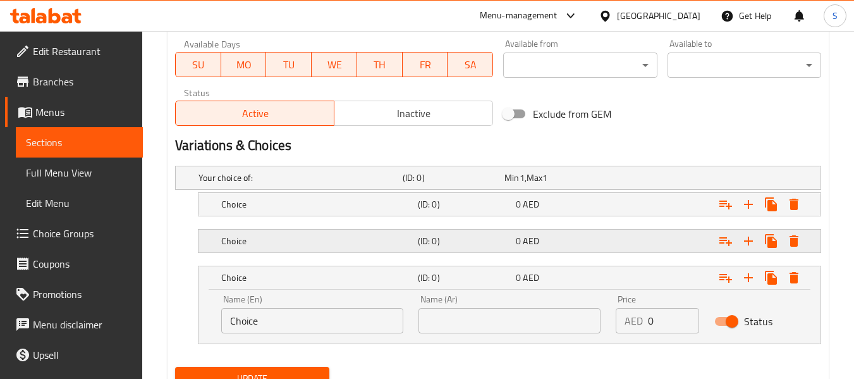
click at [286, 184] on h5 "Choice" at bounding box center [298, 177] width 199 height 13
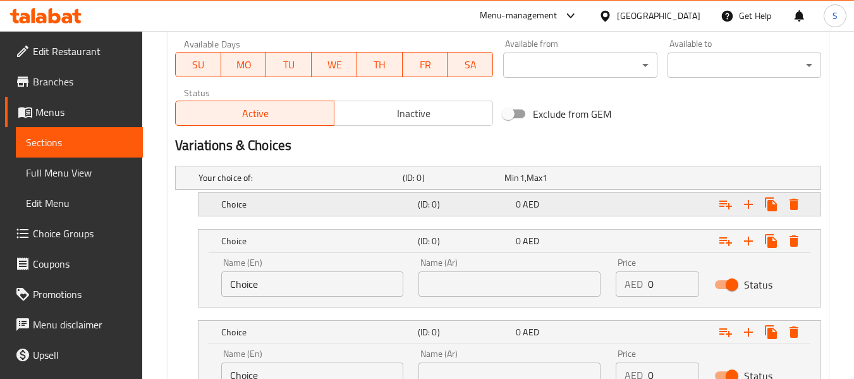
click at [283, 187] on div "Choice" at bounding box center [298, 178] width 204 height 18
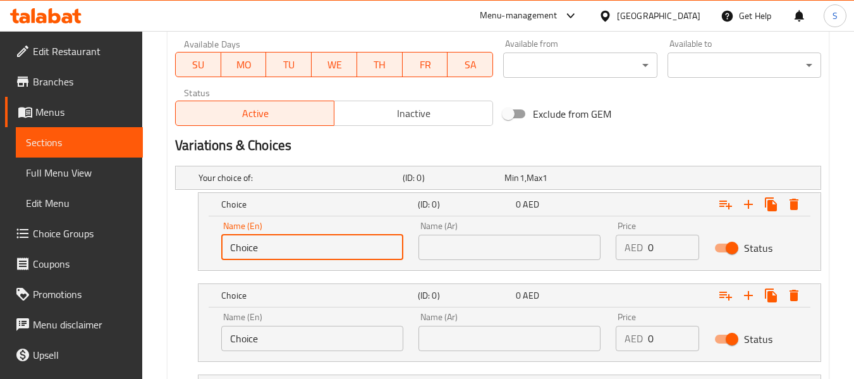
click at [304, 250] on input "Choice" at bounding box center [312, 247] width 182 height 25
paste input "Half"
type input "Half"
click at [280, 335] on input "Choice" at bounding box center [312, 338] width 182 height 25
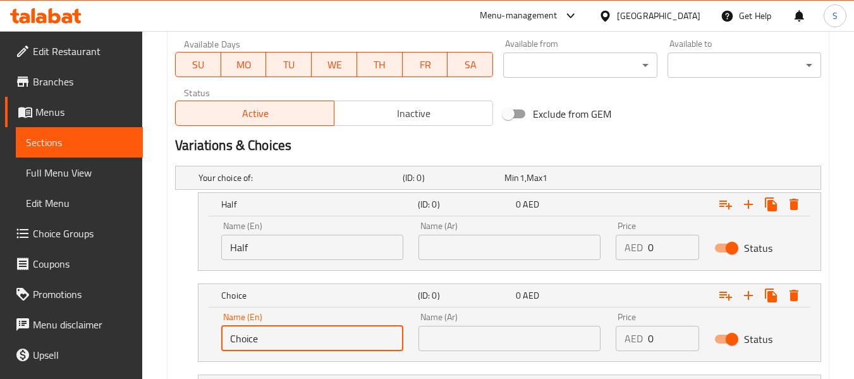
click at [280, 335] on input "Choice" at bounding box center [312, 338] width 182 height 25
paste input "Full"
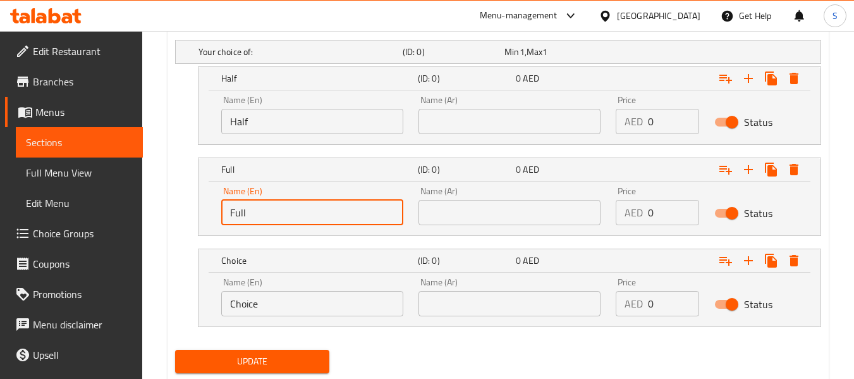
scroll to position [725, 0]
type input "Full"
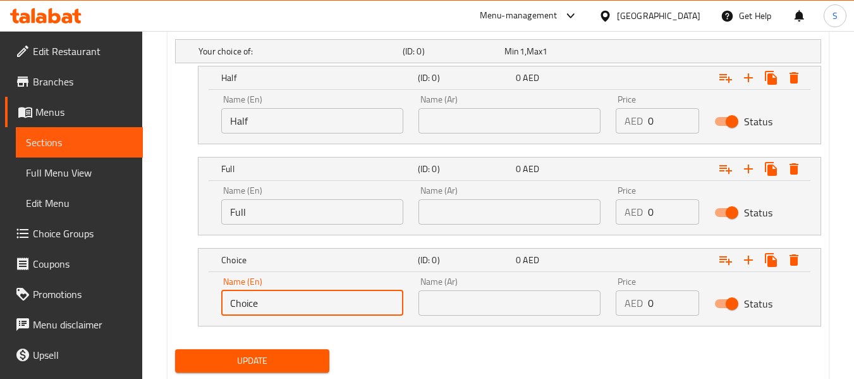
click at [303, 298] on input "Choice" at bounding box center [312, 302] width 182 height 25
paste input "Family Pack 58Oz"
type input "Family Pack 58Oz"
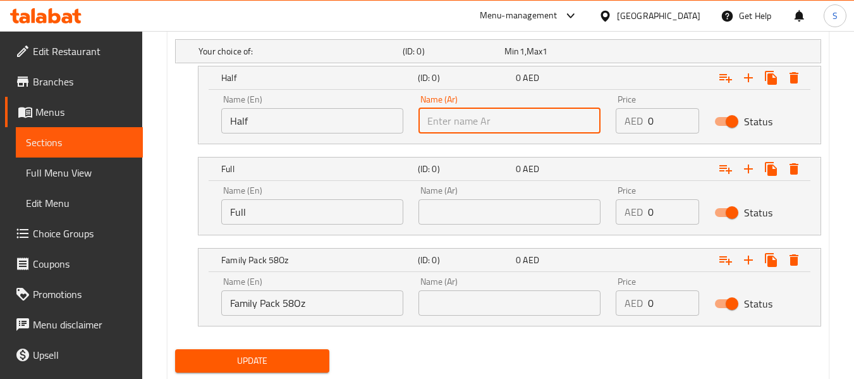
click at [495, 118] on input "text" at bounding box center [510, 120] width 182 height 25
paste input "نصف"
type input "نصف"
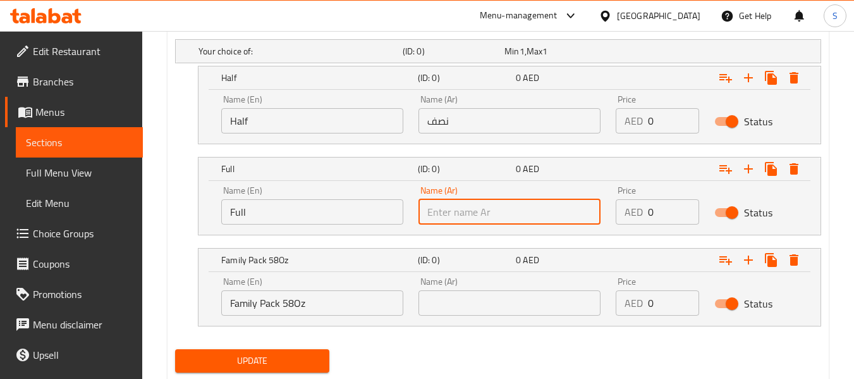
click at [453, 212] on input "text" at bounding box center [510, 211] width 182 height 25
paste input "كامل"
type input "كامل"
click at [451, 311] on input "text" at bounding box center [510, 302] width 182 height 25
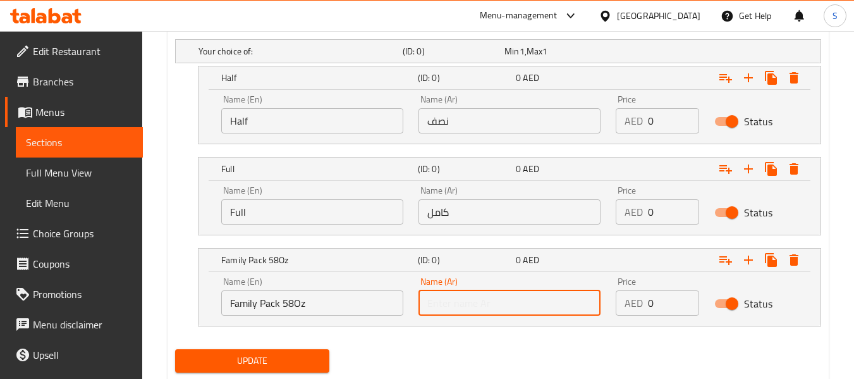
paste input "باك عائلي 58 أونصة"
type input "باك عائلي 58 أونصة"
click at [660, 115] on input "0" at bounding box center [673, 120] width 51 height 25
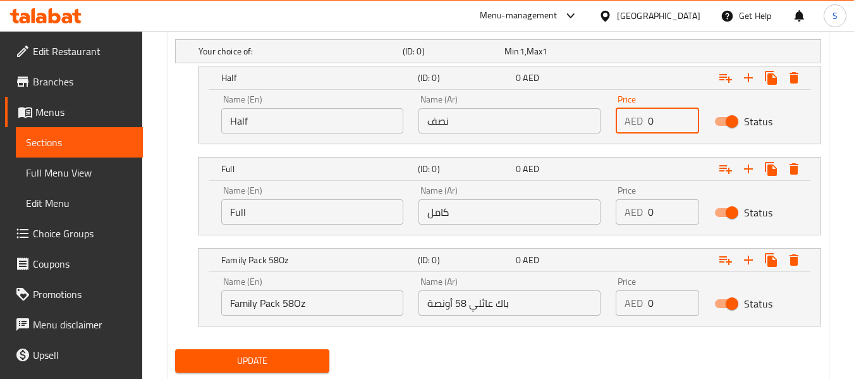
click at [660, 115] on input "0" at bounding box center [673, 120] width 51 height 25
type input "18"
click at [657, 219] on input "0" at bounding box center [673, 211] width 51 height 25
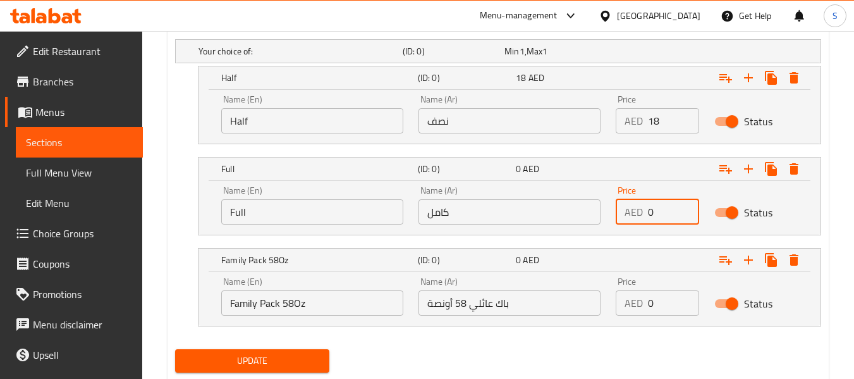
click at [657, 219] on input "0" at bounding box center [673, 211] width 51 height 25
type input "25"
click at [660, 300] on input "0" at bounding box center [673, 302] width 51 height 25
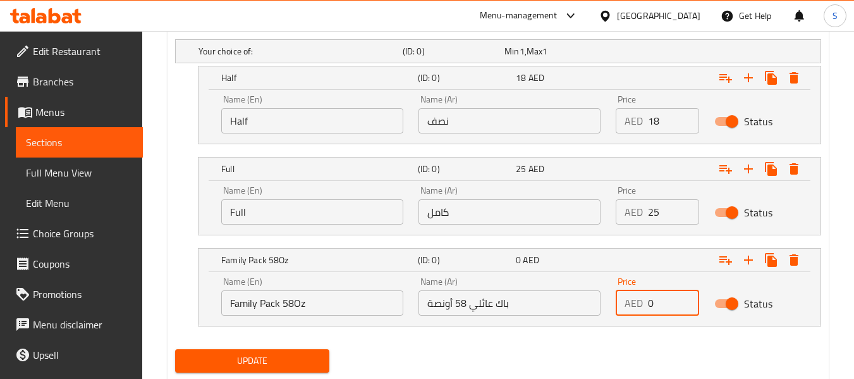
click at [660, 300] on input "0" at bounding box center [673, 302] width 51 height 25
click at [294, 364] on span "Update" at bounding box center [251, 361] width 133 height 16
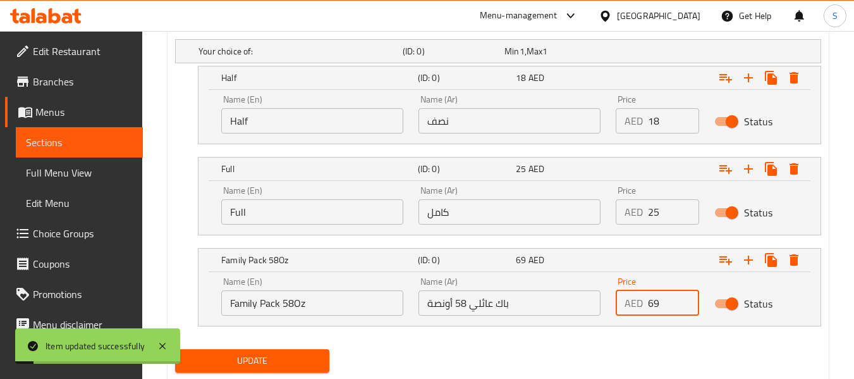
click at [642, 307] on div "AED 69 Price" at bounding box center [657, 302] width 83 height 25
type input "59"
click at [298, 360] on span "Update" at bounding box center [251, 361] width 133 height 16
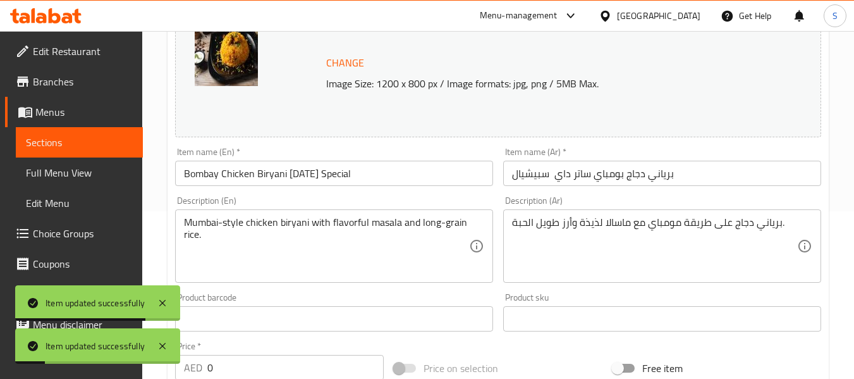
scroll to position [29, 0]
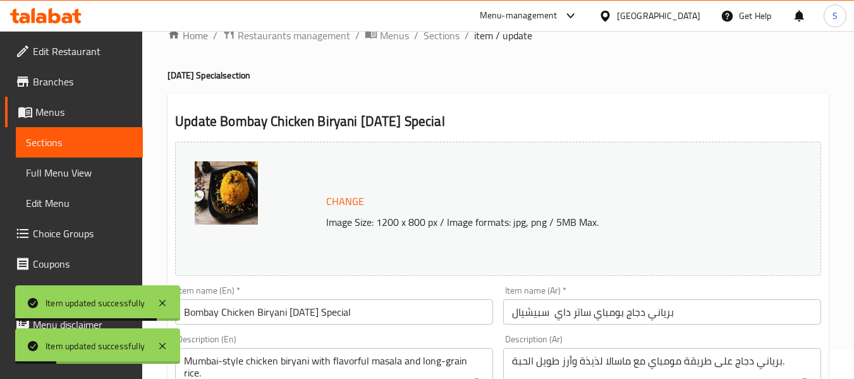
click at [380, 299] on input "Bombay Chicken Biryani [DATE] Special" at bounding box center [334, 311] width 318 height 25
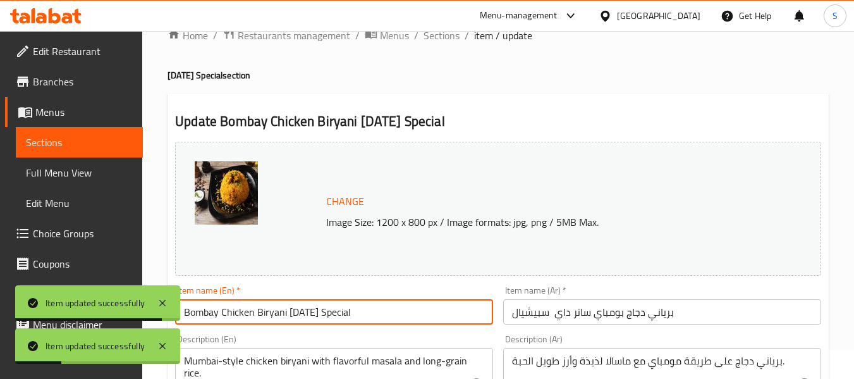
click at [380, 299] on input "Bombay Chicken Biryani [DATE] Special" at bounding box center [334, 311] width 318 height 25
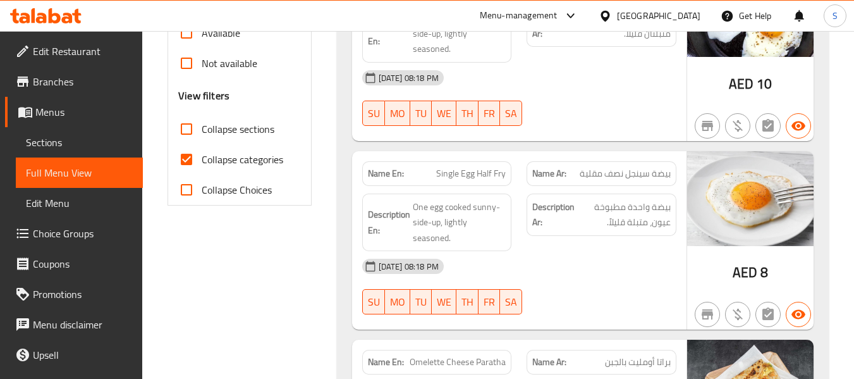
scroll to position [443, 0]
click at [226, 163] on span "Collapse categories" at bounding box center [243, 158] width 82 height 15
click at [202, 163] on input "Collapse categories" at bounding box center [186, 159] width 30 height 30
checkbox input "false"
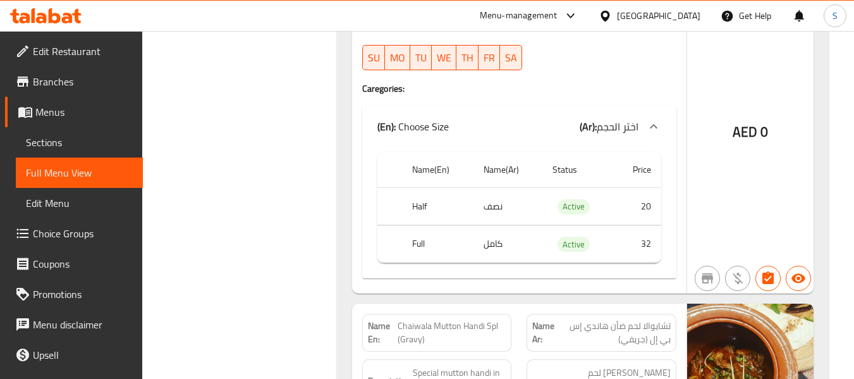
scroll to position [32657, 0]
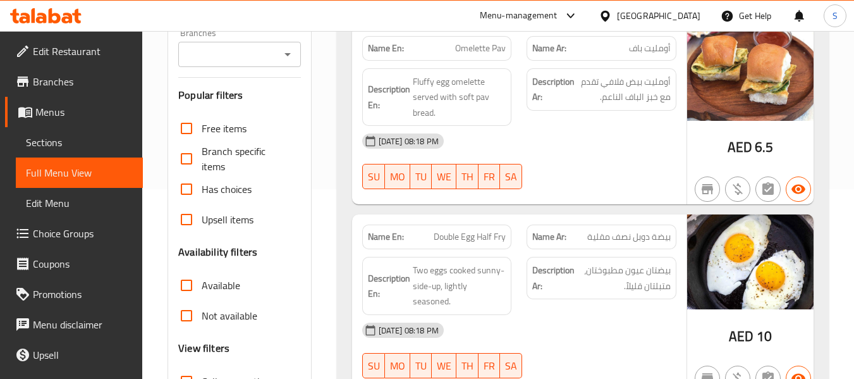
scroll to position [443, 0]
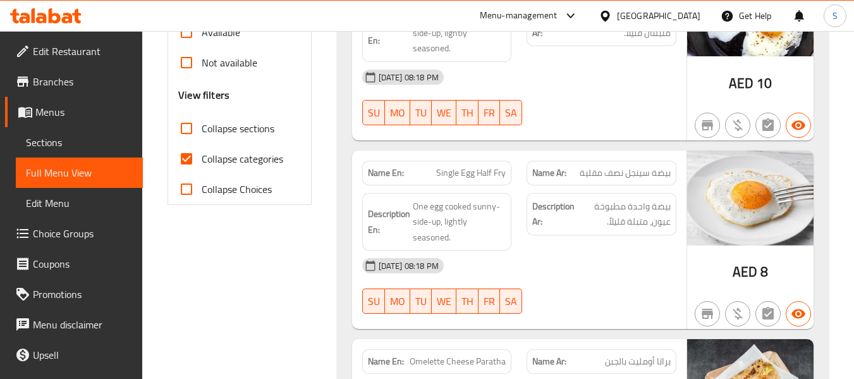
click at [240, 157] on span "Collapse categories" at bounding box center [243, 158] width 82 height 15
click at [202, 157] on input "Collapse categories" at bounding box center [186, 159] width 30 height 30
checkbox input "false"
click at [228, 126] on span "Collapse sections" at bounding box center [238, 128] width 73 height 15
click at [202, 126] on input "Collapse sections" at bounding box center [186, 128] width 30 height 30
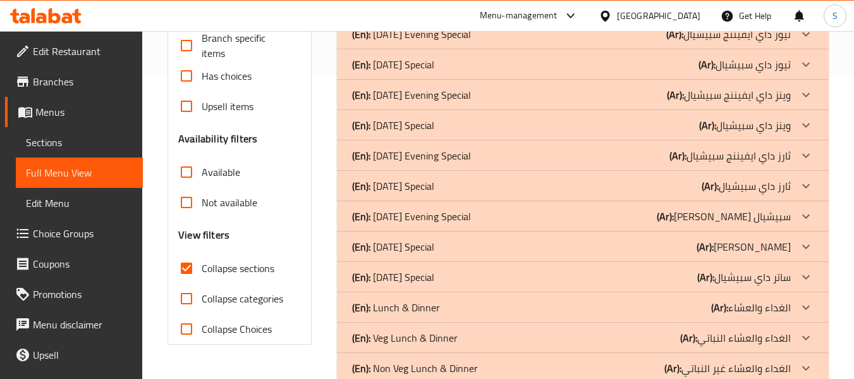
scroll to position [345, 0]
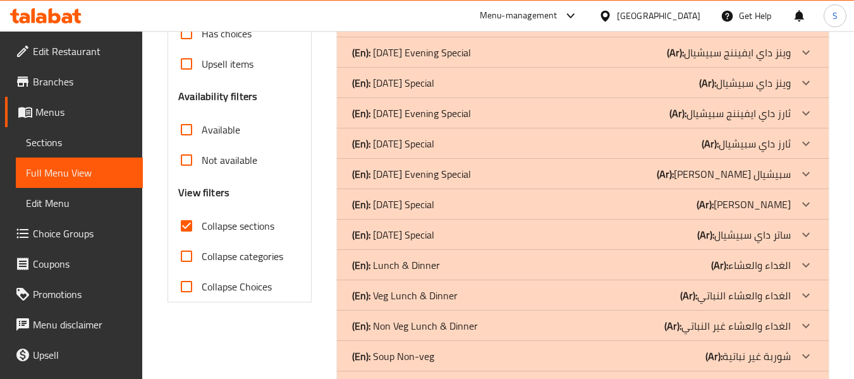
click at [218, 230] on span "Collapse sections" at bounding box center [238, 225] width 73 height 15
click at [202, 230] on input "Collapse sections" at bounding box center [186, 226] width 30 height 30
checkbox input "false"
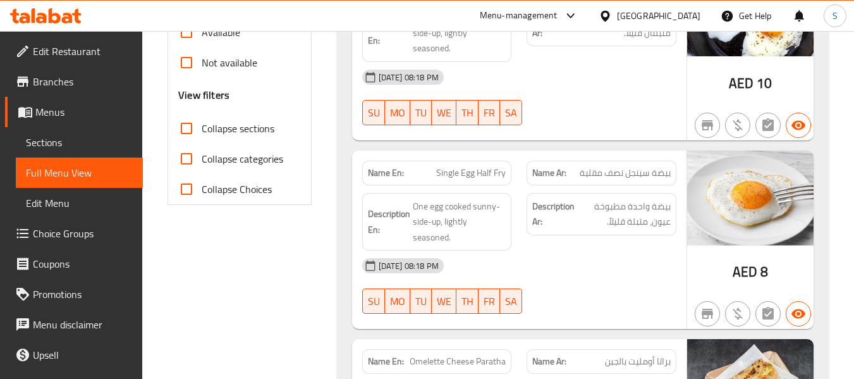
scroll to position [253, 0]
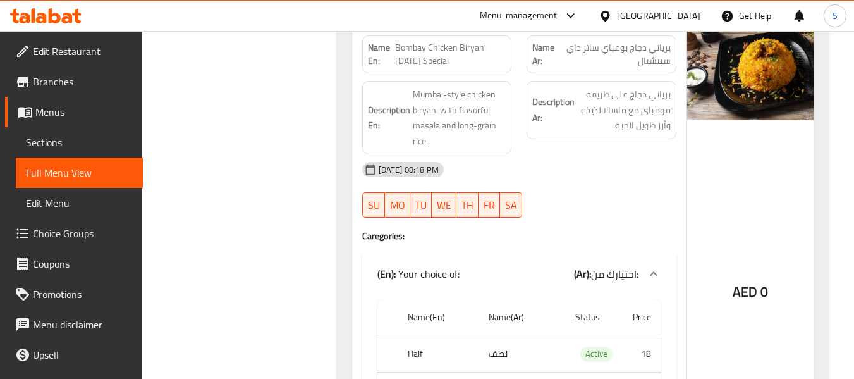
scroll to position [20912, 0]
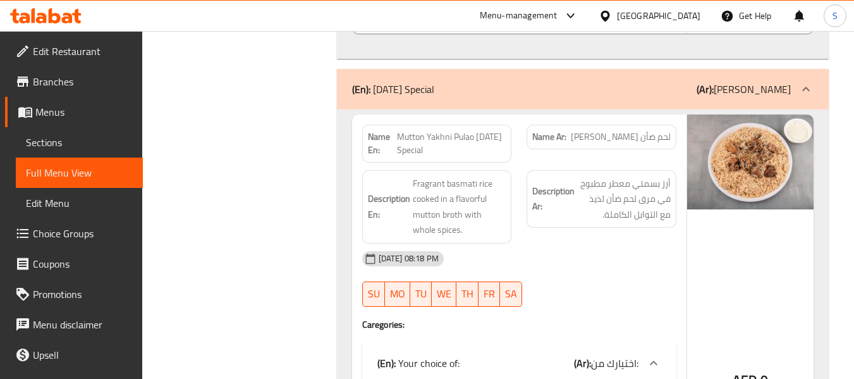
scroll to position [18648, 0]
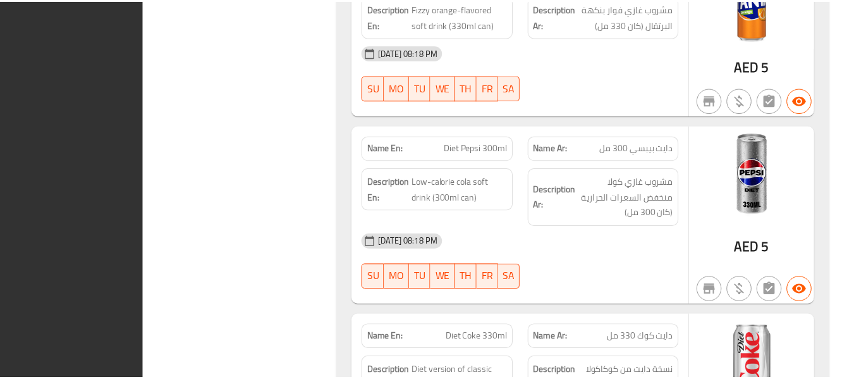
scroll to position [70017, 0]
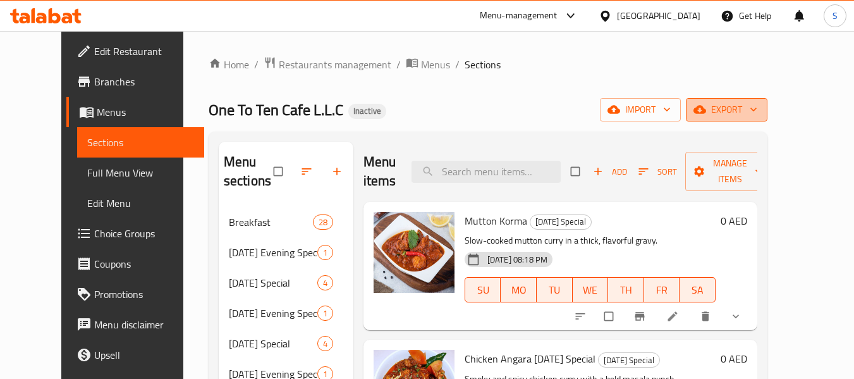
click at [760, 109] on icon "button" at bounding box center [753, 109] width 13 height 13
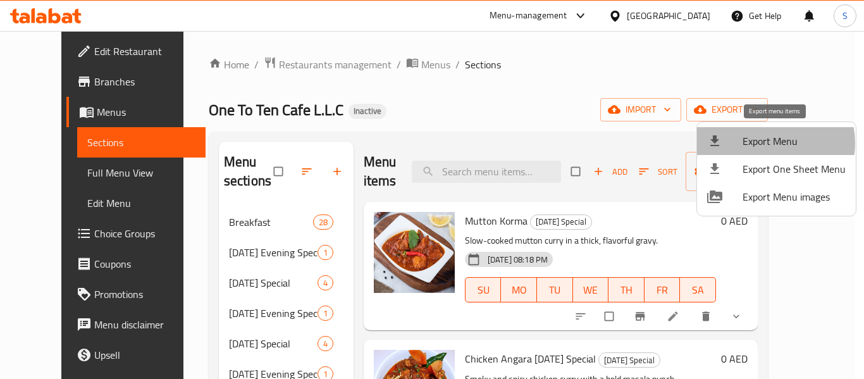
click at [767, 143] on span "Export Menu" at bounding box center [793, 140] width 103 height 15
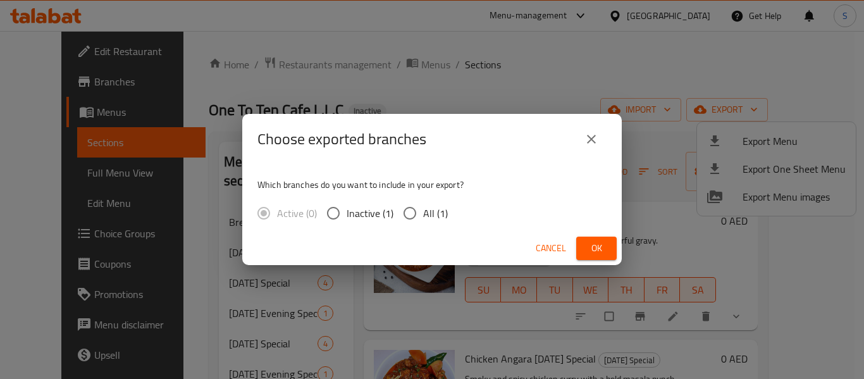
click at [438, 209] on span "All (1)" at bounding box center [435, 213] width 25 height 15
click at [423, 209] on input "All (1)" at bounding box center [409, 213] width 27 height 27
radio input "true"
click at [581, 243] on button "Ok" at bounding box center [596, 248] width 40 height 23
